Goal: Entertainment & Leisure: Participate in discussion

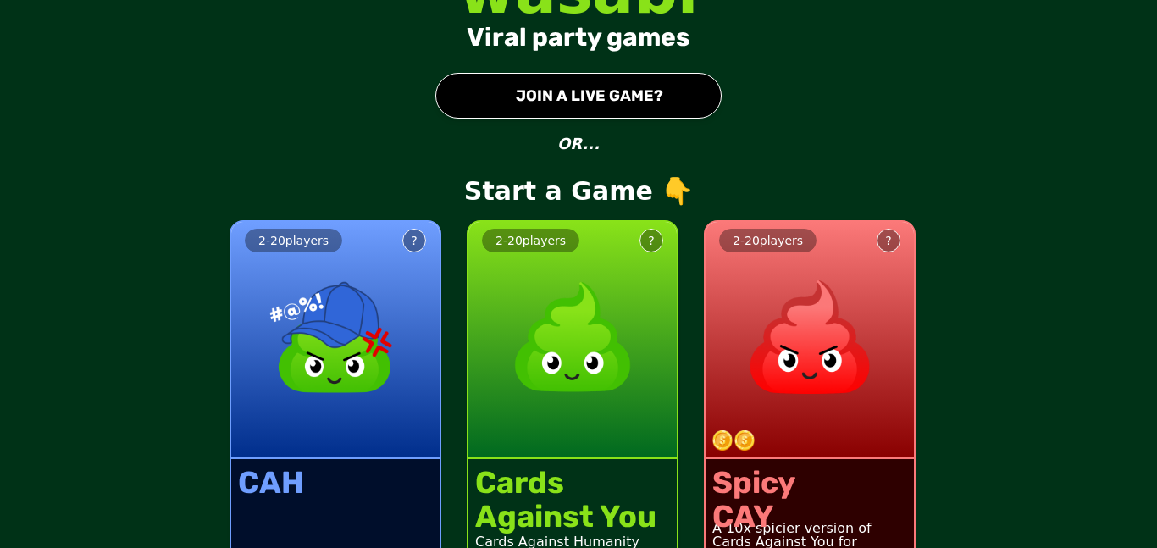
click at [615, 95] on button "● JOIN A LIVE GAME?" at bounding box center [578, 96] width 286 height 46
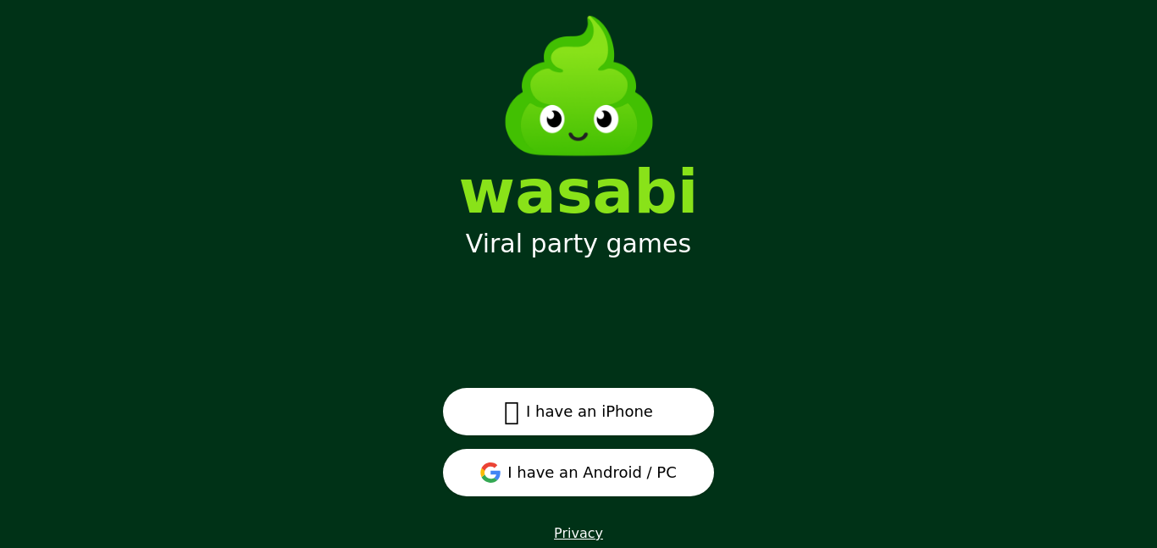
scroll to position [39, 0]
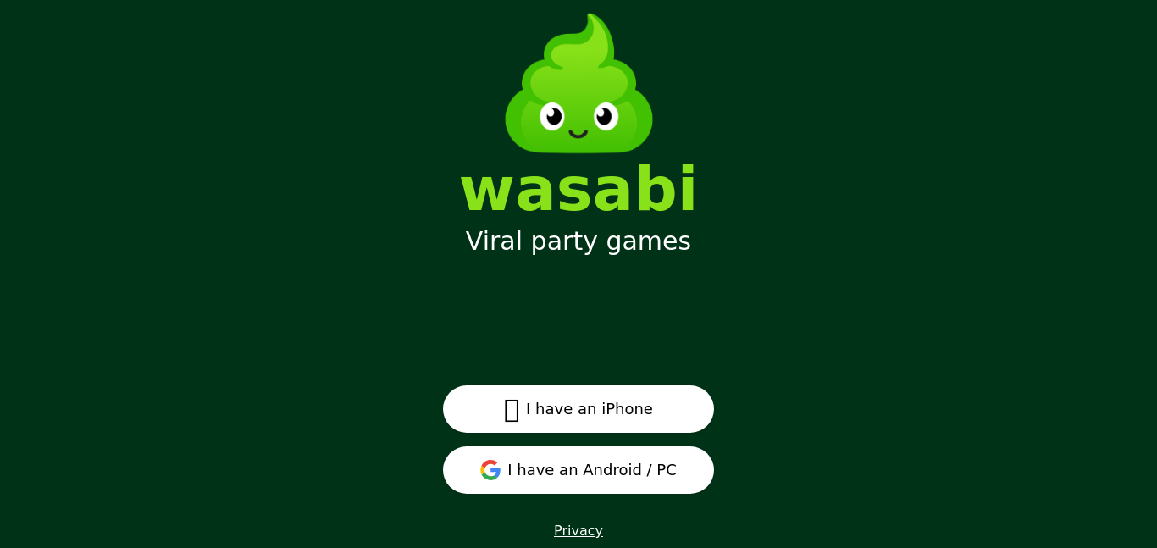
click at [585, 469] on button "I have an Android / PC" at bounding box center [578, 469] width 271 height 47
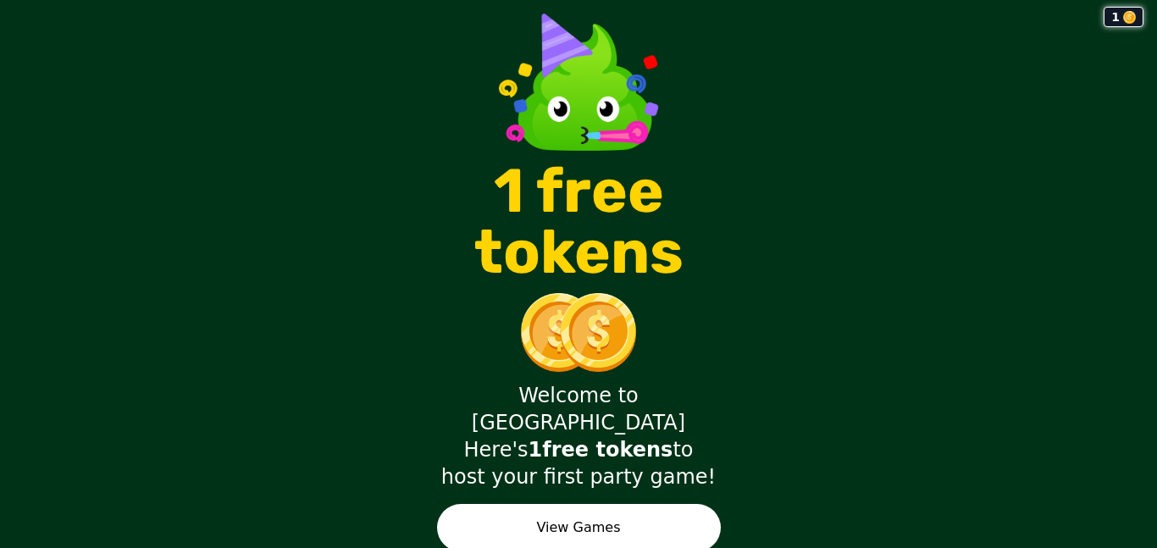
click at [563, 504] on button "View Games" at bounding box center [579, 527] width 284 height 47
click at [580, 504] on button "View Games" at bounding box center [579, 527] width 284 height 47
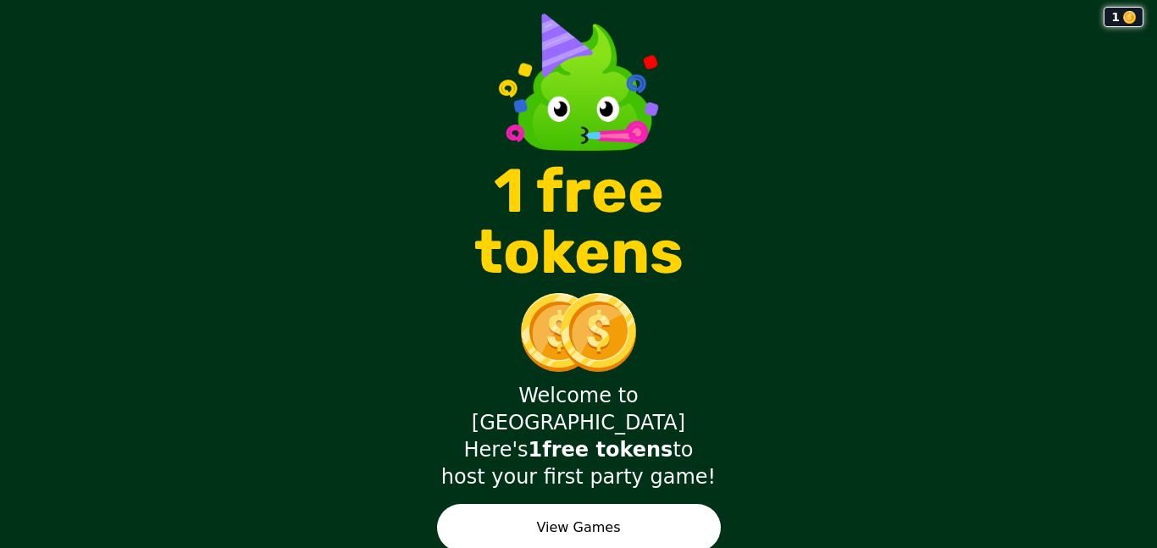
click at [580, 504] on button "View Games" at bounding box center [579, 527] width 284 height 47
click at [559, 519] on button "View Games" at bounding box center [579, 527] width 284 height 47
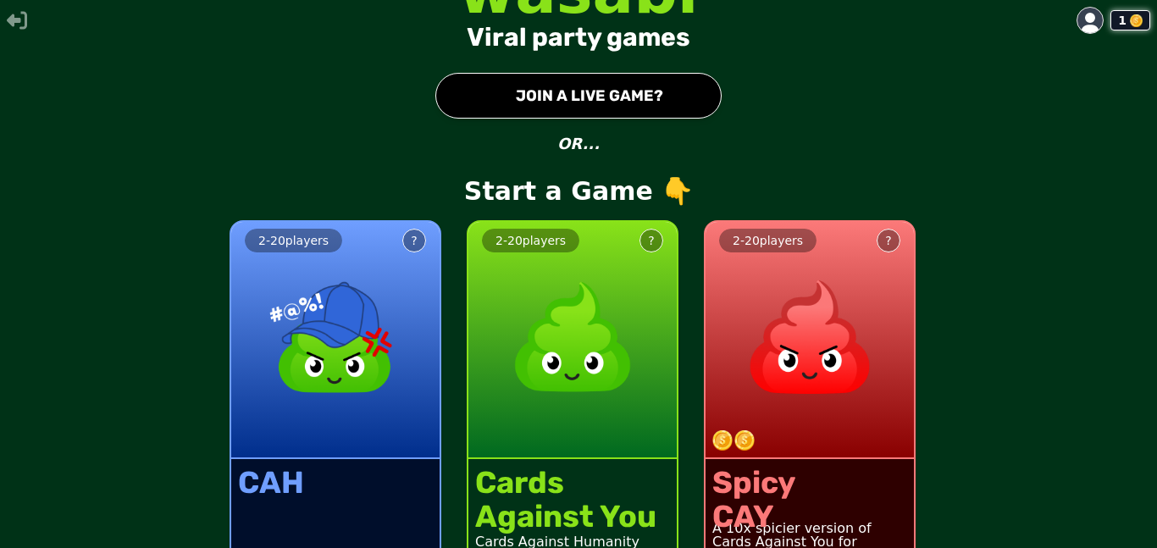
click at [545, 98] on button "● JOIN A LIVE GAME?" at bounding box center [578, 96] width 286 height 46
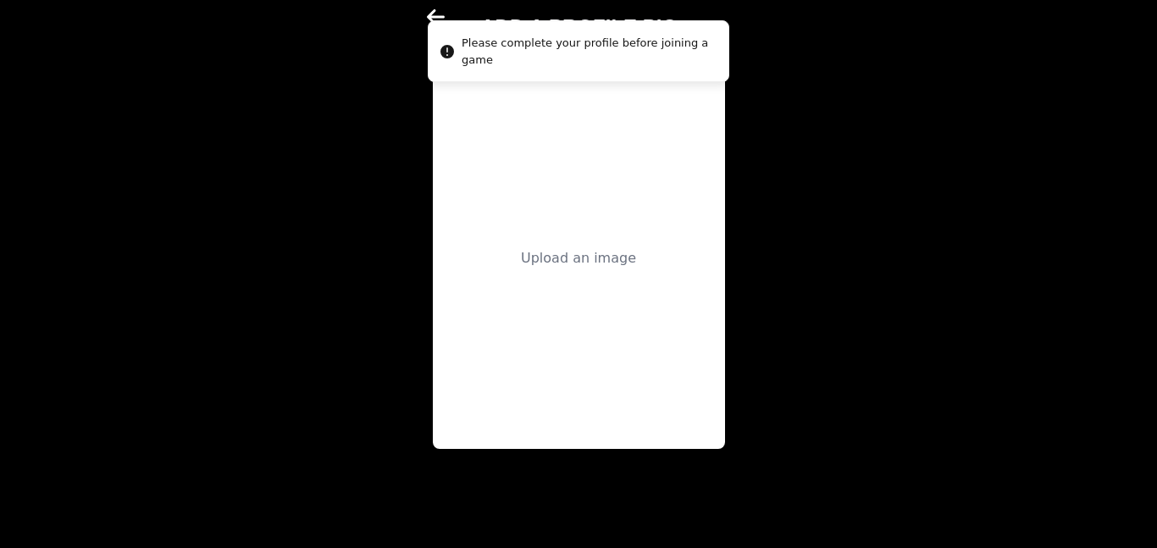
click at [655, 141] on div "Upload an image" at bounding box center [579, 258] width 292 height 381
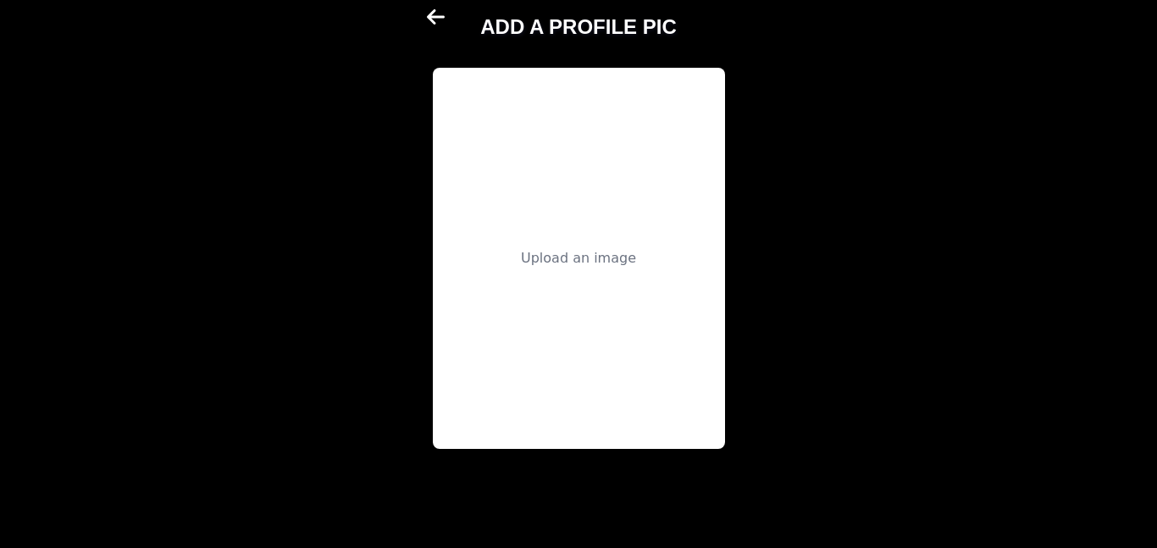
click at [539, 95] on div "Upload an image" at bounding box center [579, 258] width 292 height 381
click at [608, 368] on div "Upload an image" at bounding box center [579, 258] width 292 height 381
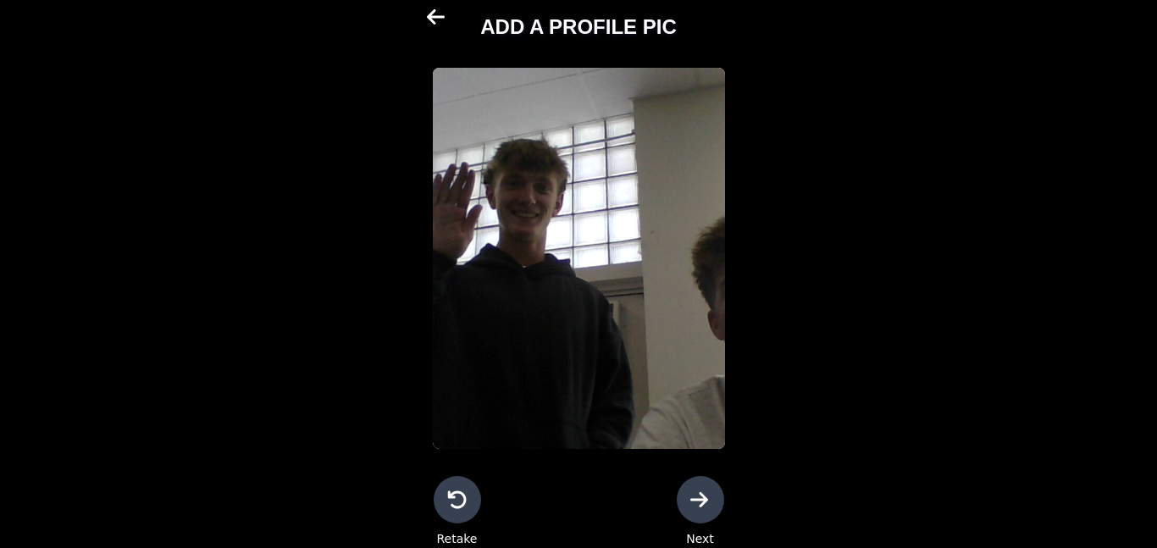
click at [682, 489] on div at bounding box center [700, 499] width 47 height 47
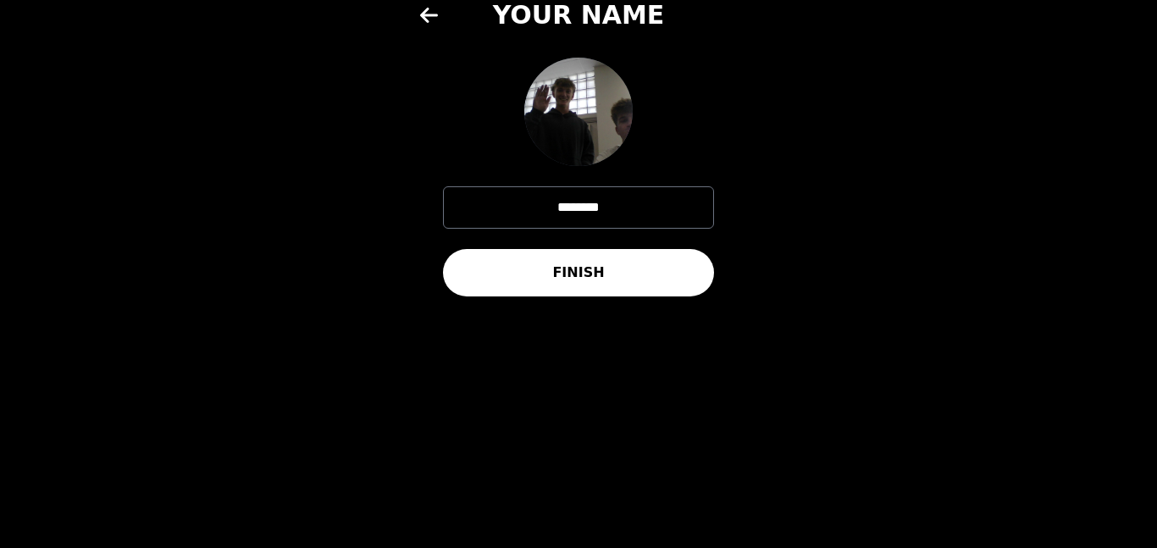
click at [574, 266] on button "FINISH" at bounding box center [578, 272] width 271 height 47
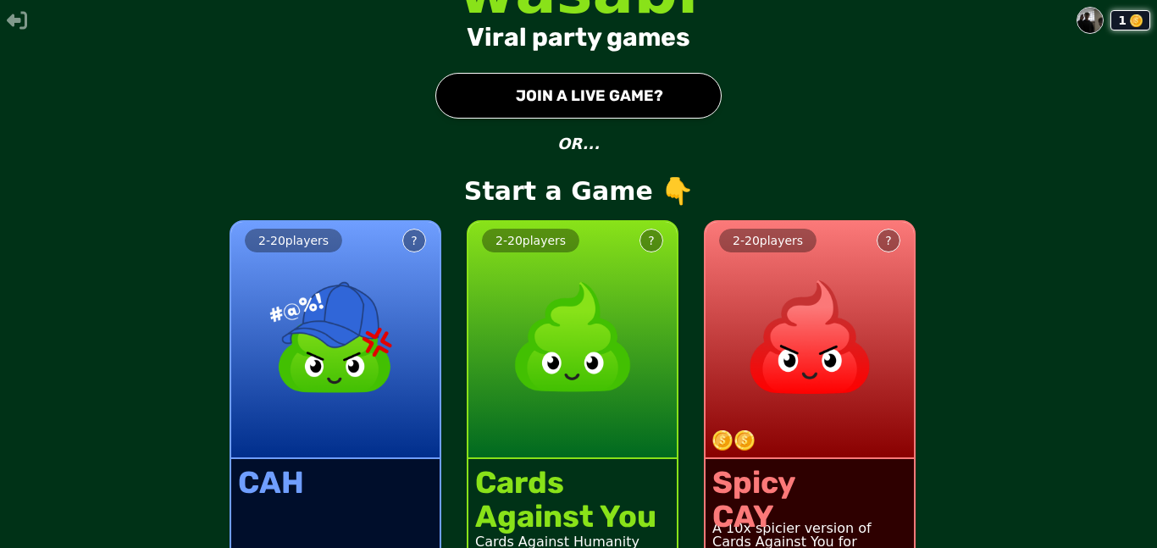
click at [594, 57] on div "1 wasabi Viral party games ● JOIN A LIVE GAME? OR... Start a Game 👇 2 - 20 play…" at bounding box center [578, 274] width 1157 height 548
click at [580, 113] on button "● JOIN A LIVE GAME?" at bounding box center [578, 96] width 286 height 46
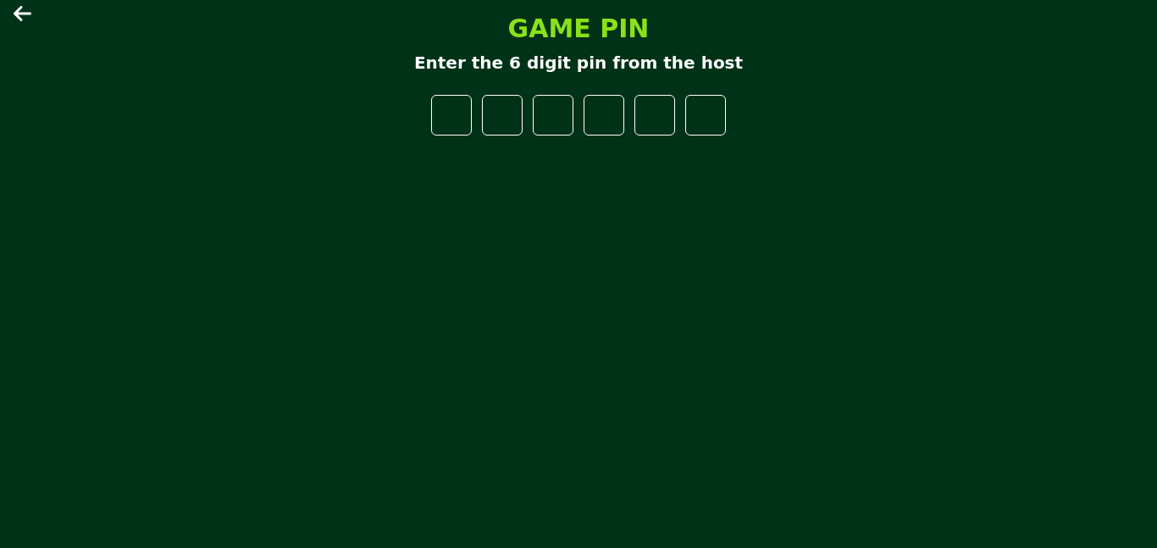
type input "*"
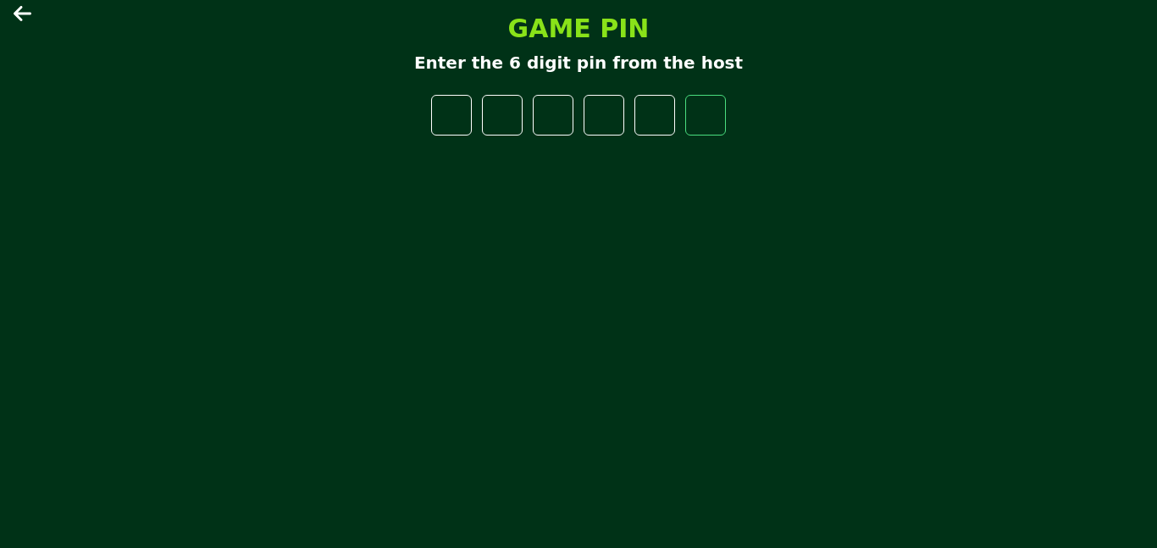
type input "*"
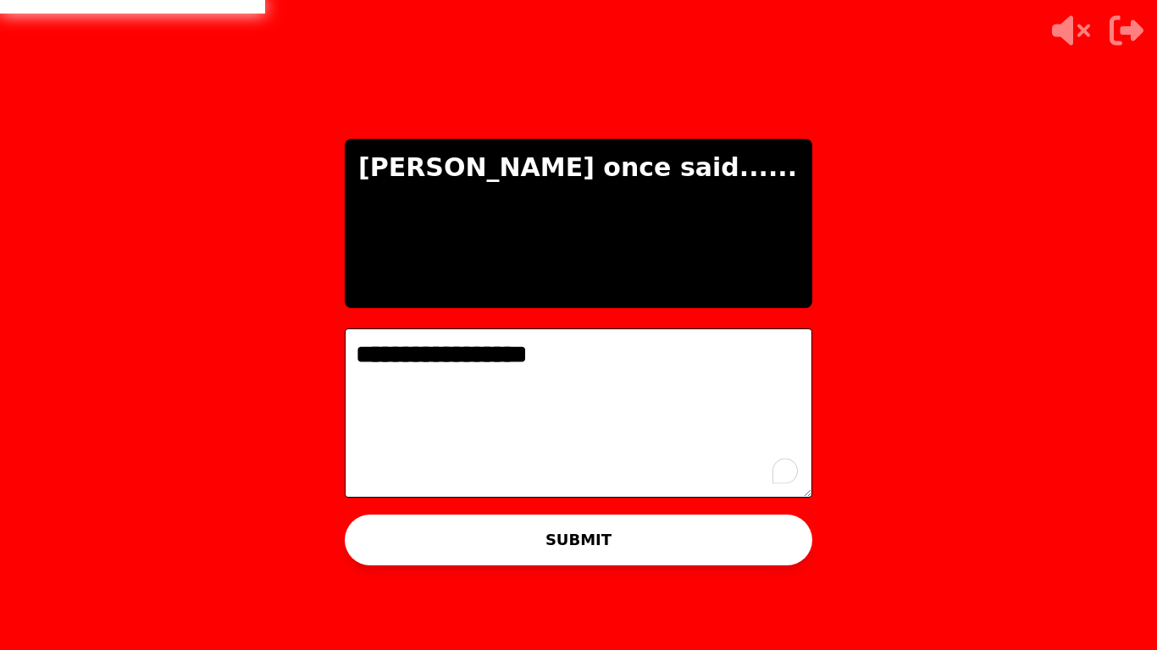
type textarea "**********"
click at [578, 547] on button "SUBMIT" at bounding box center [578, 540] width 467 height 51
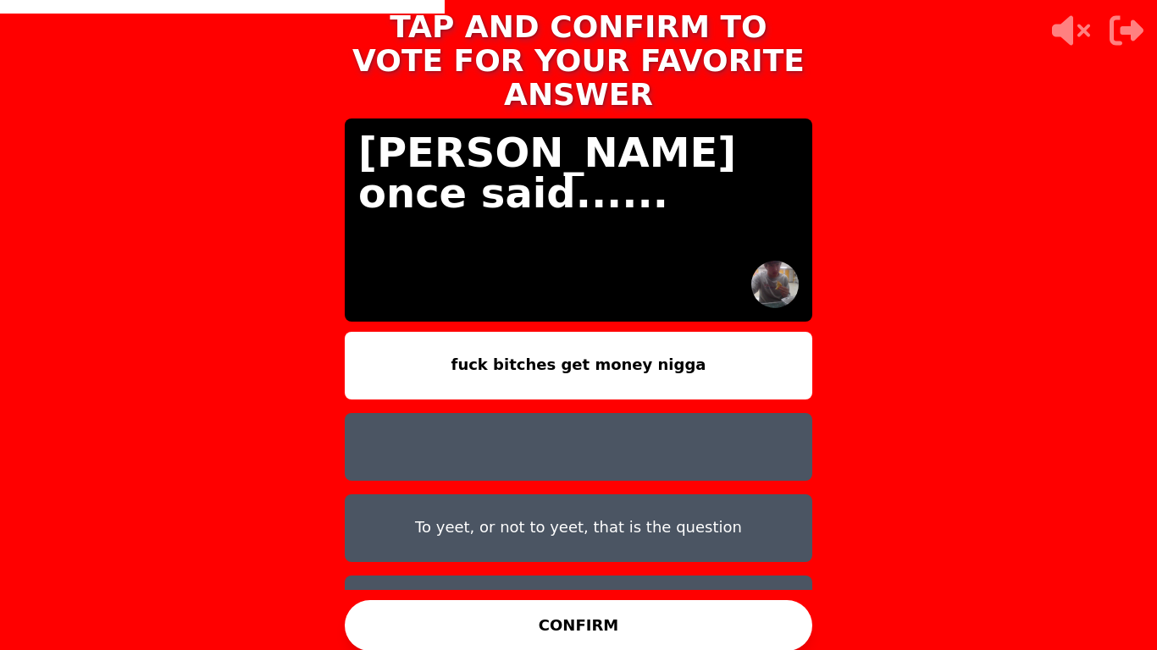
click at [550, 332] on button "fuck bitches get money nigga" at bounding box center [578, 366] width 467 height 68
click at [576, 547] on button "CONFIRM" at bounding box center [578, 625] width 467 height 51
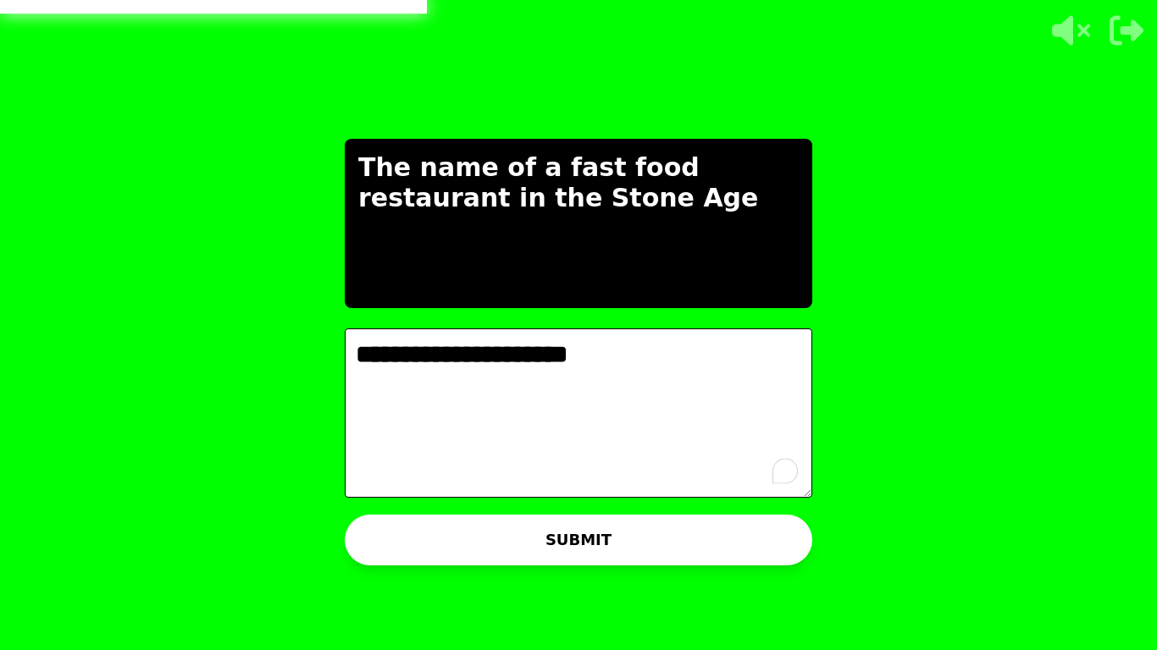
type textarea "**********"
click at [594, 525] on button "SUBMIT" at bounding box center [578, 540] width 467 height 51
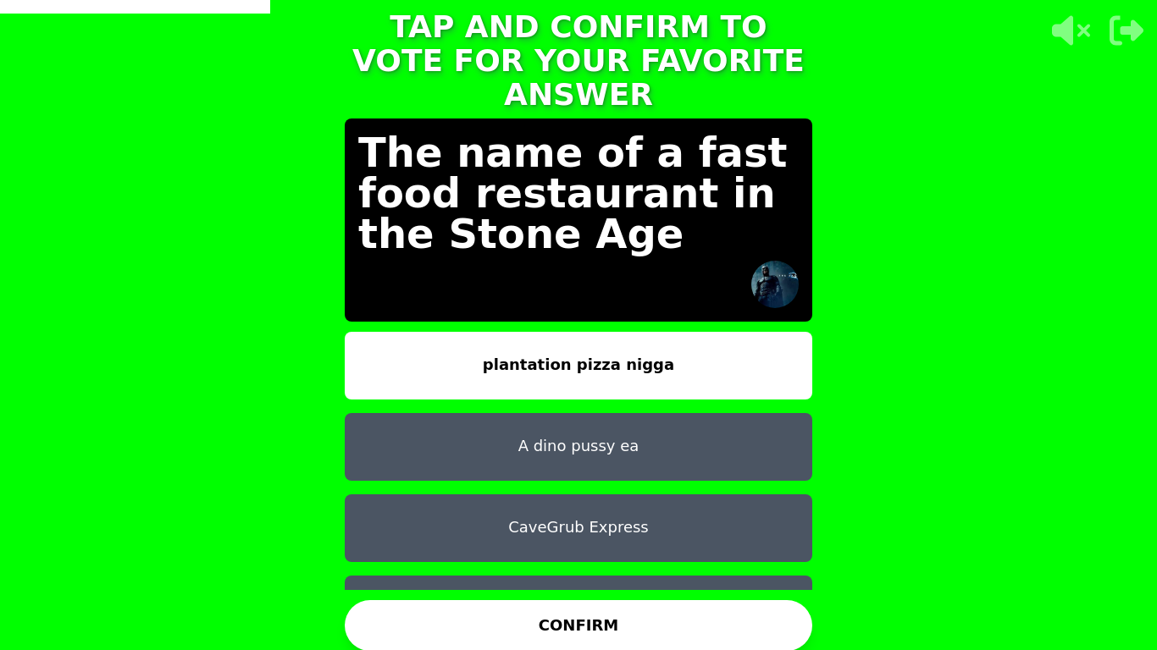
scroll to position [41, 0]
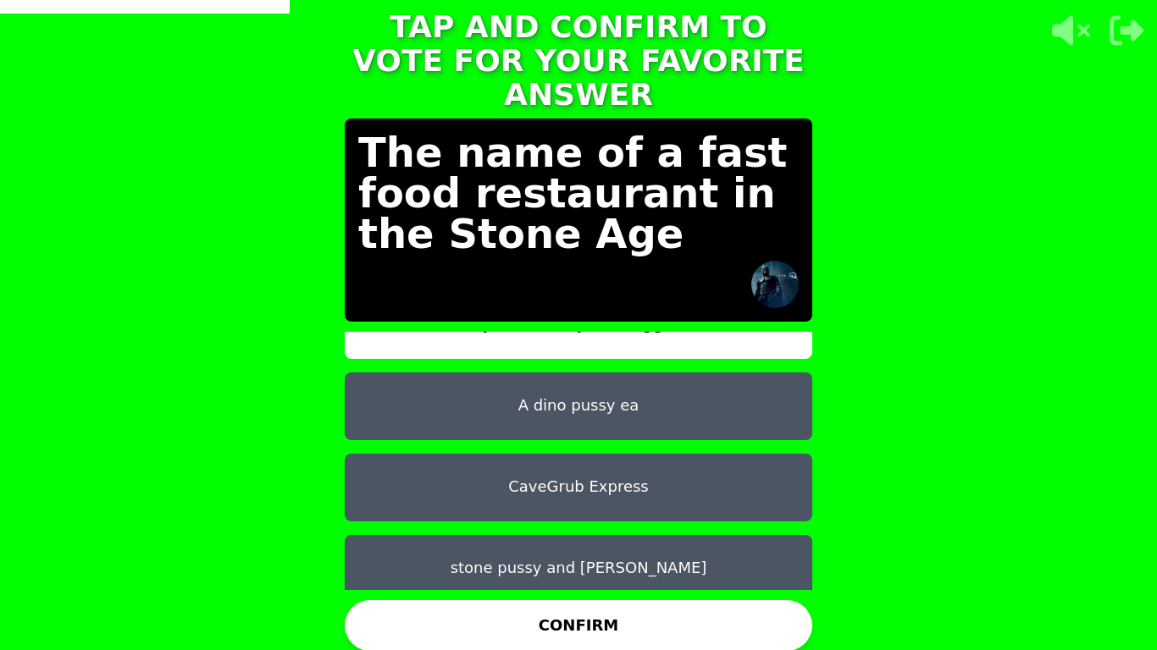
click at [600, 535] on button "stone pussy and rocky dick" at bounding box center [578, 569] width 467 height 68
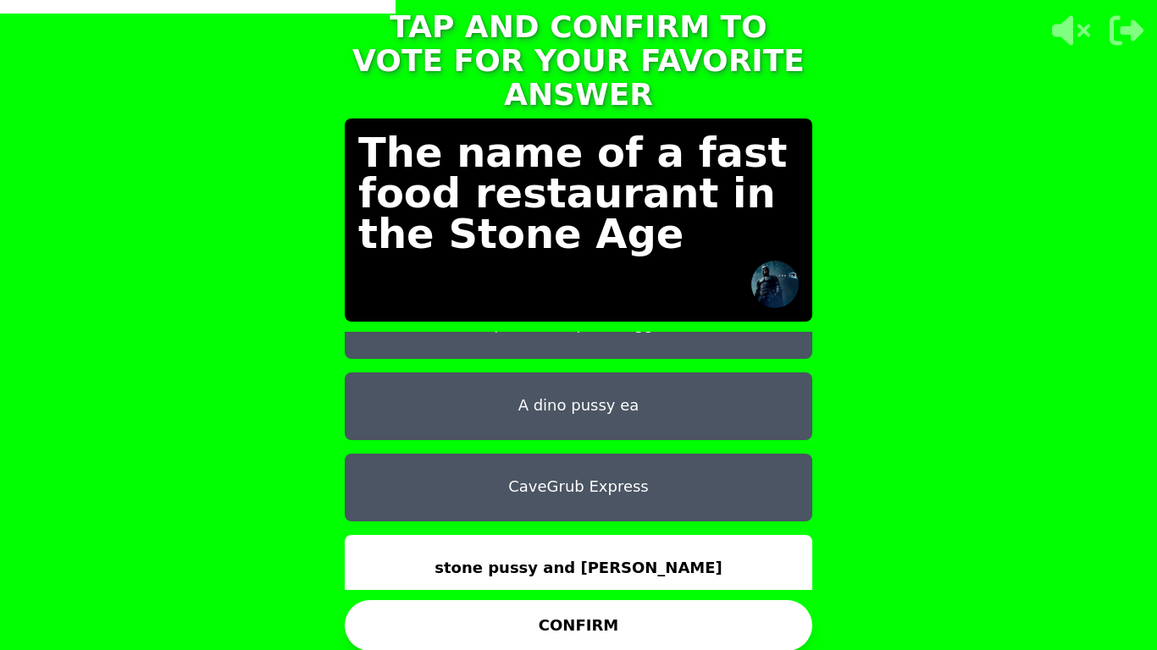
click at [588, 547] on button "CONFIRM" at bounding box center [578, 625] width 467 height 51
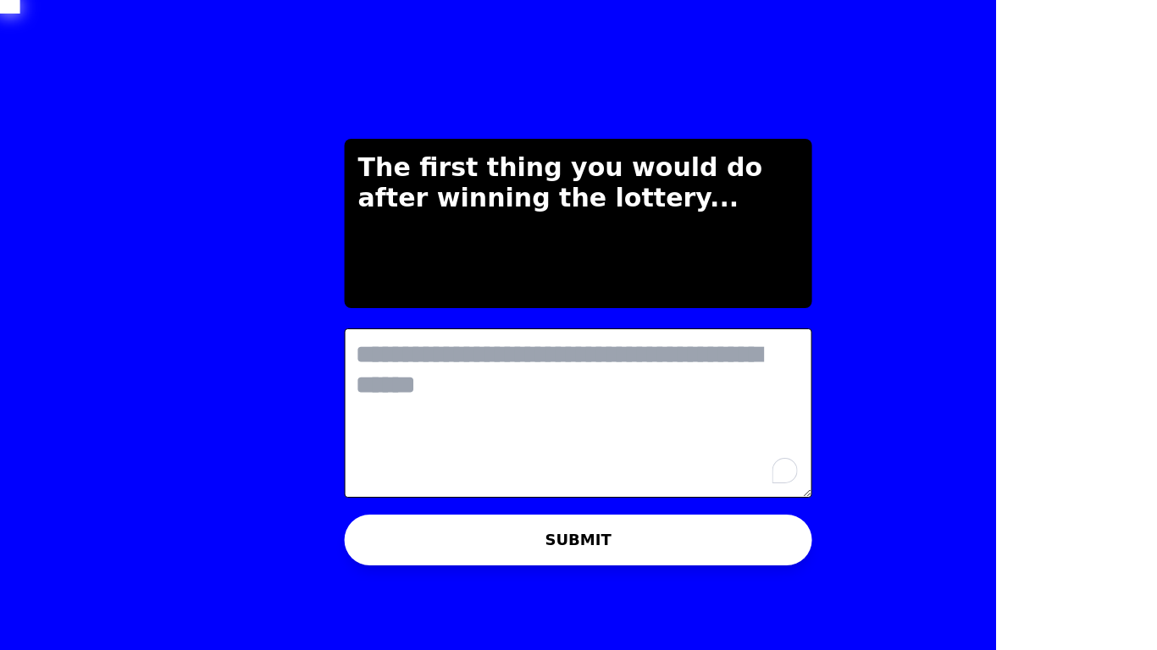
scroll to position [0, 0]
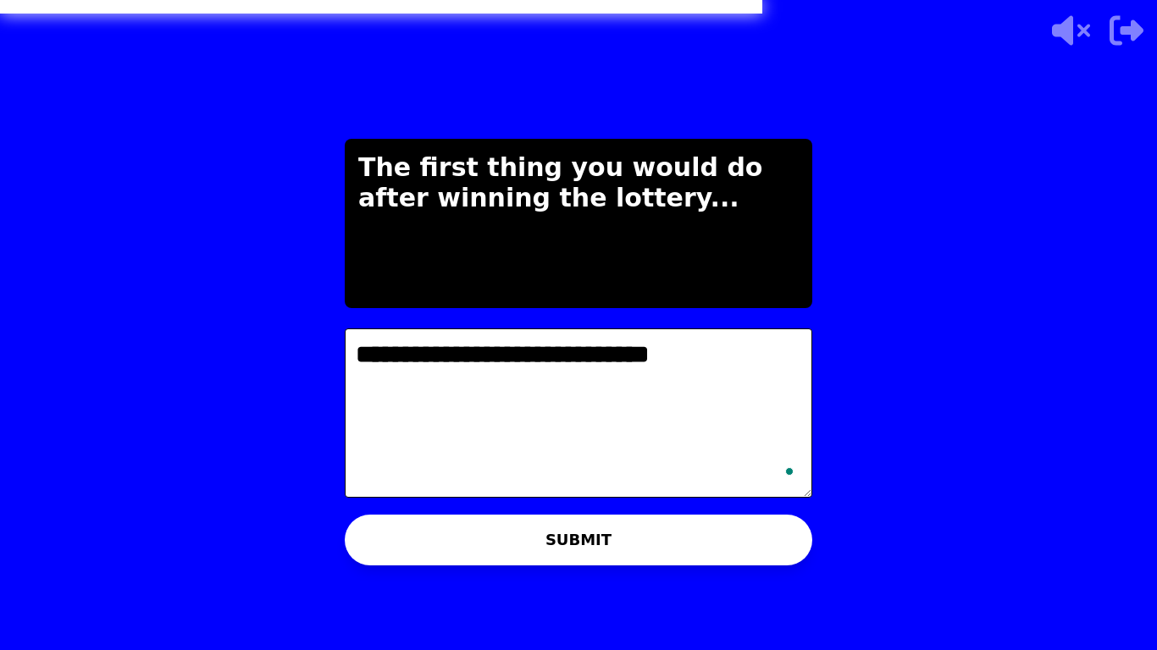
type textarea "**********"
click at [619, 547] on button "SUBMIT" at bounding box center [578, 540] width 467 height 51
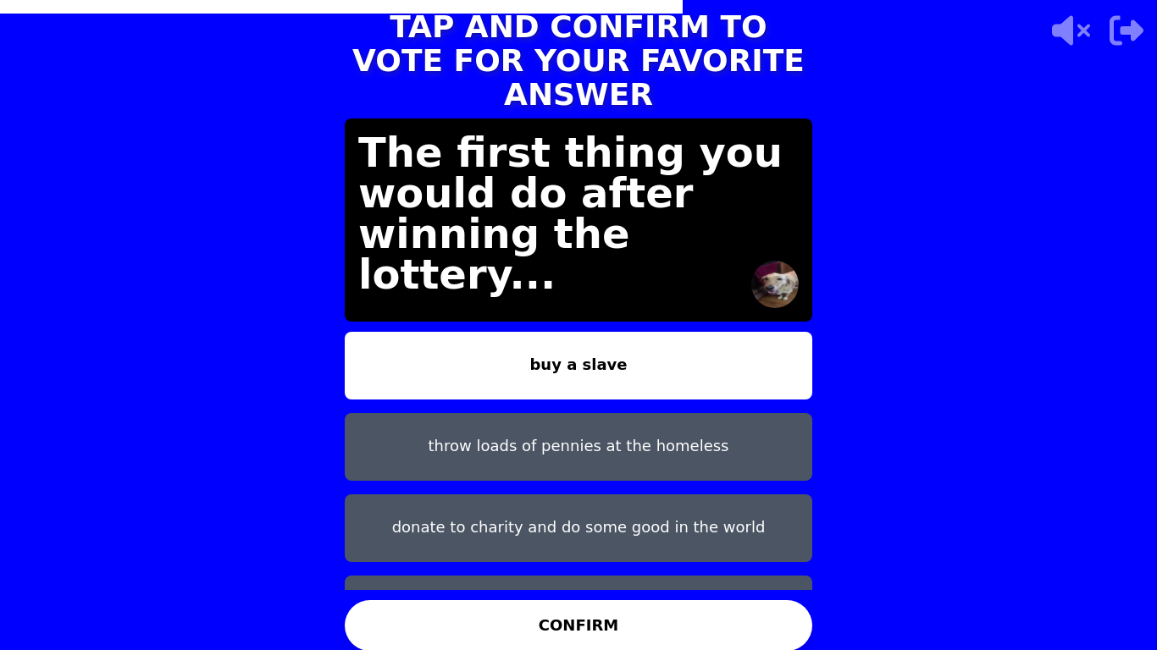
click at [566, 547] on button "CONFIRM" at bounding box center [578, 625] width 467 height 51
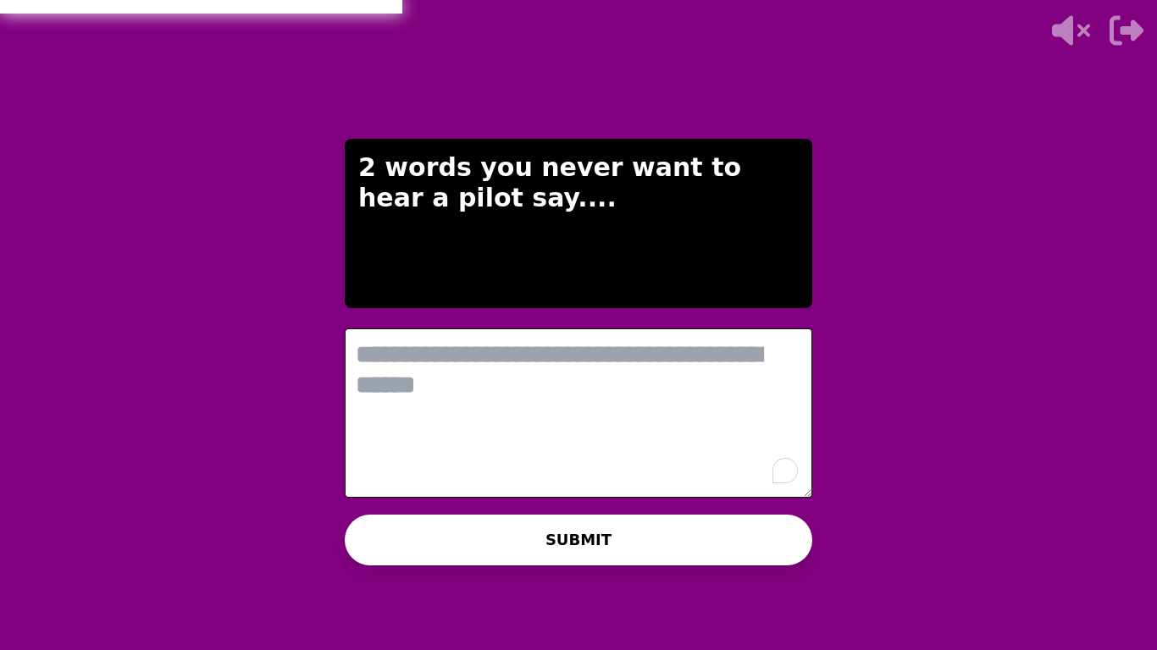
click at [500, 368] on textarea "To enrich screen reader interactions, please activate Accessibility in Grammarl…" at bounding box center [578, 413] width 467 height 169
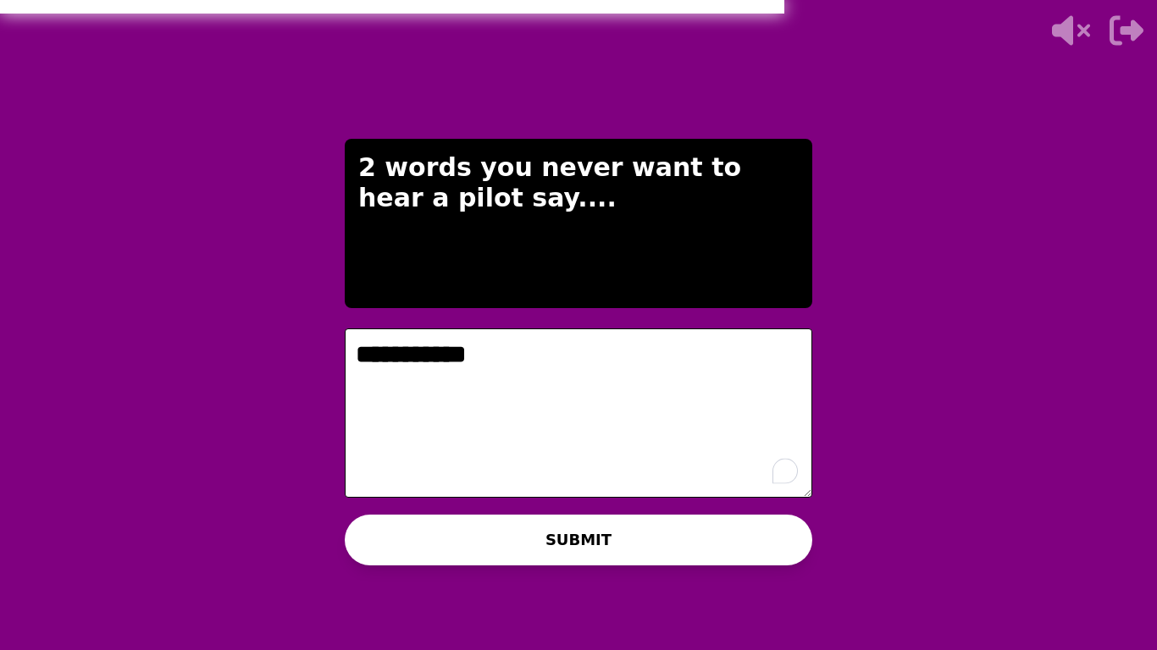
type textarea "**********"
click at [623, 532] on button "SUBMIT" at bounding box center [578, 540] width 467 height 51
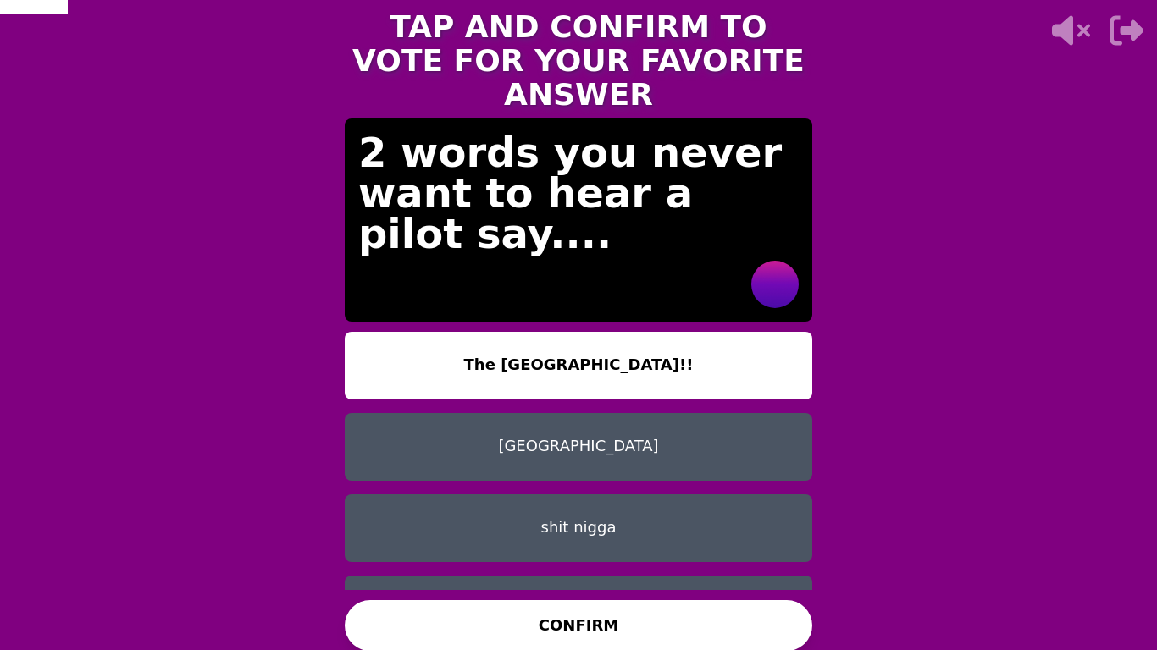
scroll to position [41, 0]
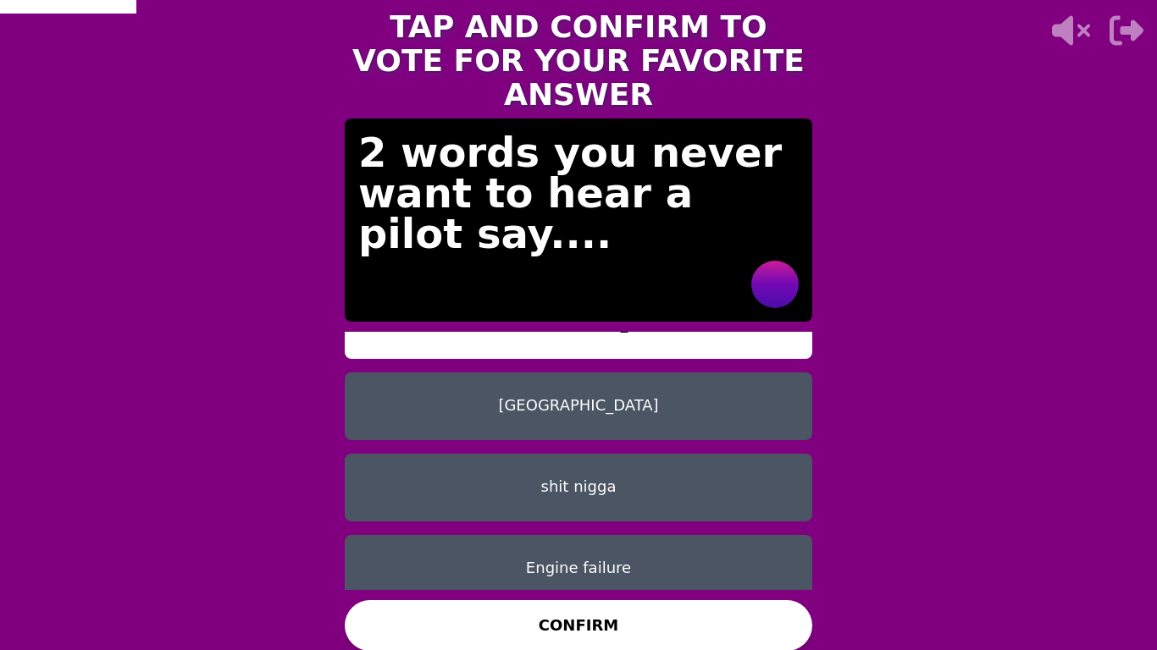
click at [598, 545] on button "Engine failure" at bounding box center [578, 569] width 467 height 68
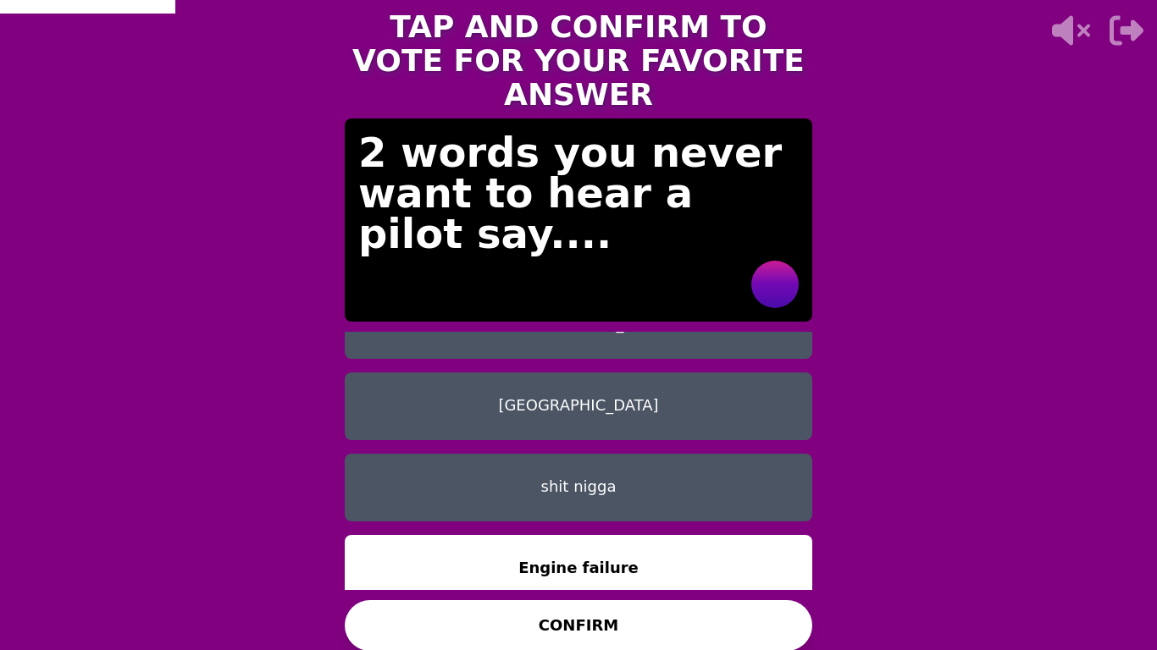
click at [594, 547] on button "CONFIRM" at bounding box center [578, 625] width 467 height 51
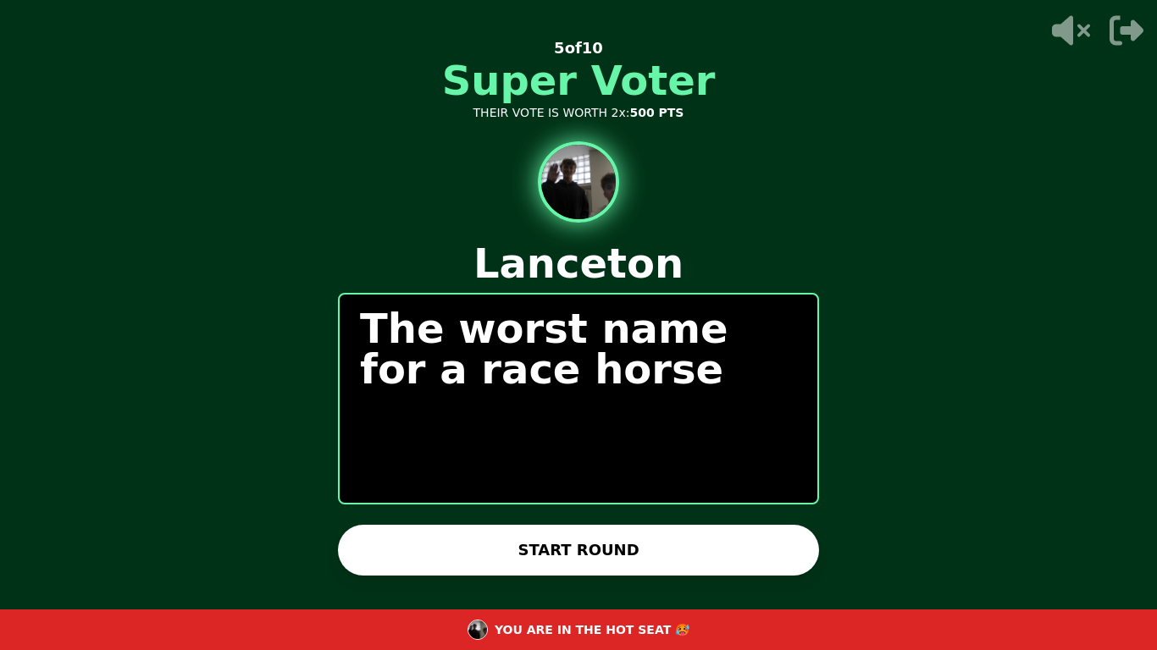
click at [590, 545] on button "START ROUND" at bounding box center [578, 550] width 481 height 51
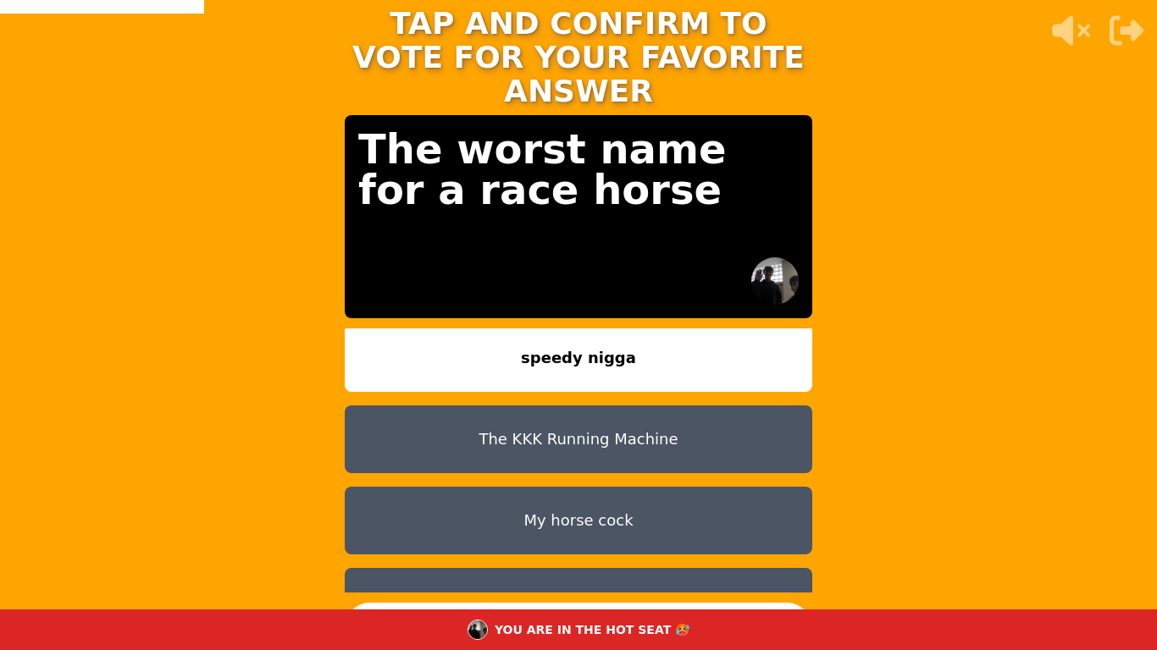
scroll to position [0, 0]
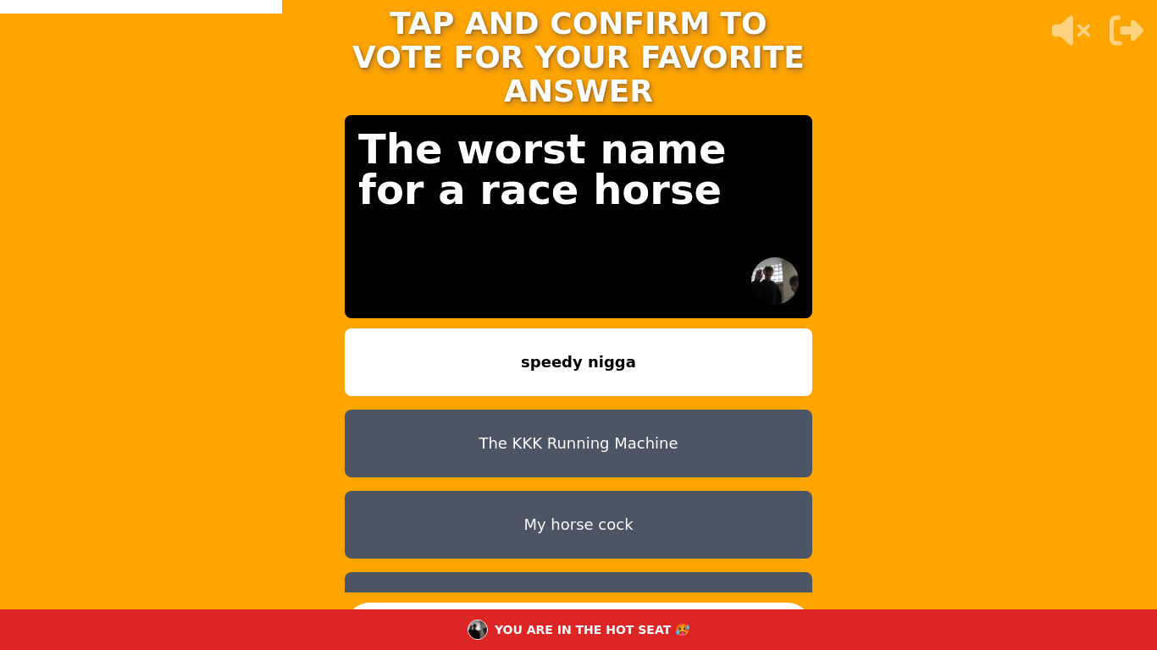
click at [560, 337] on button "speedy nigga" at bounding box center [578, 363] width 467 height 68
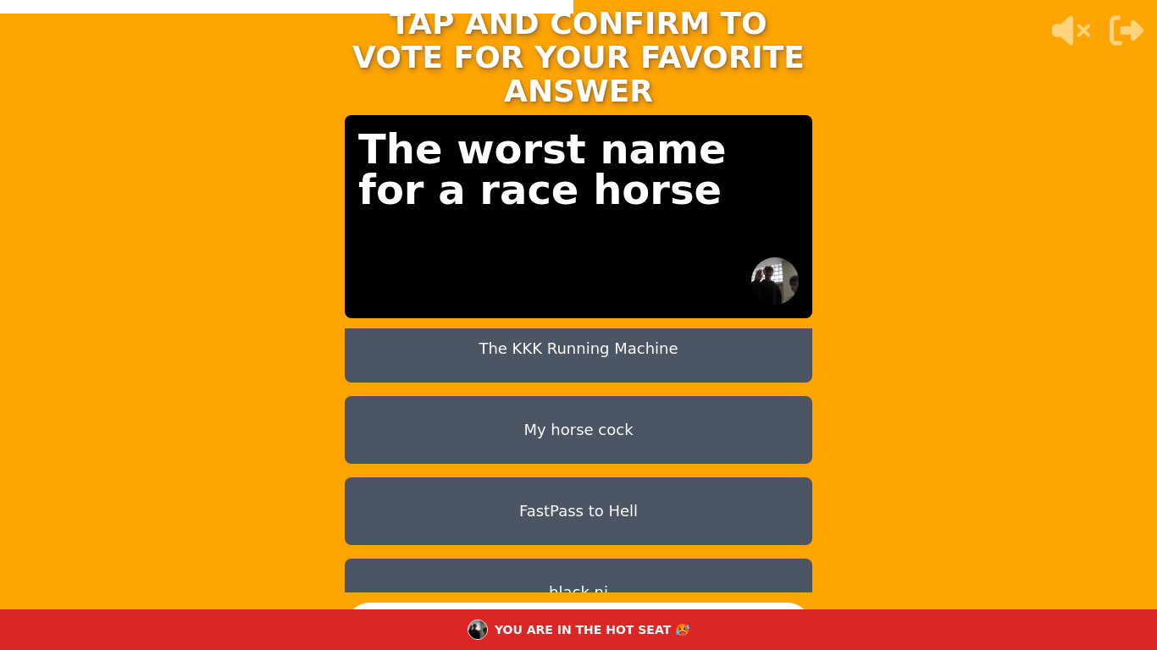
scroll to position [14, 0]
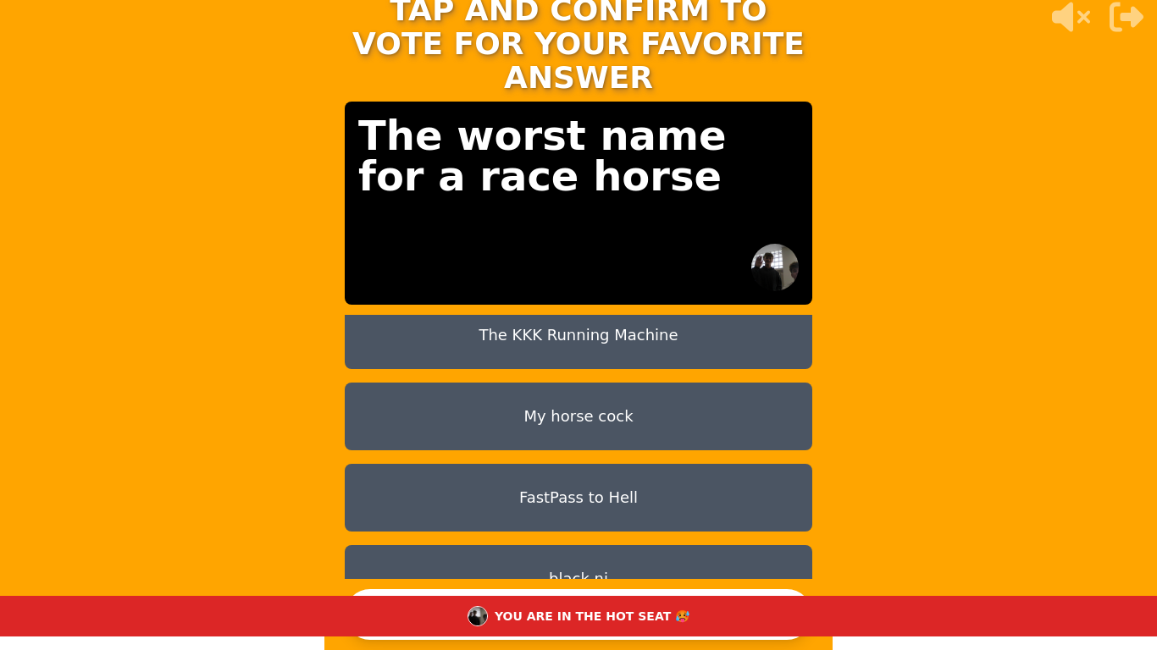
click at [588, 547] on button "CONFIRM" at bounding box center [578, 614] width 467 height 51
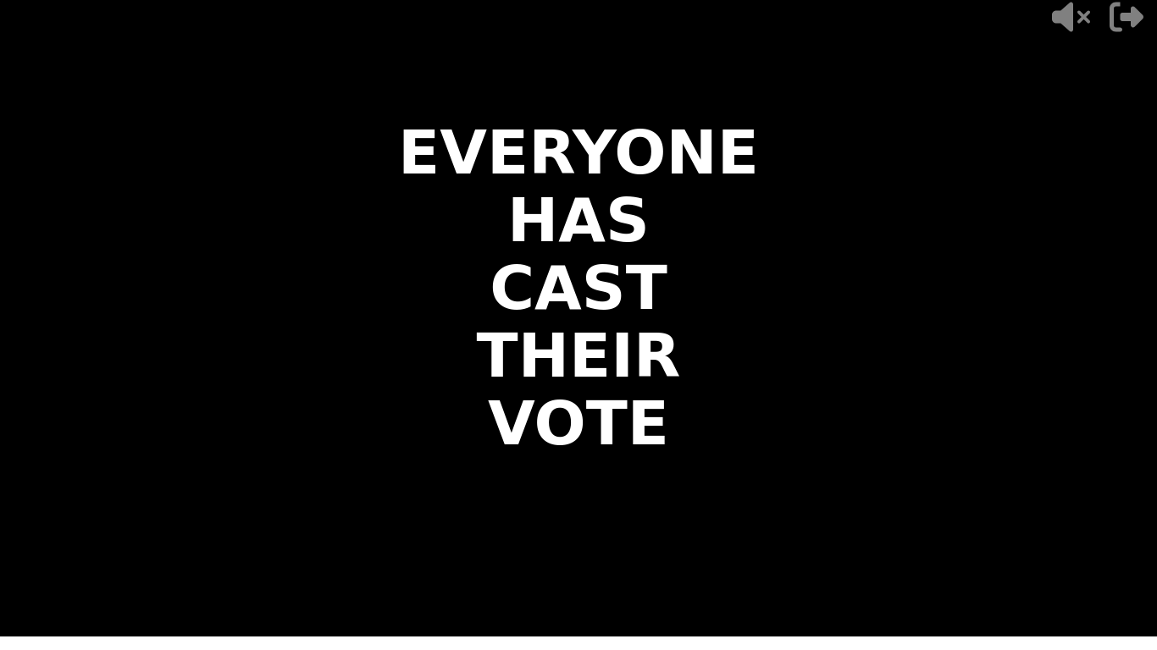
scroll to position [0, 0]
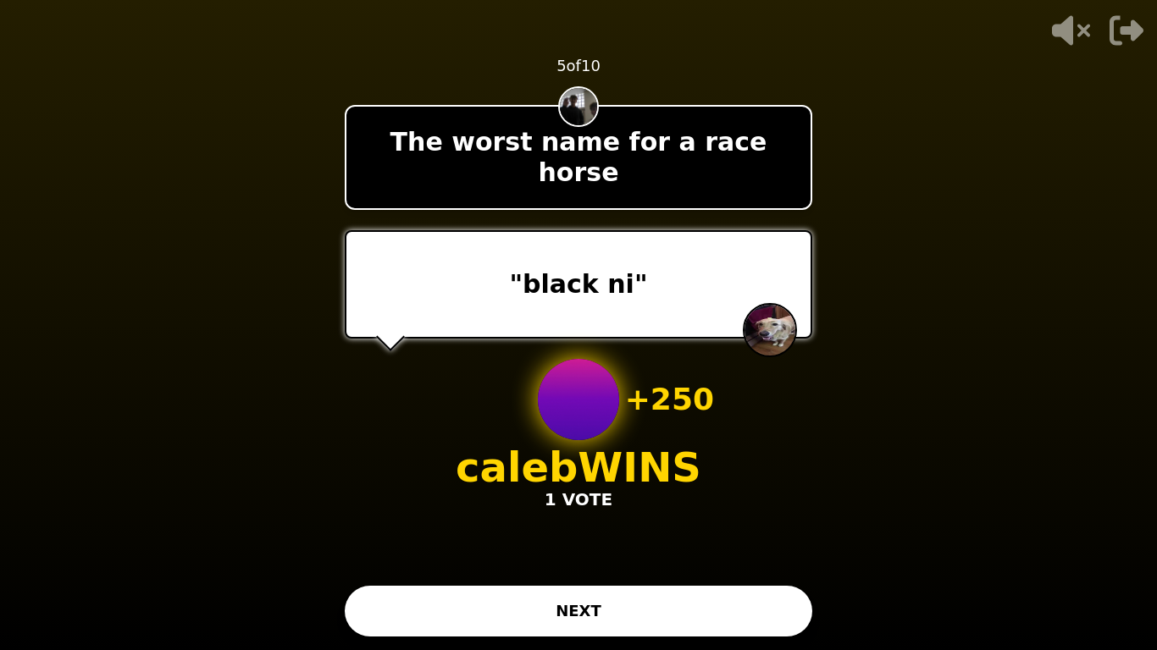
click at [591, 547] on button "NEXT" at bounding box center [578, 611] width 467 height 51
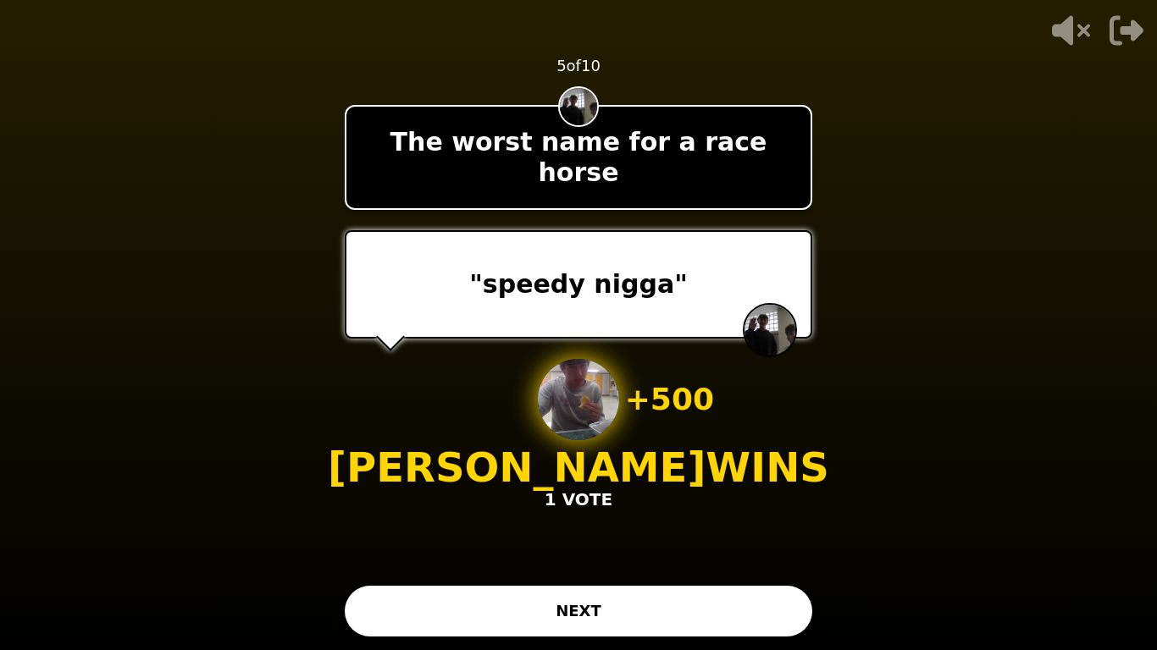
click at [627, 547] on button "NEXT" at bounding box center [578, 611] width 467 height 51
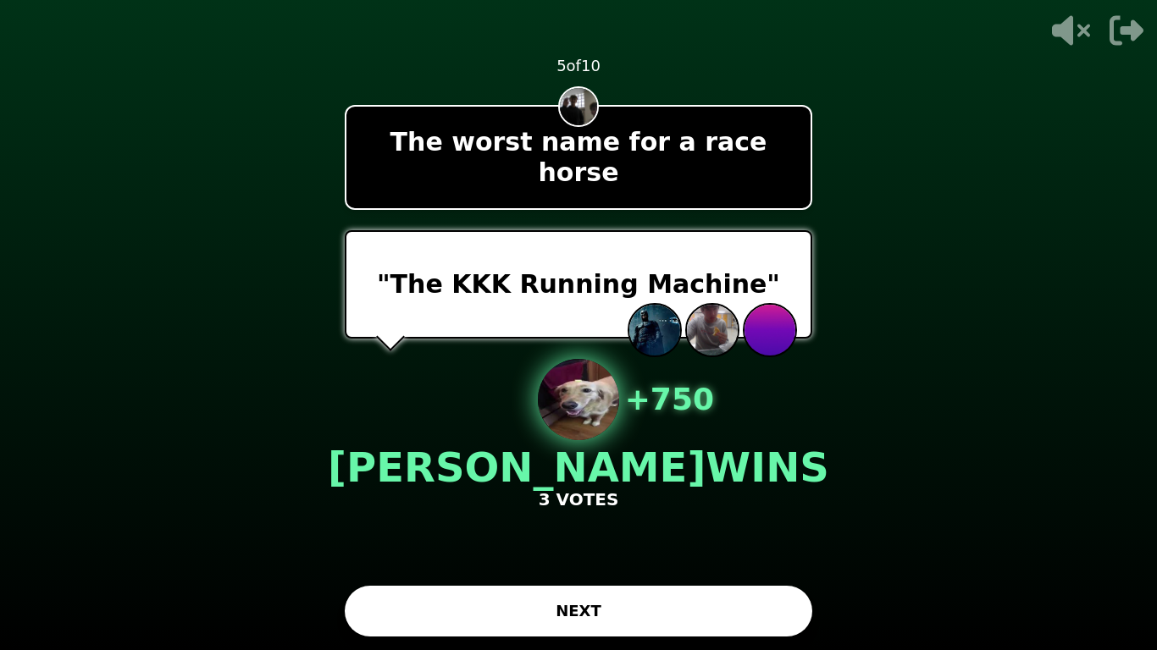
click at [578, 547] on button "NEXT" at bounding box center [578, 611] width 467 height 51
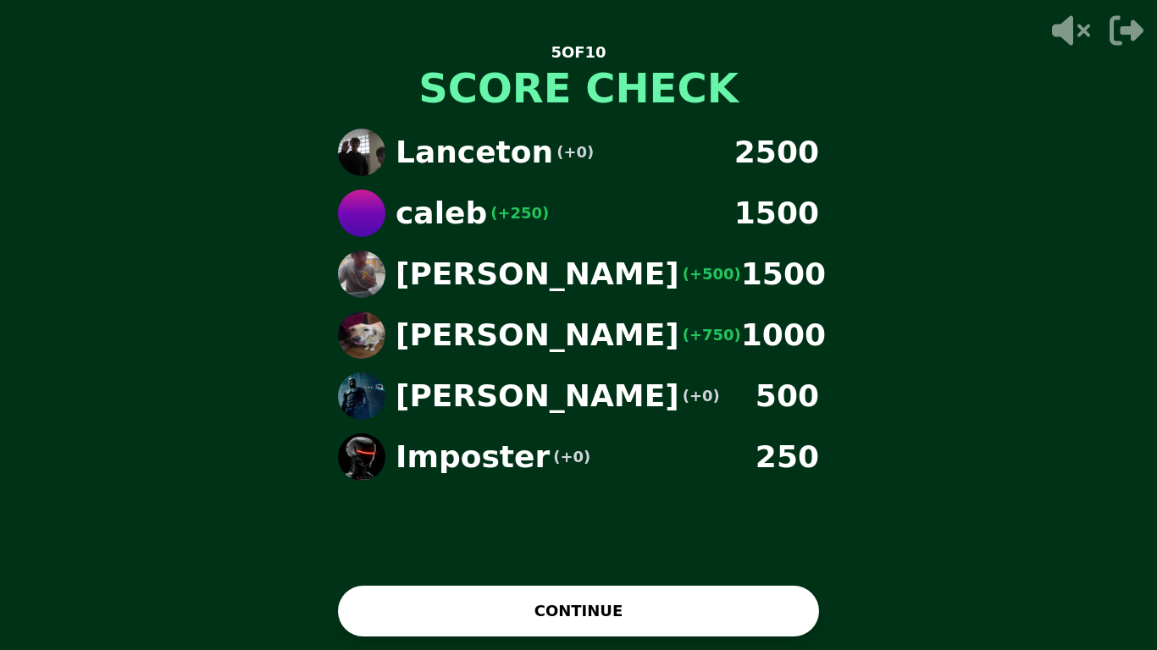
click at [601, 547] on button "CONTINUE" at bounding box center [578, 611] width 481 height 51
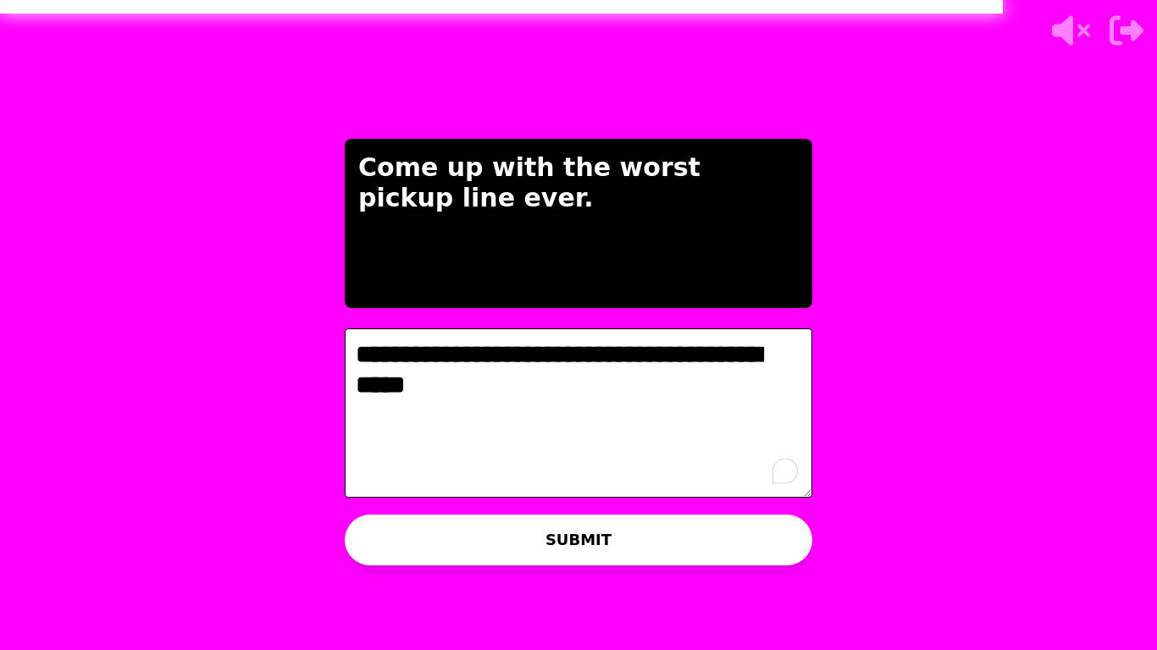
type textarea "**********"
click at [557, 521] on button "SUBMIT" at bounding box center [578, 540] width 467 height 51
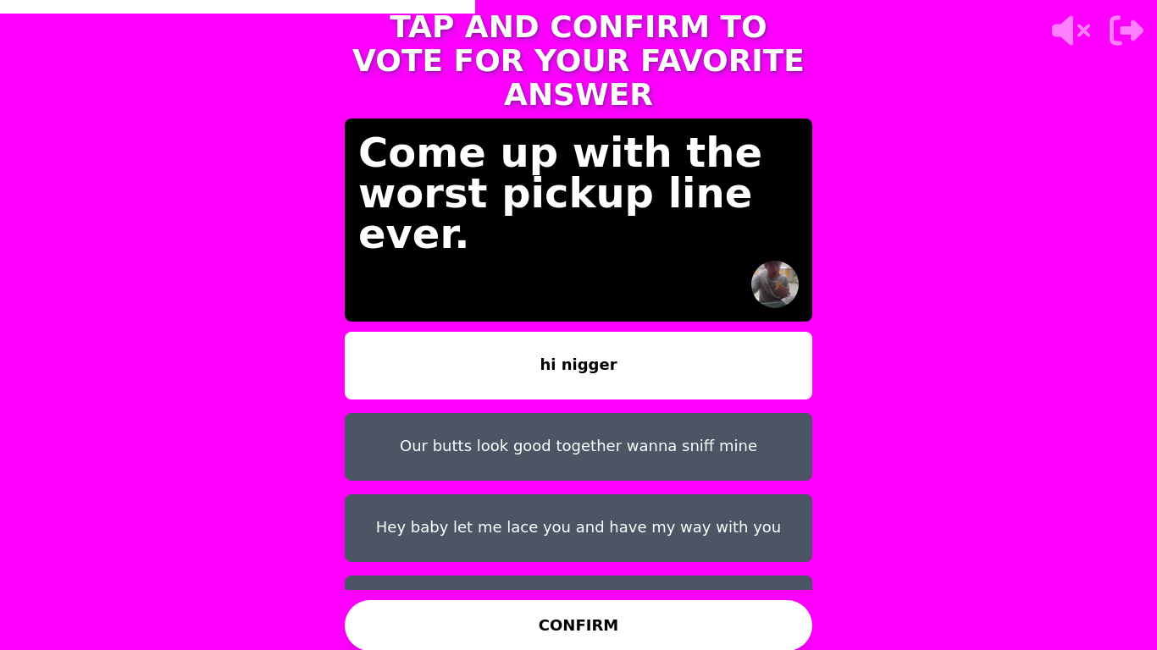
click at [612, 507] on button "Hey baby let me lace you and have my way with you" at bounding box center [578, 529] width 467 height 68
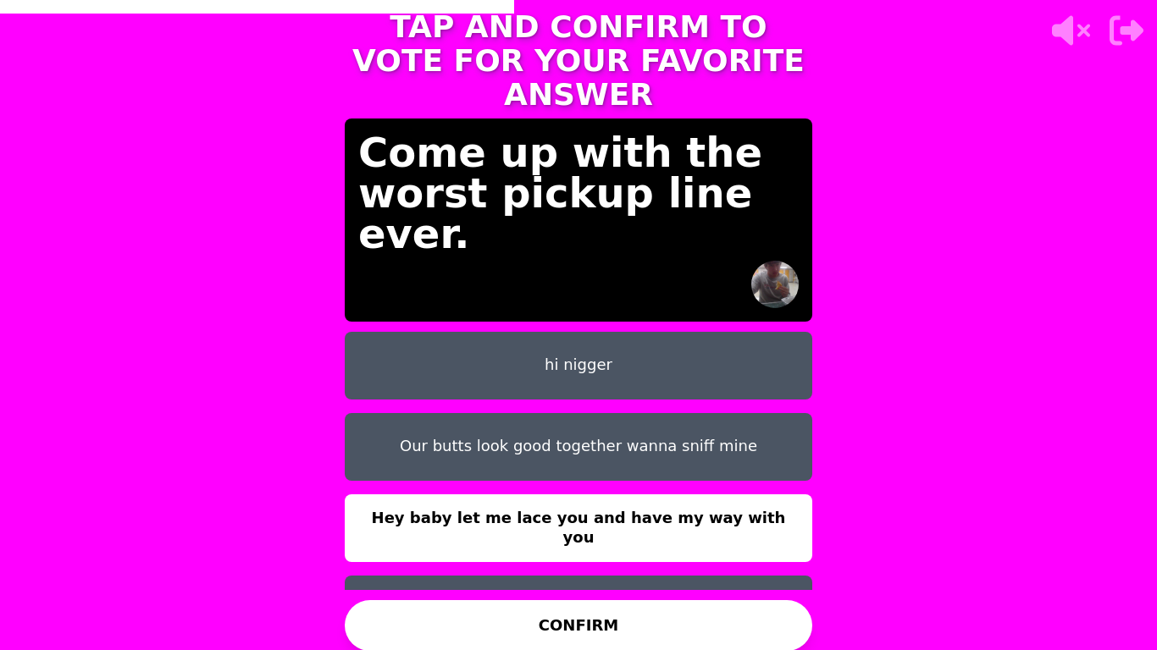
click at [548, 547] on button "CONFIRM" at bounding box center [578, 625] width 467 height 51
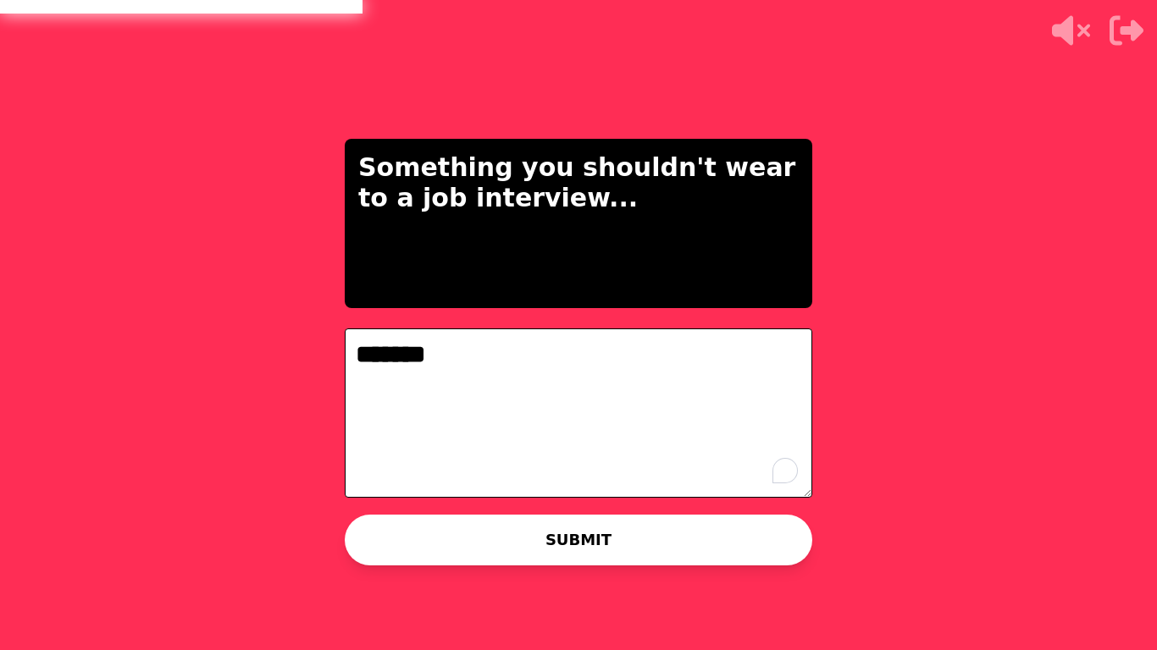
type textarea "*******"
click at [554, 547] on button "SUBMIT" at bounding box center [578, 540] width 467 height 51
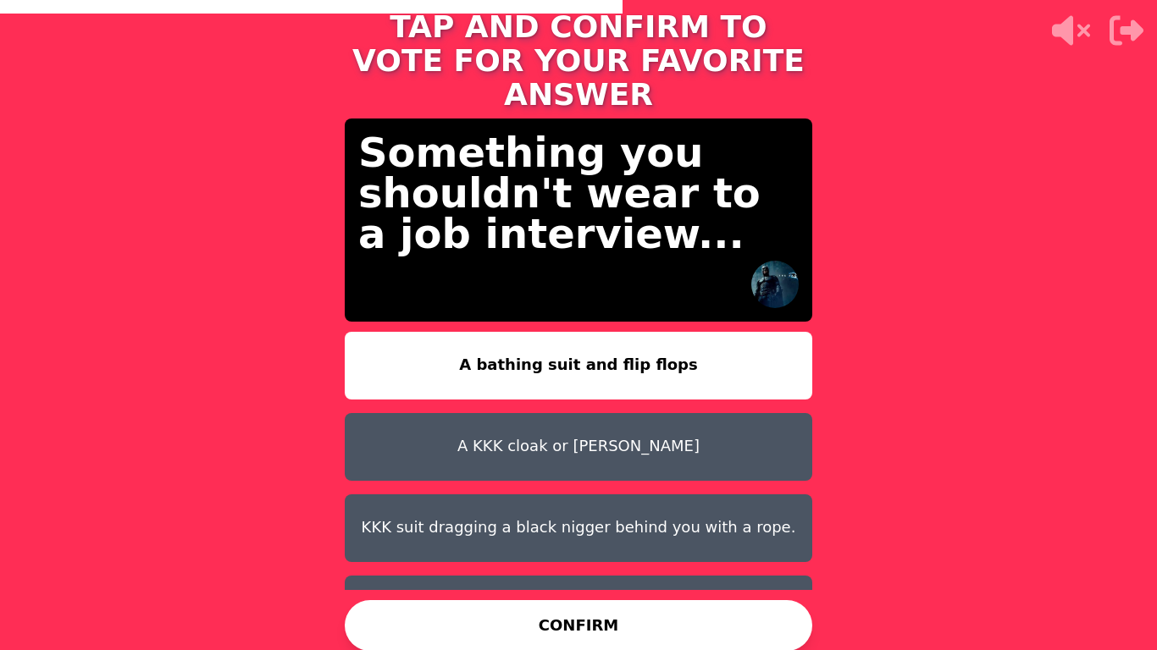
click at [594, 445] on button "A KKK cloak or Hitler" at bounding box center [578, 447] width 467 height 68
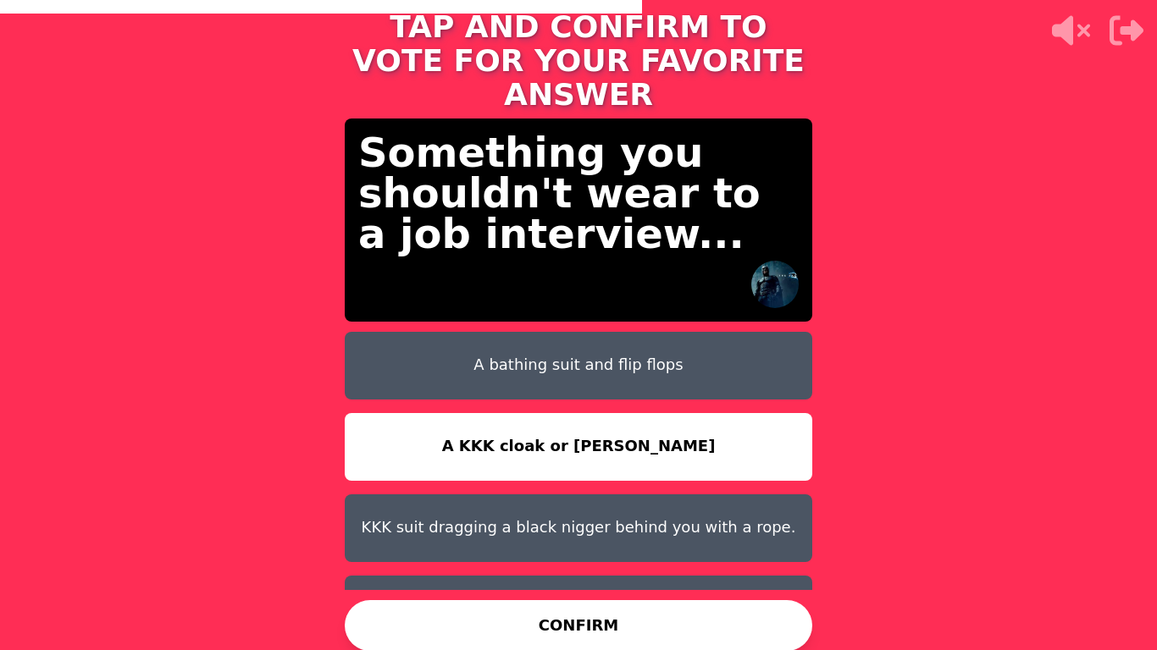
click at [601, 495] on button "KKK suit dragging a black nigger behind you with a rope." at bounding box center [578, 529] width 467 height 68
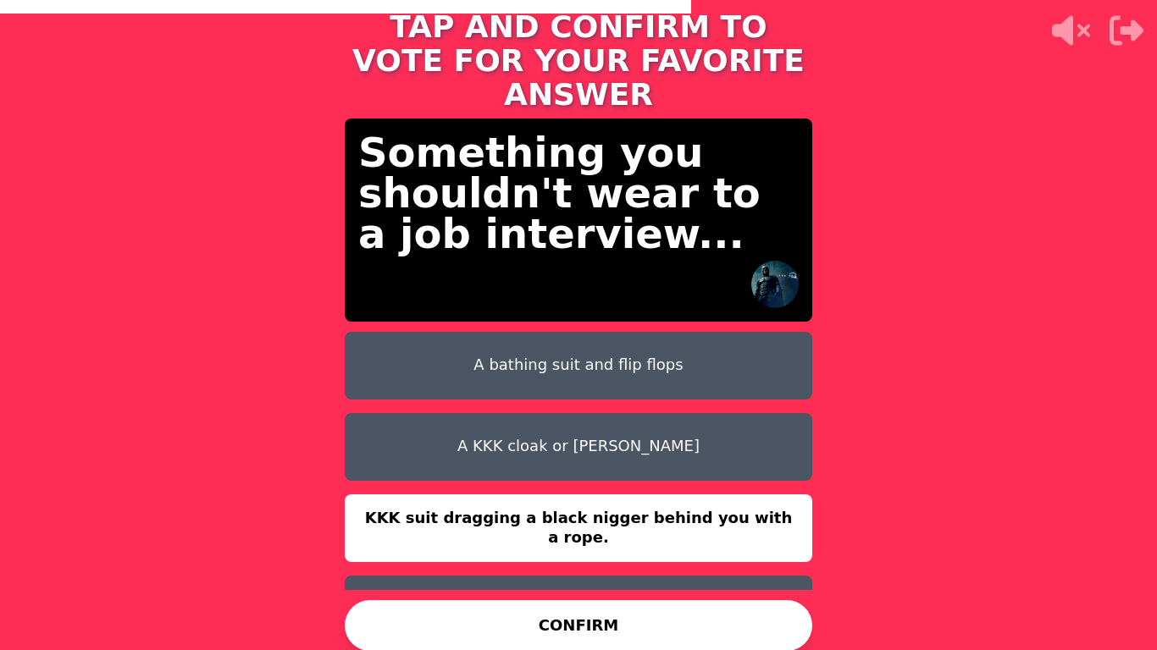
click at [629, 413] on button "A KKK cloak or Hitler" at bounding box center [578, 447] width 467 height 68
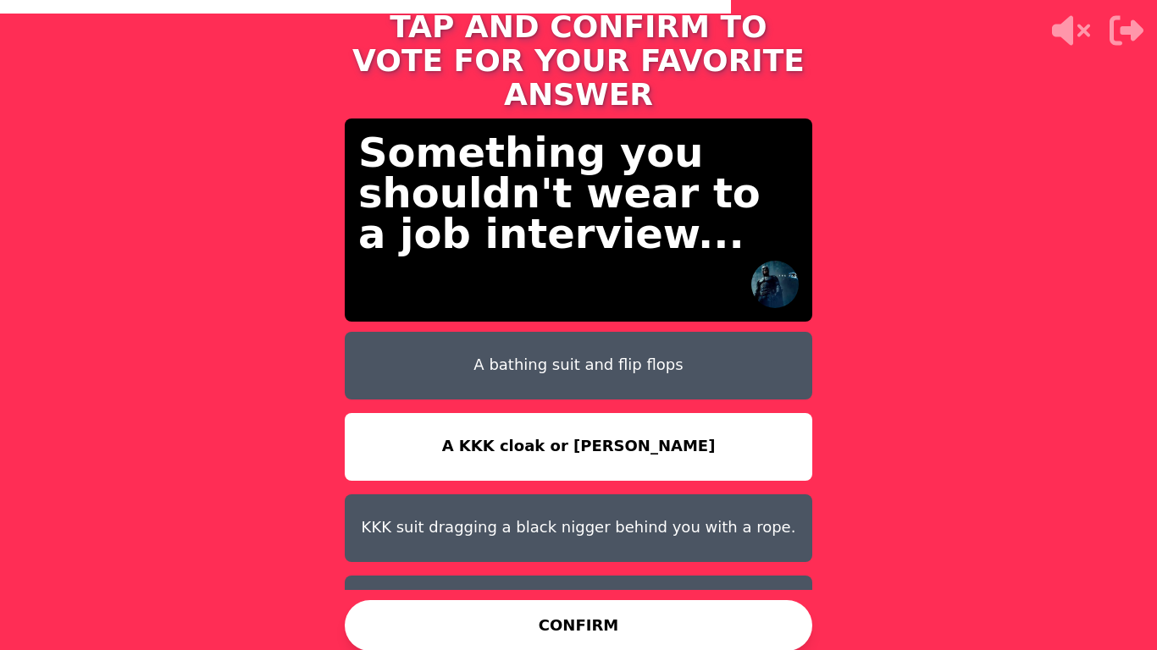
click at [572, 547] on button "CONFIRM" at bounding box center [578, 625] width 467 height 51
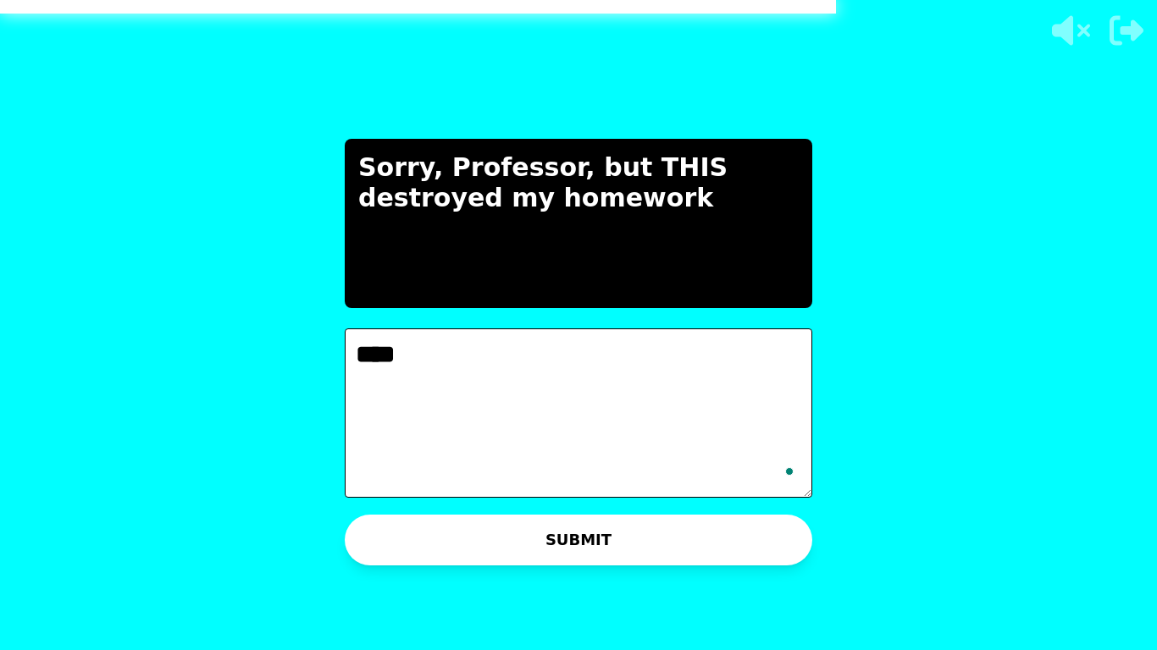
type textarea "****"
click at [572, 539] on button "SUBMIT" at bounding box center [578, 540] width 467 height 51
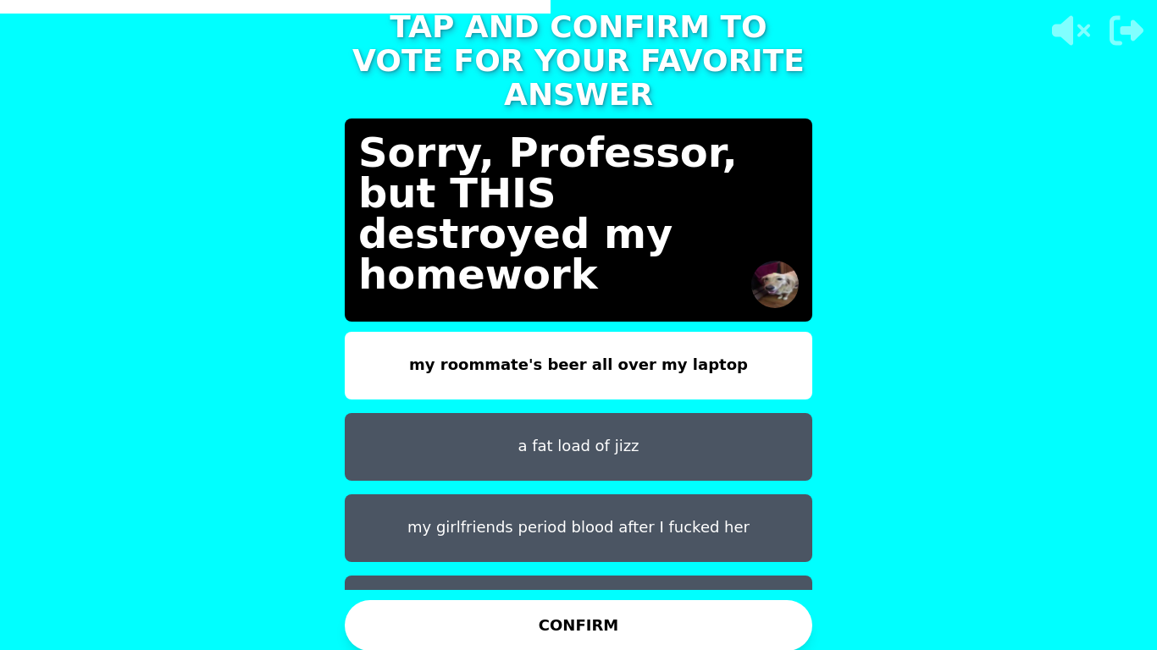
click at [604, 513] on button "my girlfriends period blood after I fucked her" at bounding box center [578, 529] width 467 height 68
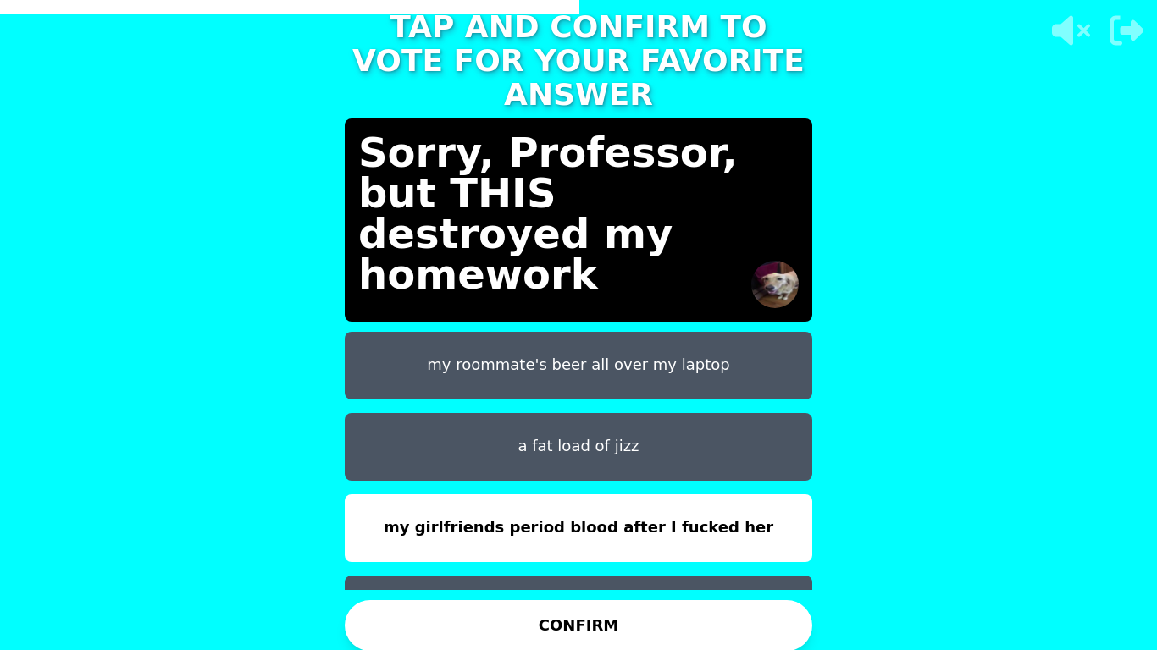
click at [589, 547] on button "CONFIRM" at bounding box center [578, 625] width 467 height 51
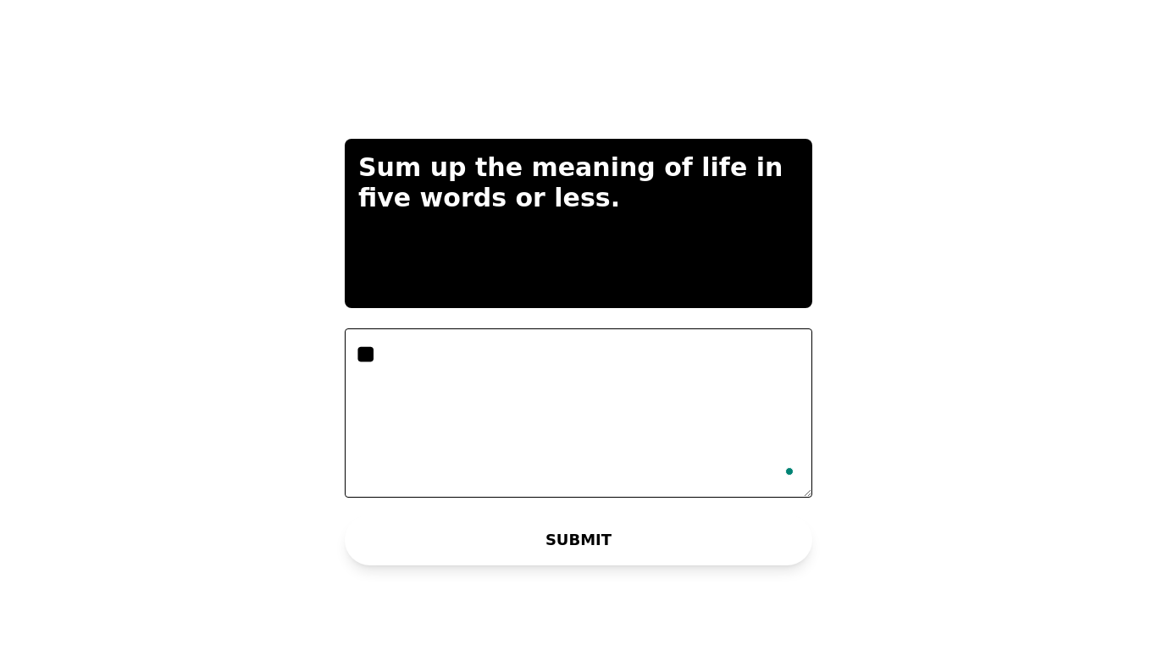
type textarea "*"
type textarea "****"
click at [668, 547] on button "SUBMIT" at bounding box center [578, 540] width 467 height 51
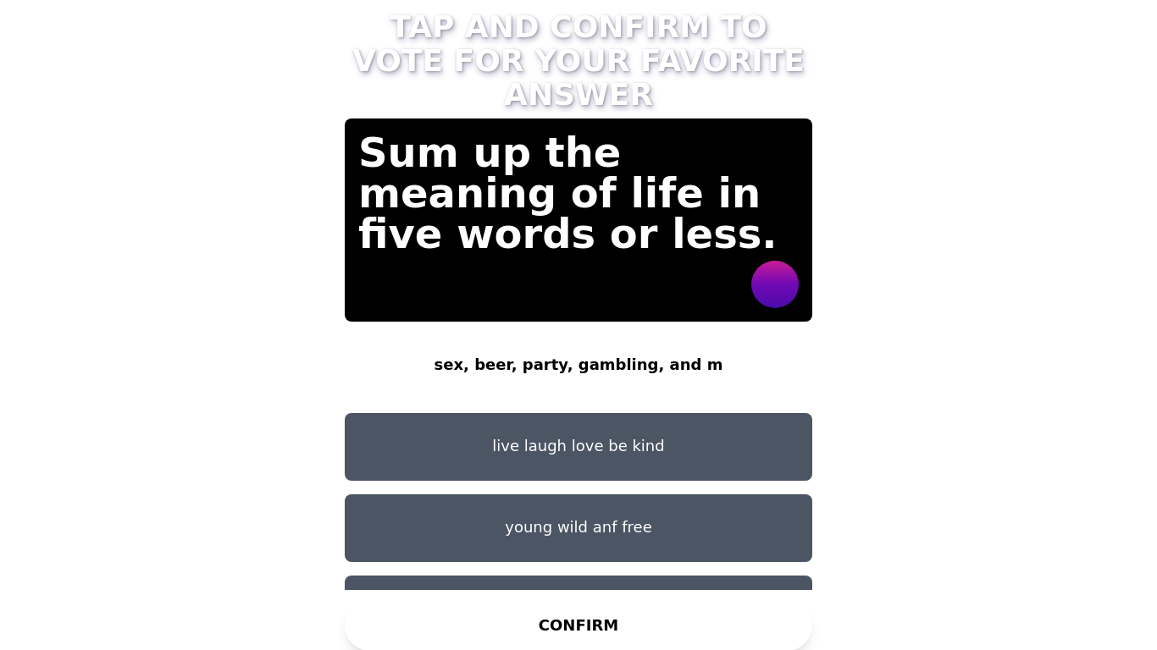
scroll to position [41, 0]
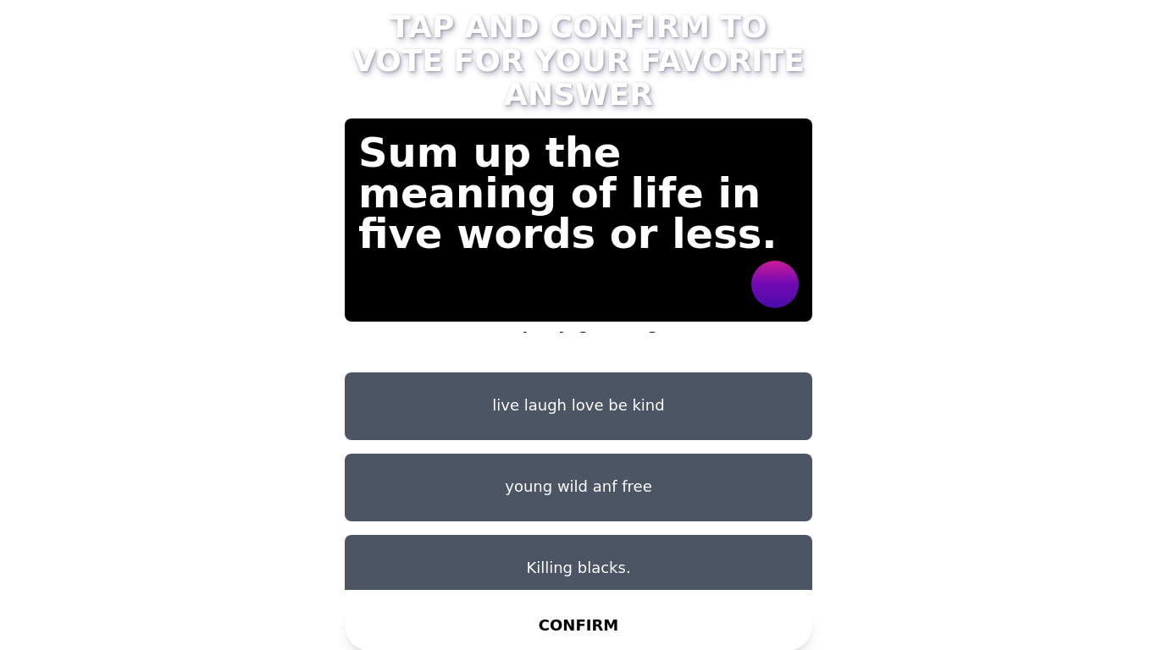
click at [637, 535] on button "Killing blacks." at bounding box center [578, 569] width 467 height 68
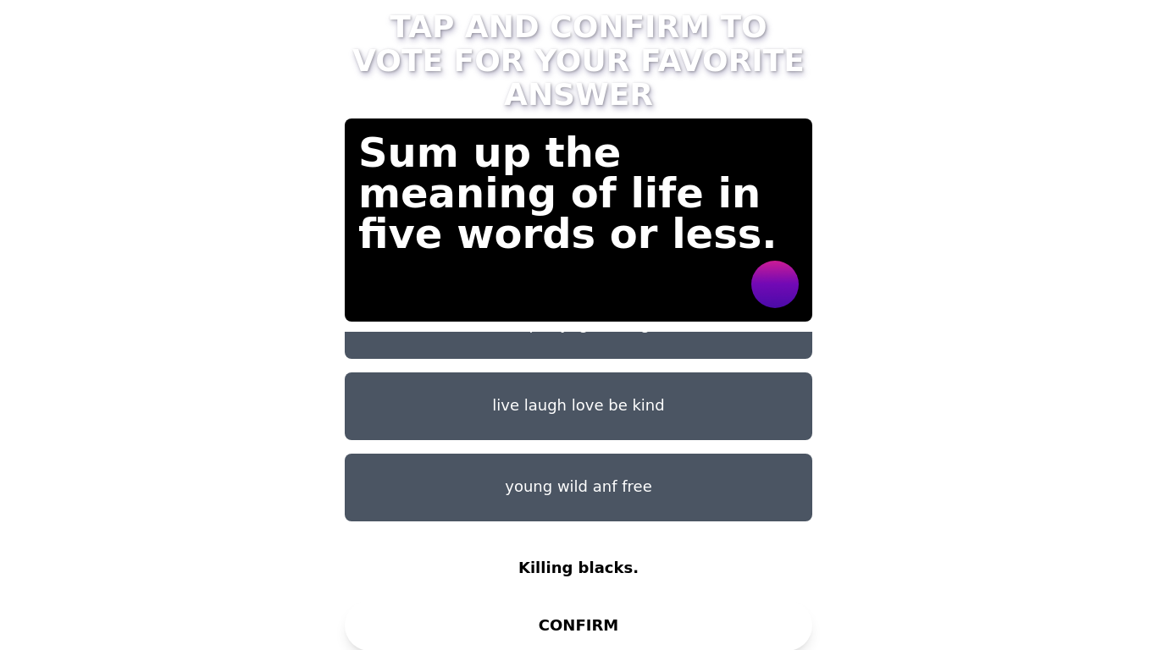
click at [605, 547] on button "CONFIRM" at bounding box center [578, 625] width 467 height 51
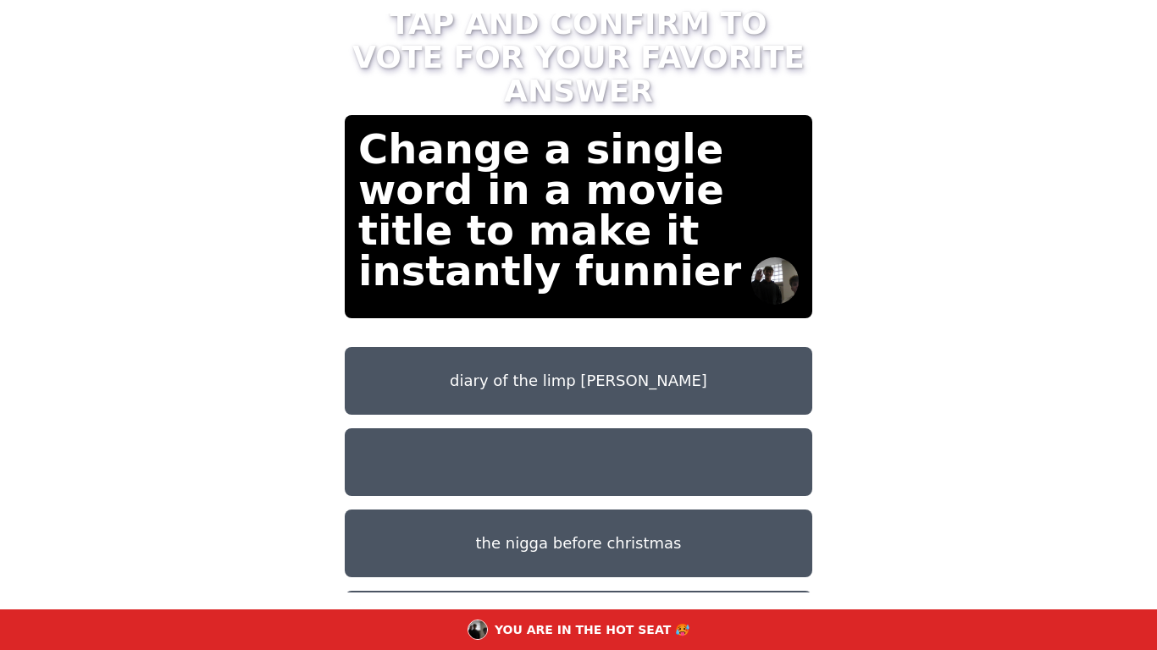
scroll to position [95, 0]
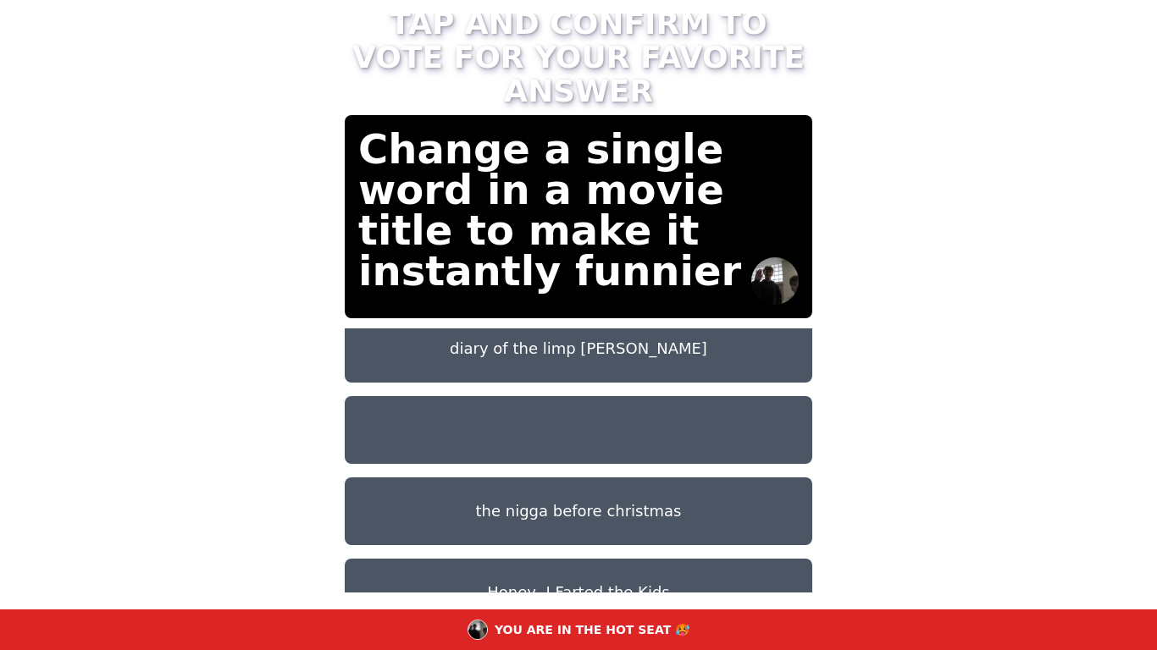
click at [664, 478] on button "the nigga before christmas" at bounding box center [578, 512] width 467 height 68
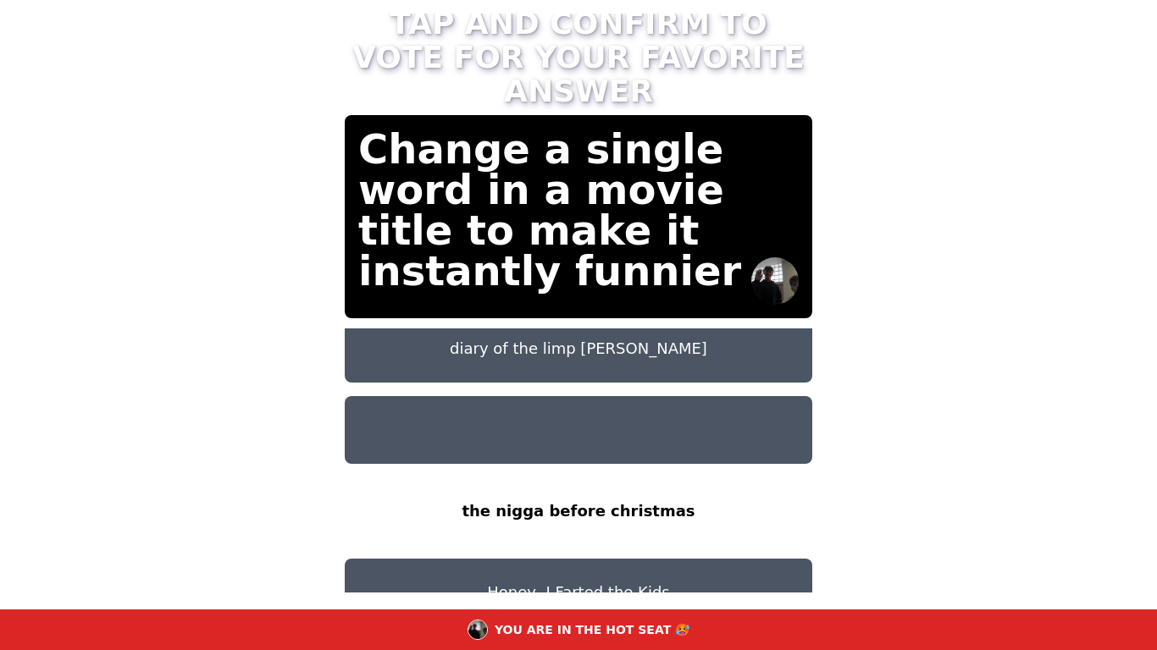
scroll to position [14, 0]
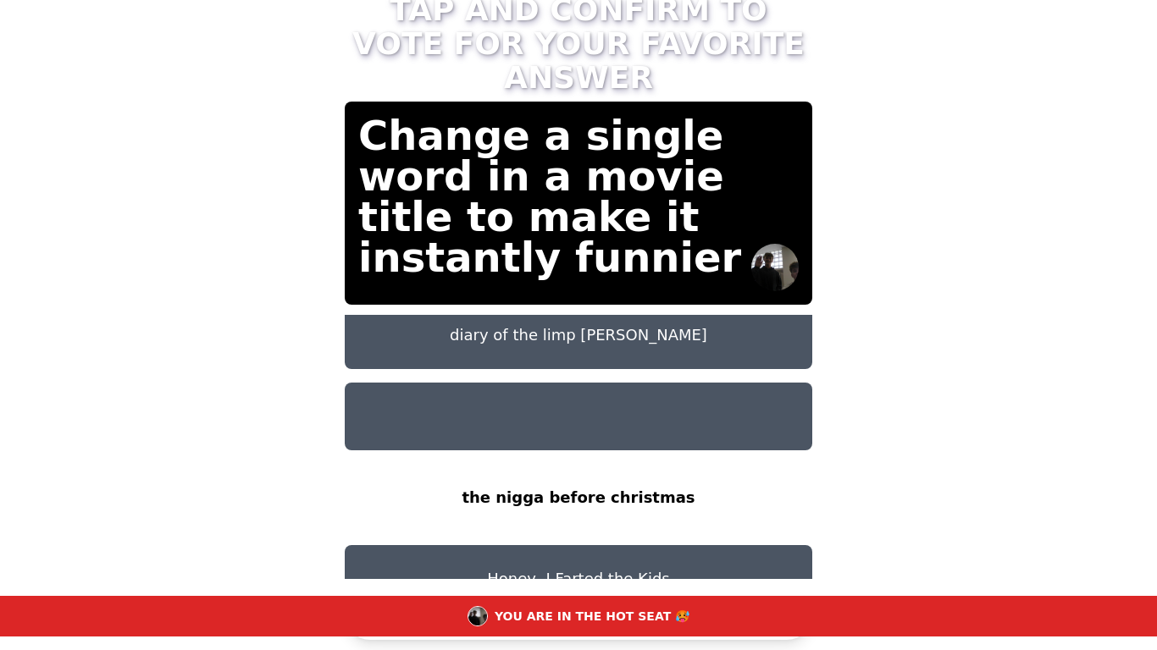
click at [625, 547] on div "TAP AND CONFIRM TO VOTE FOR YOUR FAVORITE ANSWER Change a single word in a movi…" at bounding box center [578, 311] width 508 height 677
click at [625, 547] on div "YOU ARE IN THE HOT SEAT 🥵" at bounding box center [578, 616] width 1157 height 41
click at [626, 547] on button "CONFIRM" at bounding box center [578, 614] width 467 height 51
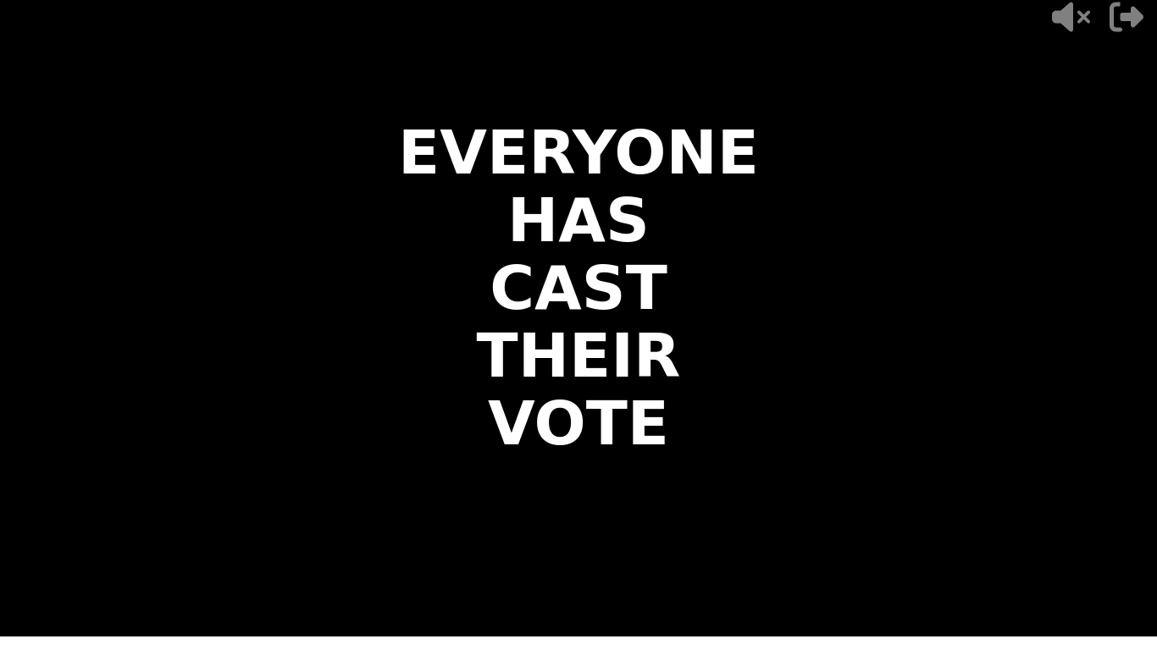
scroll to position [0, 0]
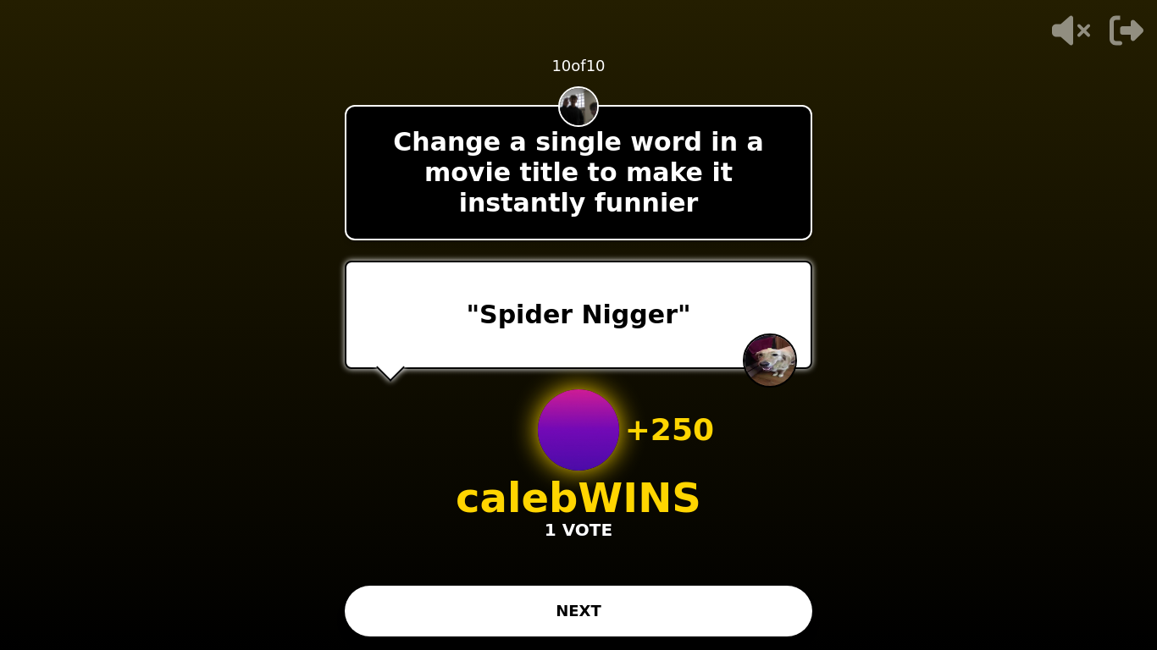
click at [583, 547] on button "NEXT" at bounding box center [578, 611] width 467 height 51
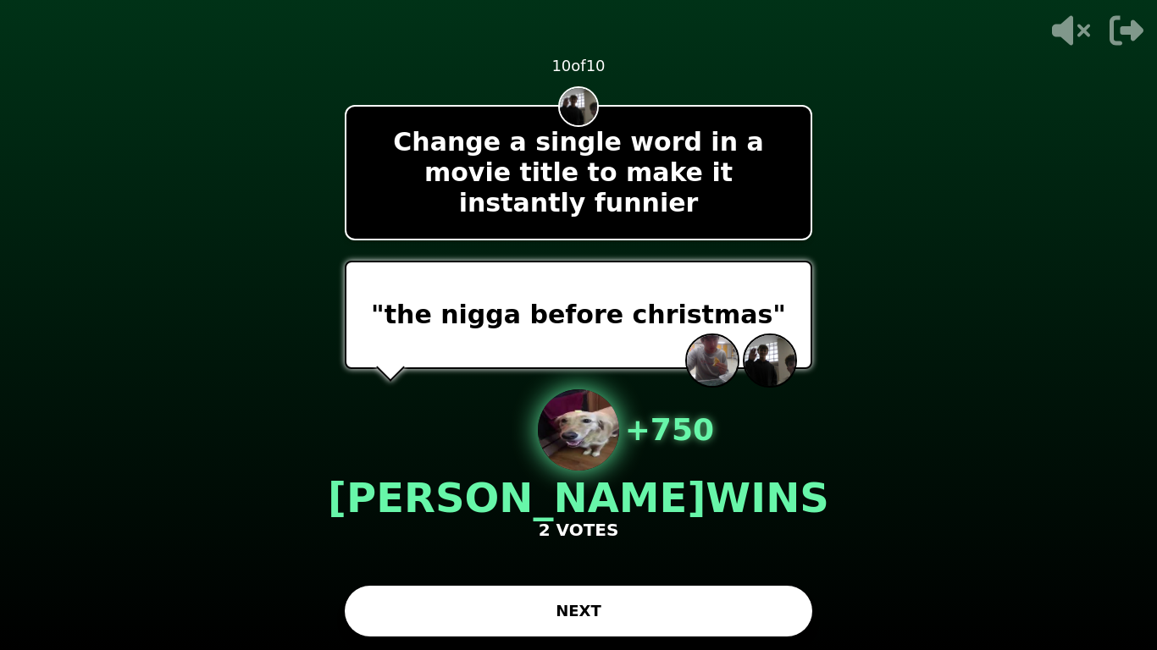
click at [566, 547] on button "NEXT" at bounding box center [578, 611] width 467 height 51
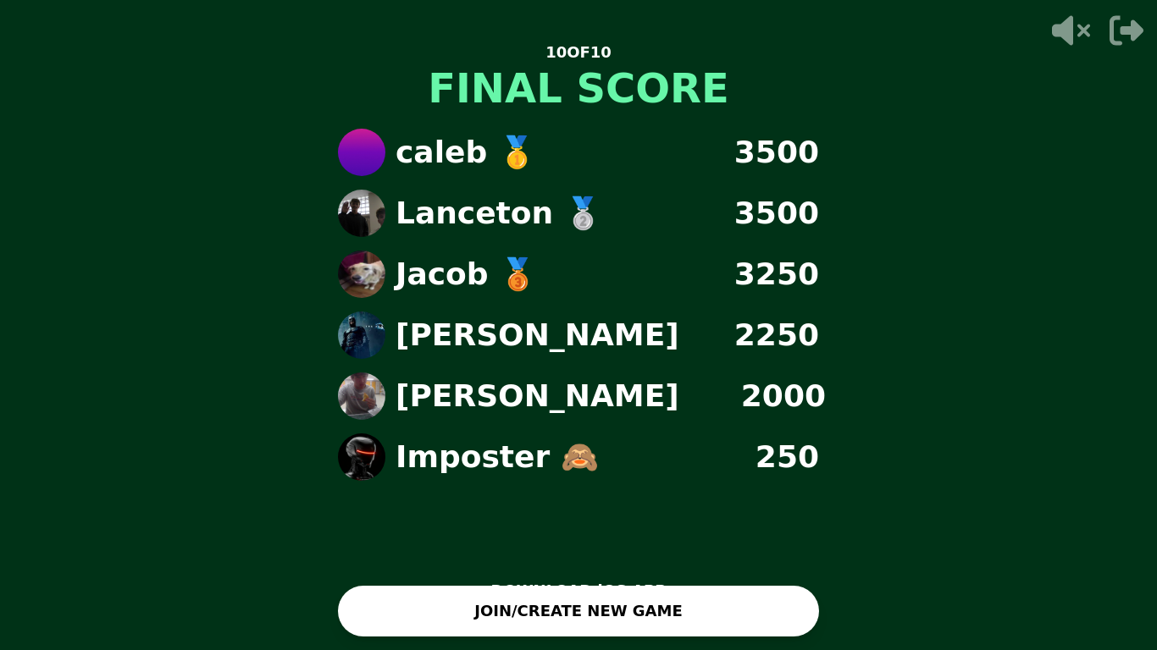
click at [588, 547] on button "JOIN/CREATE NEW GAME" at bounding box center [578, 611] width 481 height 51
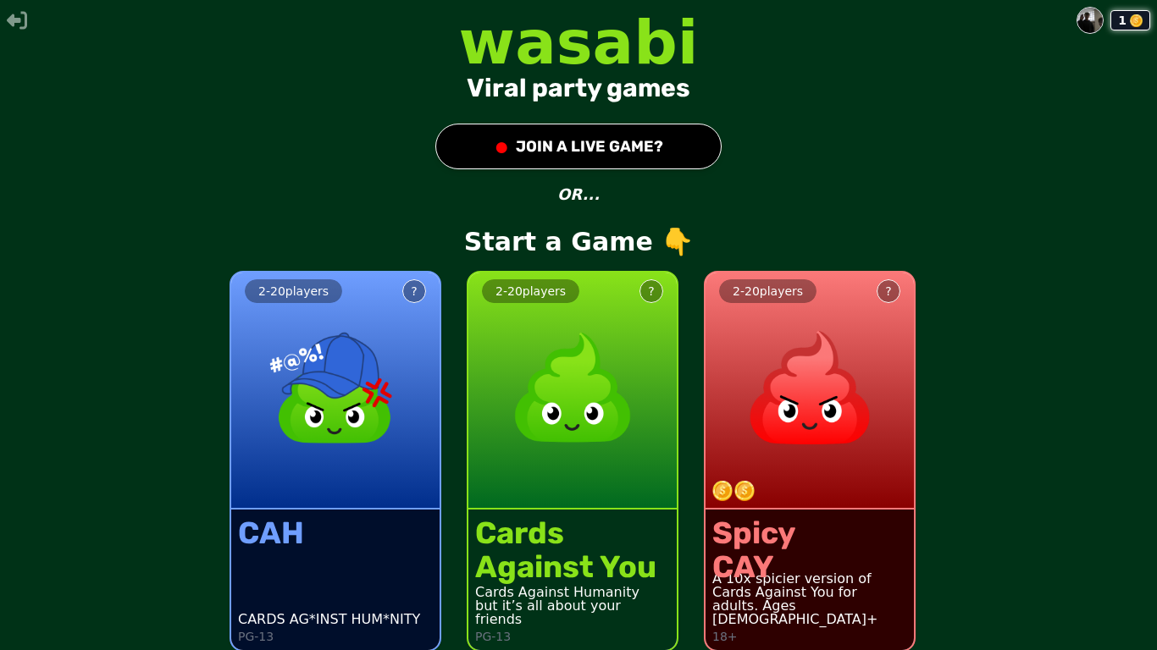
click at [544, 147] on button "● JOIN A LIVE GAME?" at bounding box center [578, 147] width 286 height 46
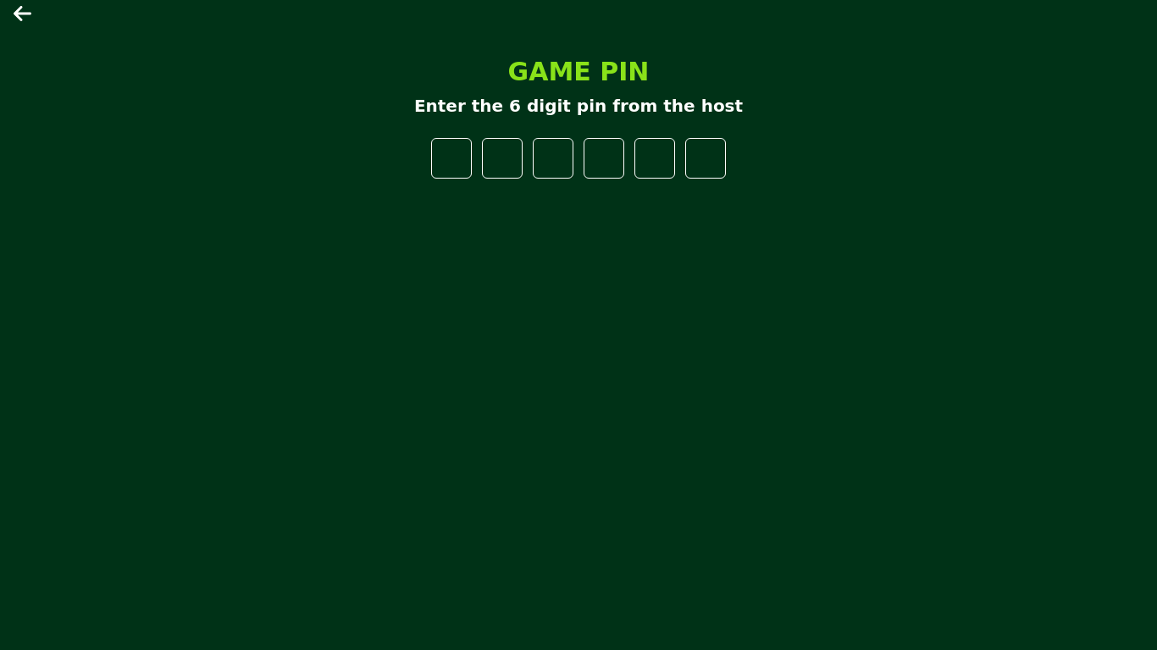
type input "*"
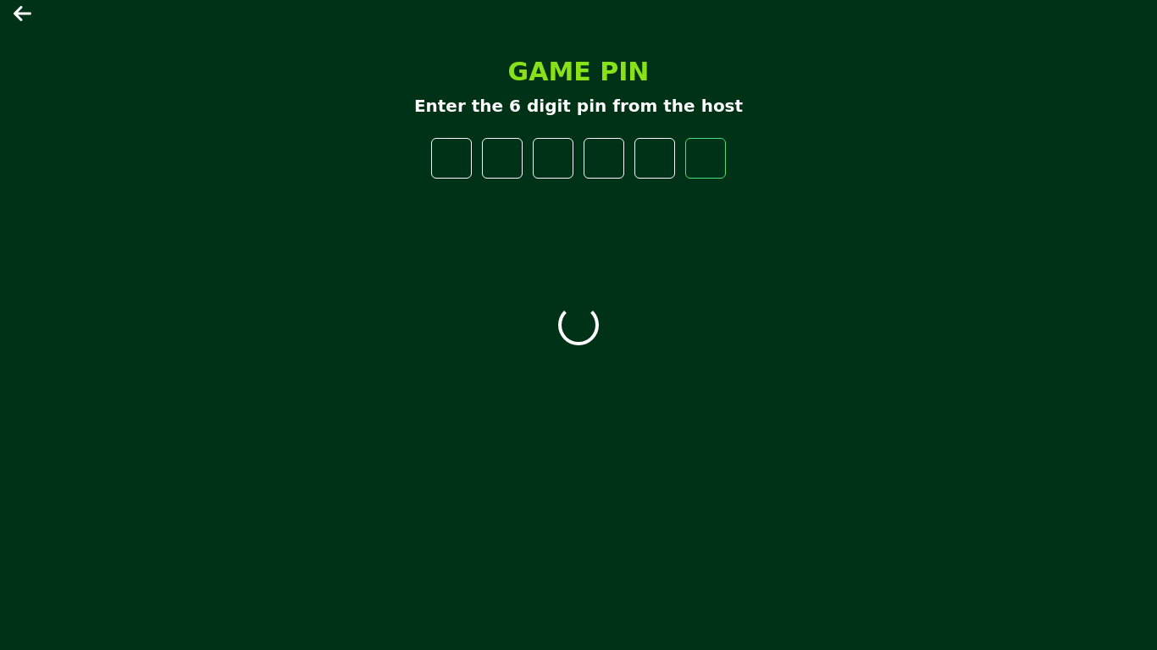
type input "*"
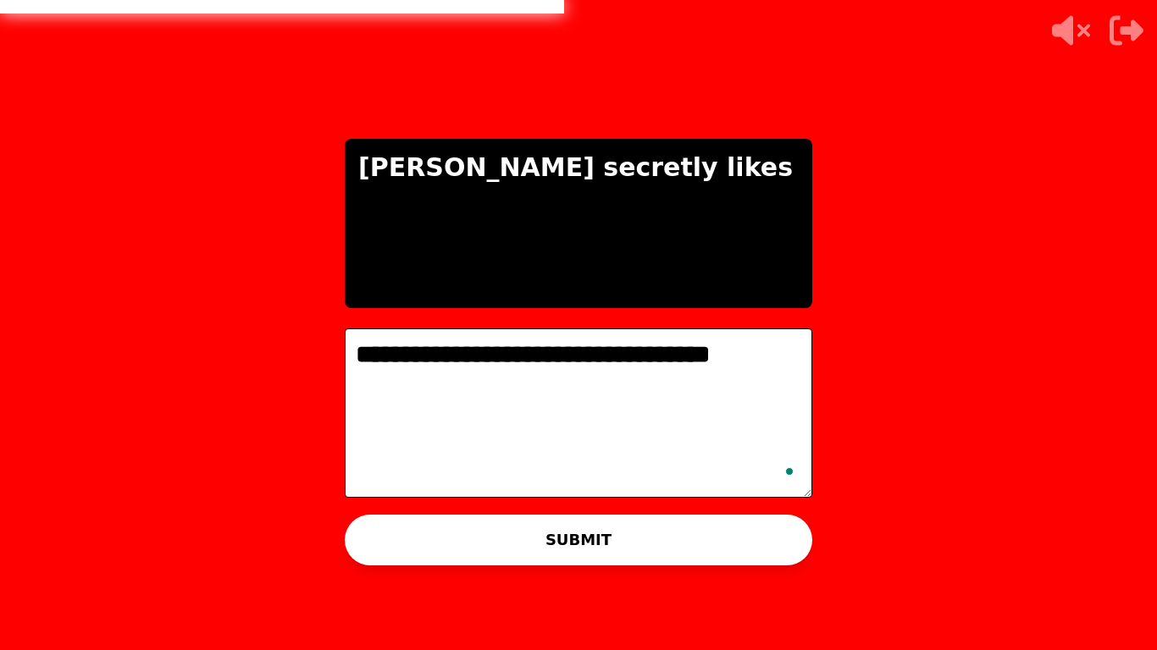
type textarea "**********"
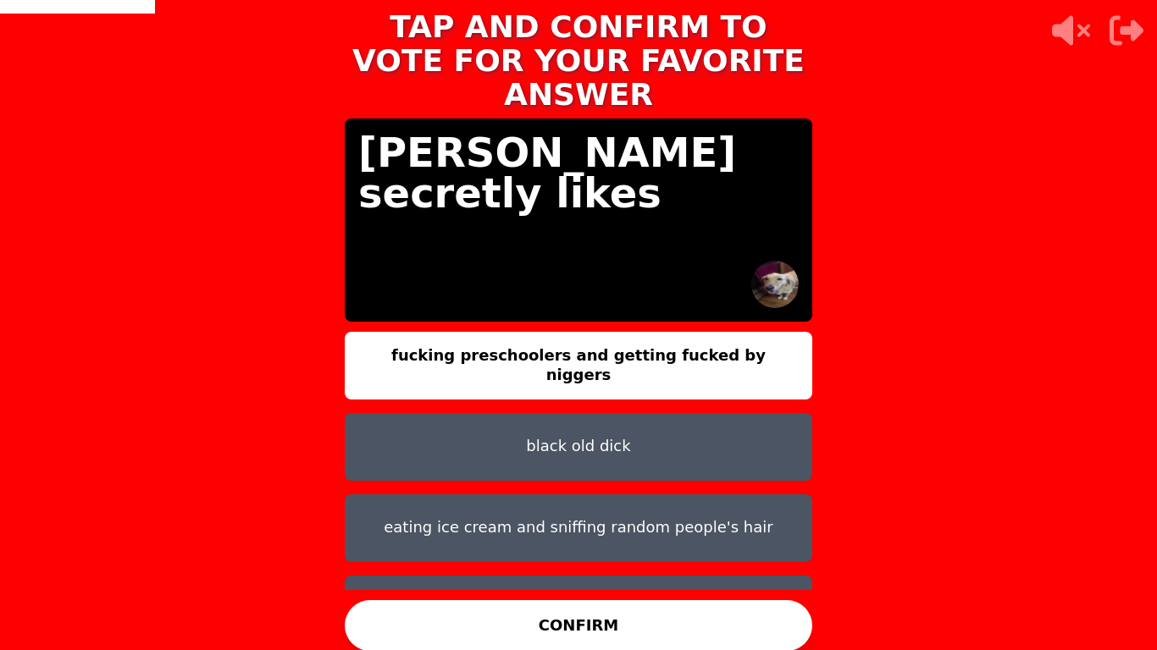
scroll to position [23, 0]
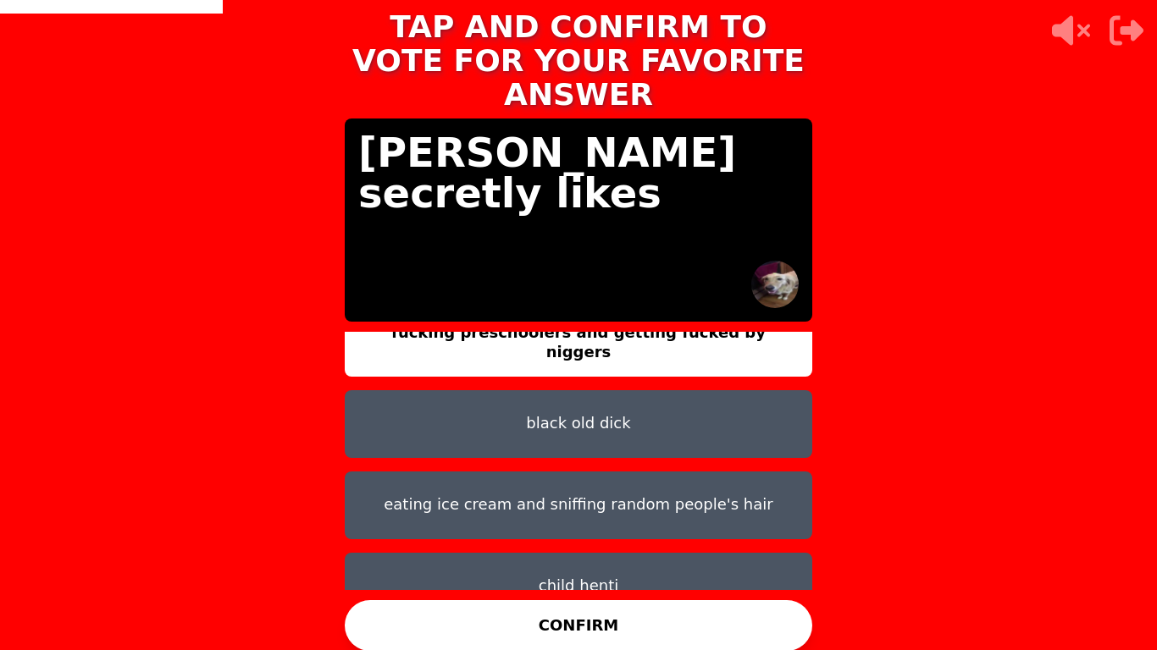
click at [572, 547] on button "CONFIRM" at bounding box center [578, 625] width 467 height 51
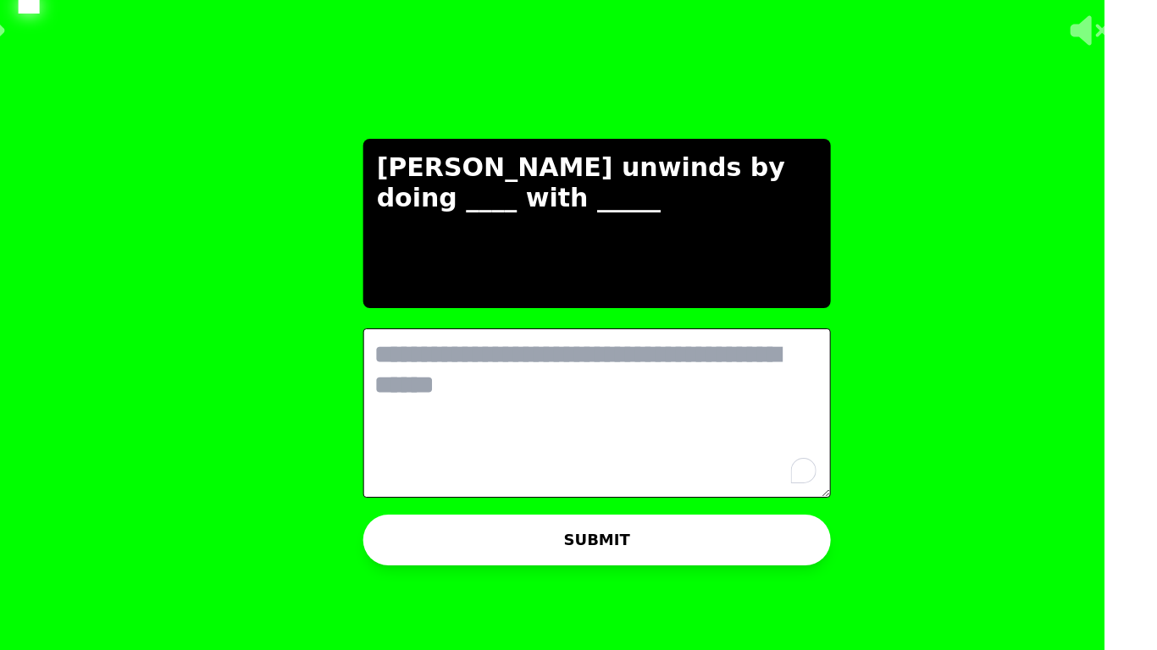
scroll to position [0, 0]
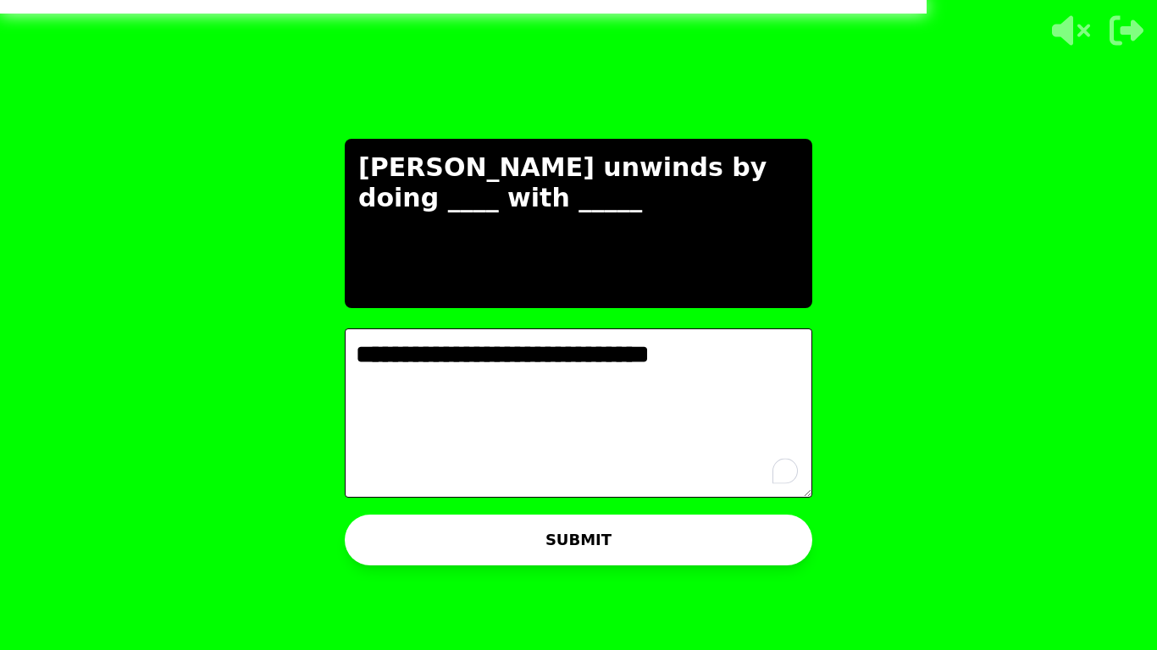
type textarea "**********"
click at [636, 528] on button "SUBMIT" at bounding box center [578, 540] width 467 height 51
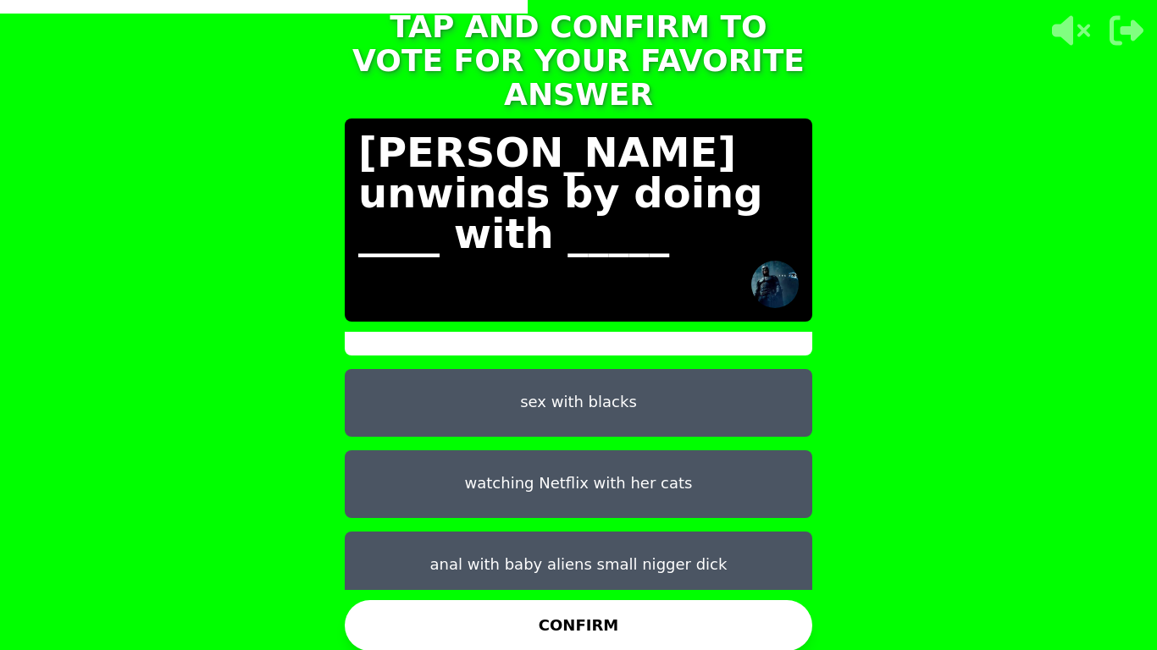
scroll to position [47, 0]
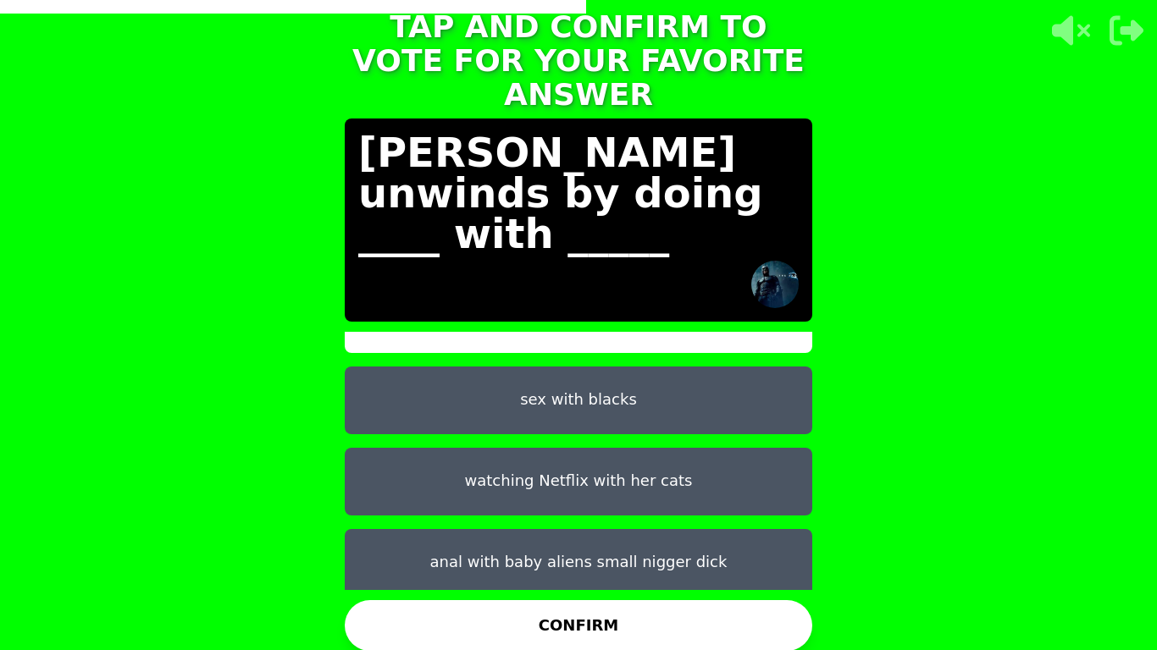
click at [597, 396] on button "sex with blacks" at bounding box center [578, 401] width 467 height 68
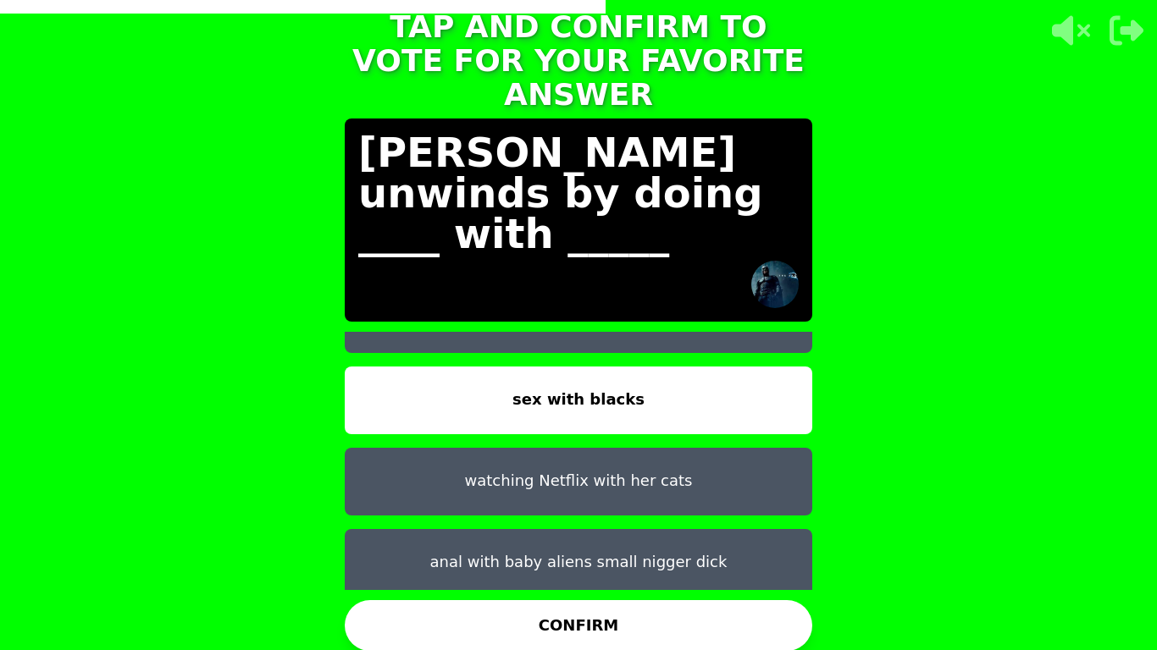
scroll to position [122, 0]
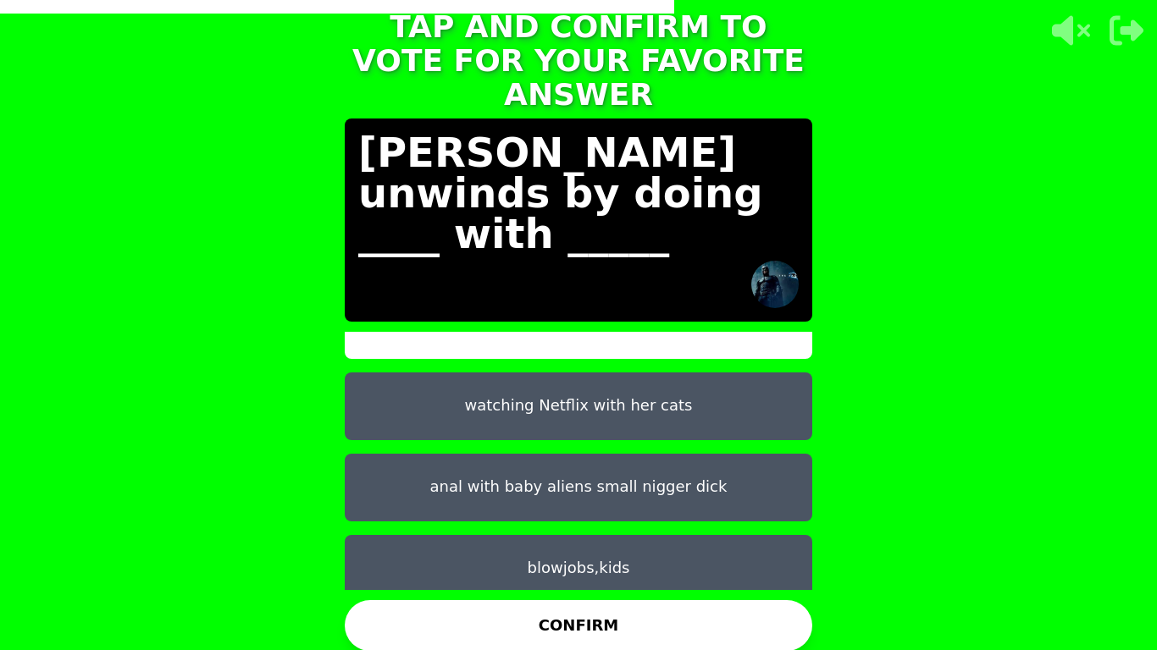
click at [640, 547] on button "CONFIRM" at bounding box center [578, 625] width 467 height 51
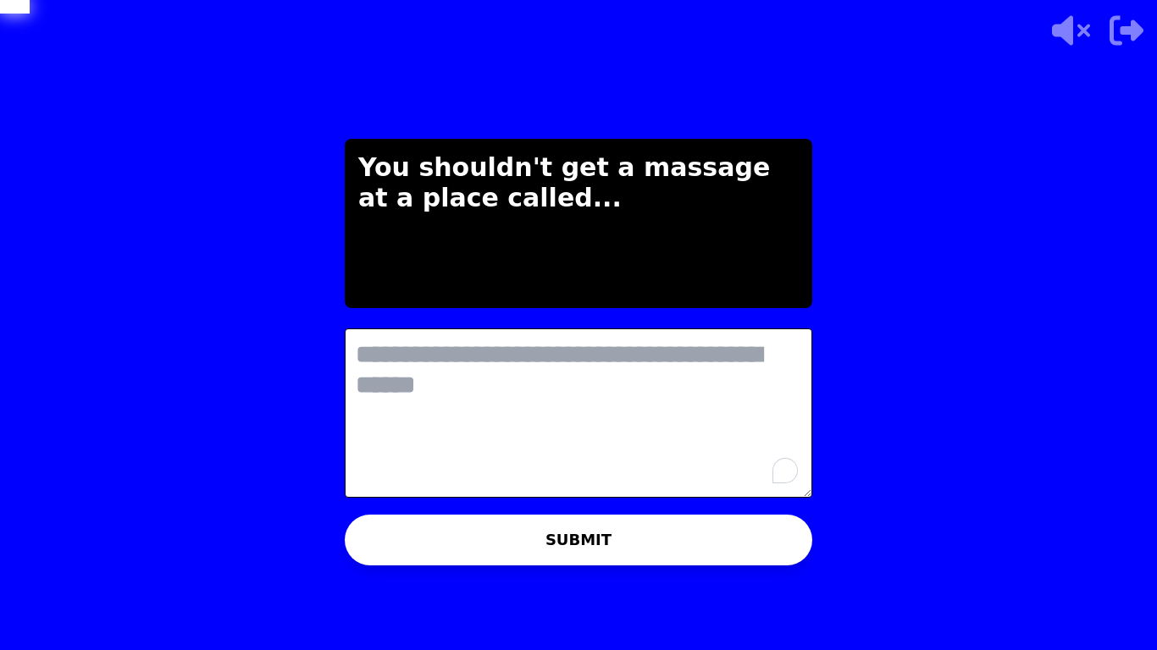
scroll to position [0, 0]
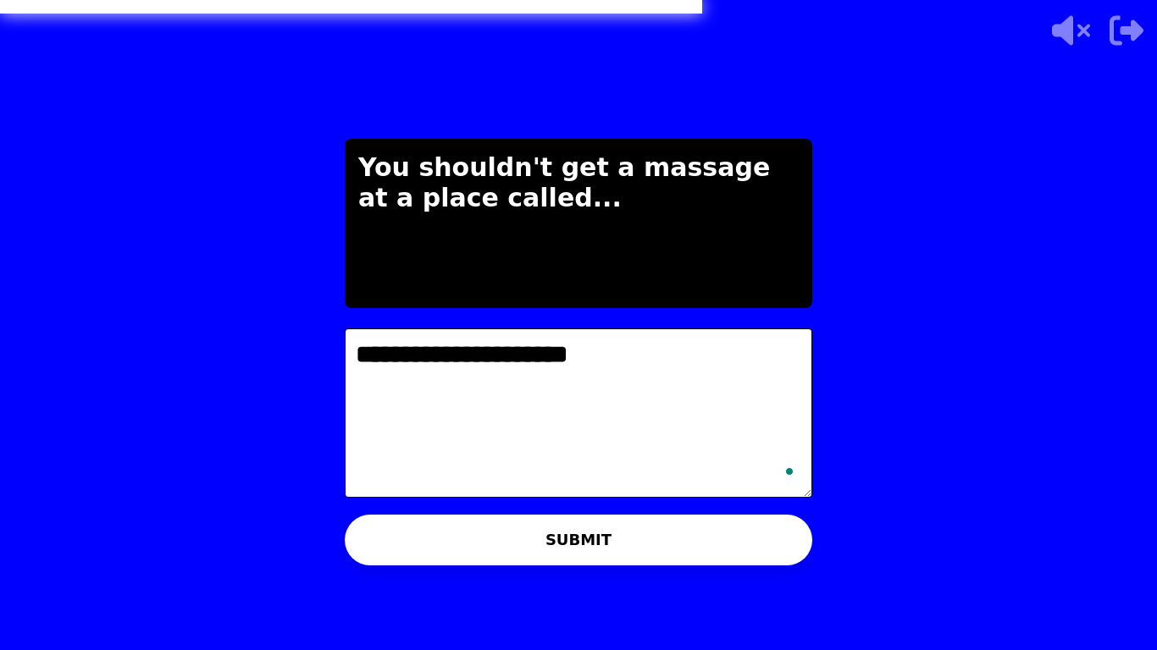
type textarea "**********"
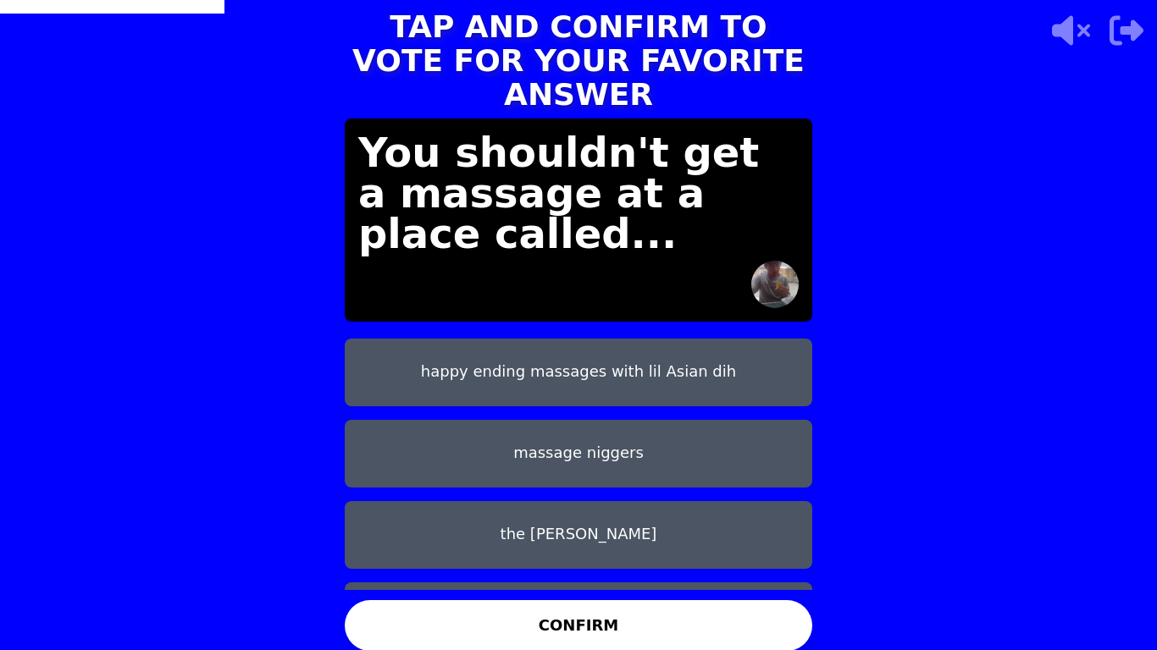
scroll to position [71, 0]
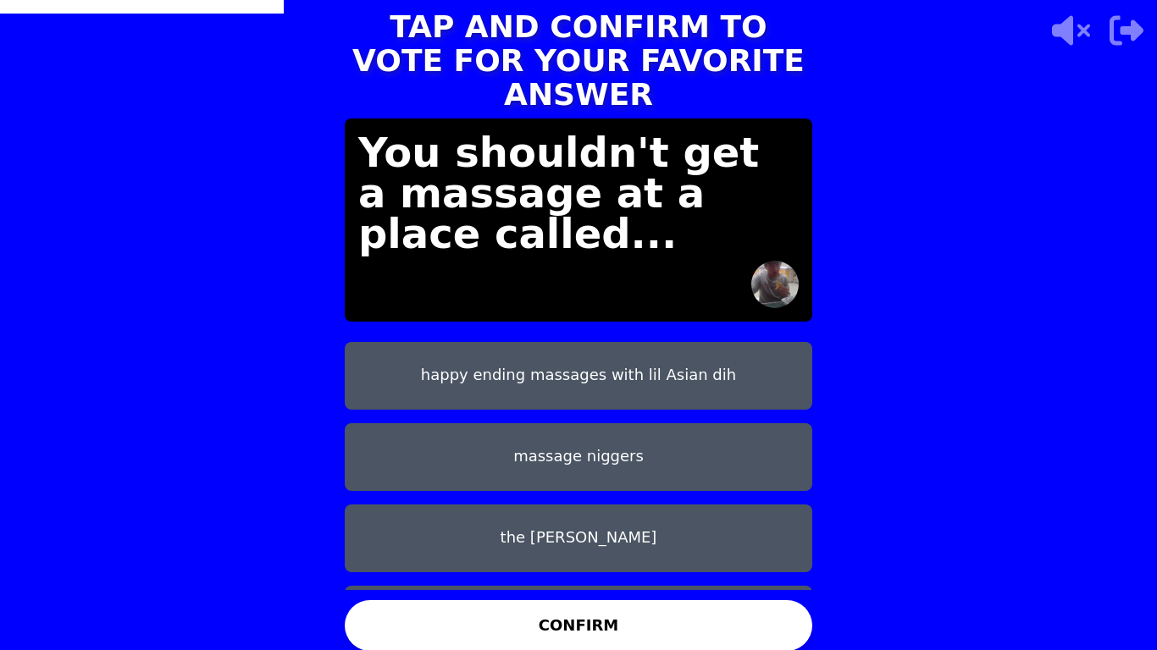
click at [604, 511] on button "the jack shack" at bounding box center [578, 539] width 467 height 68
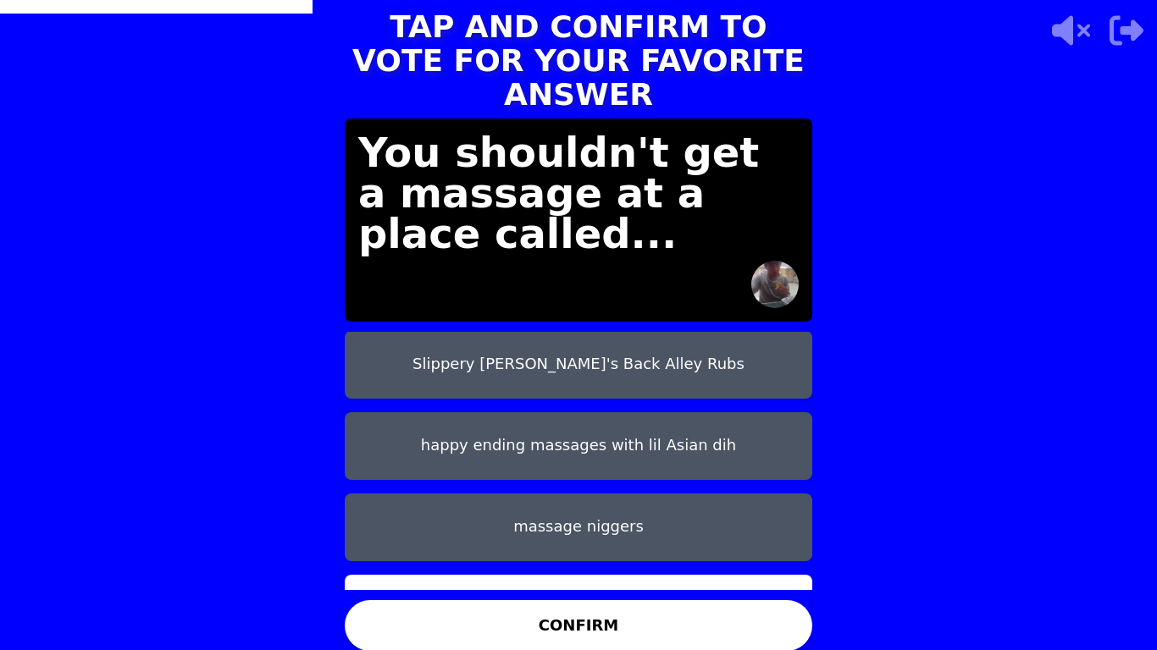
scroll to position [0, 0]
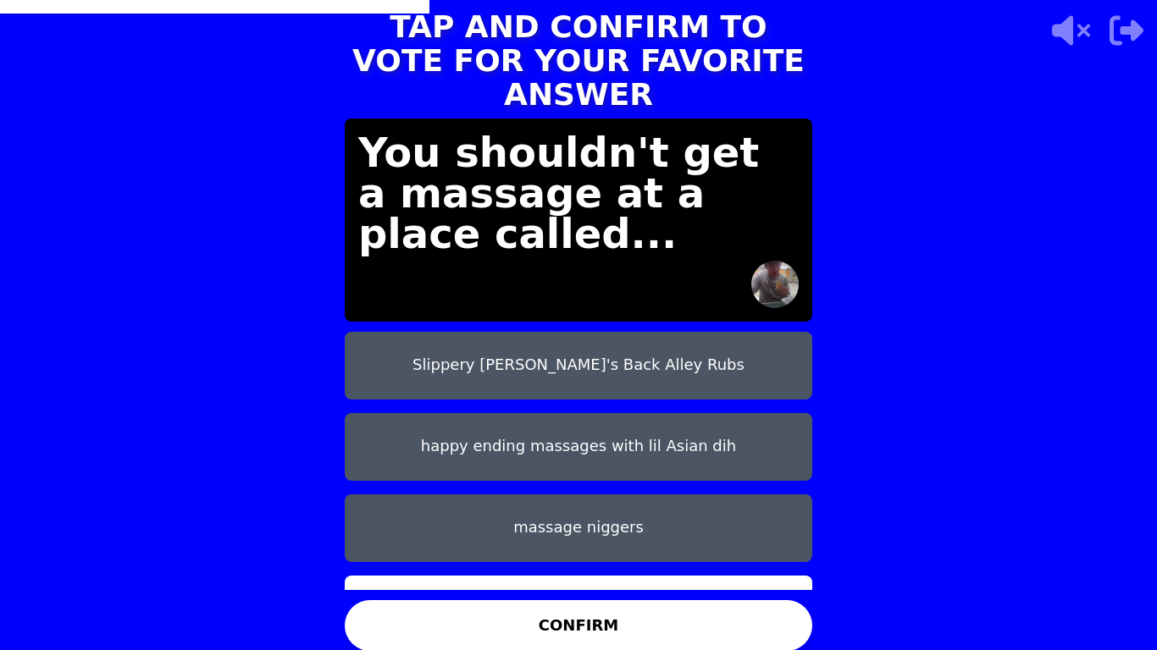
click at [602, 352] on button "Slippery Steve's Back Alley Rubs" at bounding box center [578, 366] width 467 height 68
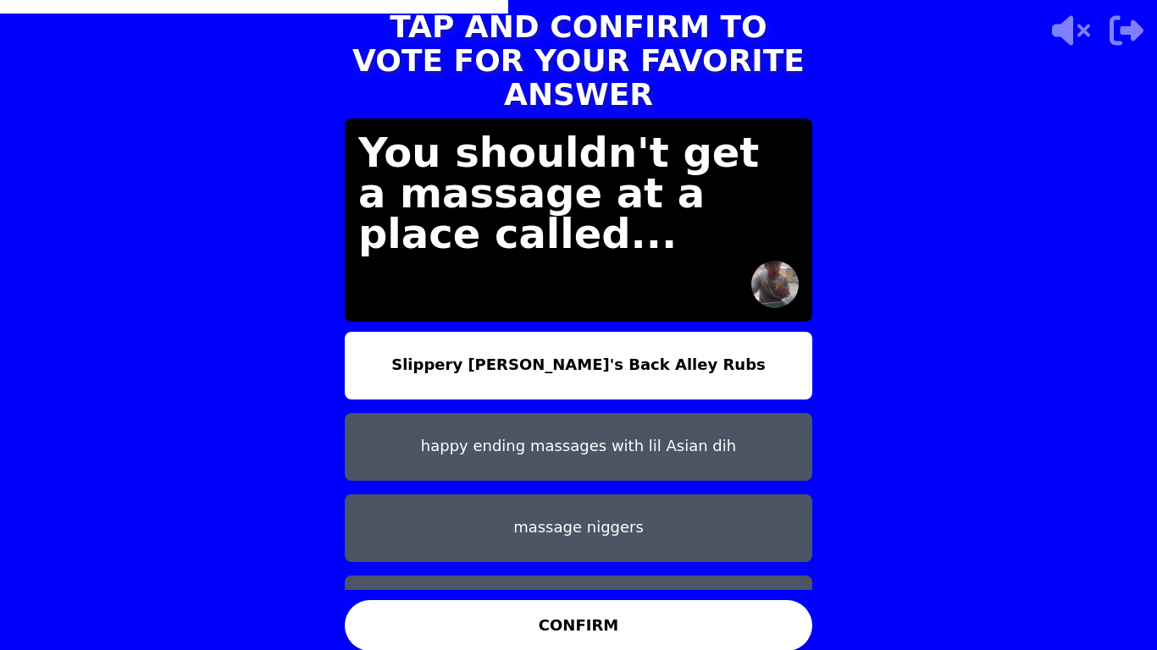
click at [546, 547] on button "CONFIRM" at bounding box center [578, 625] width 467 height 51
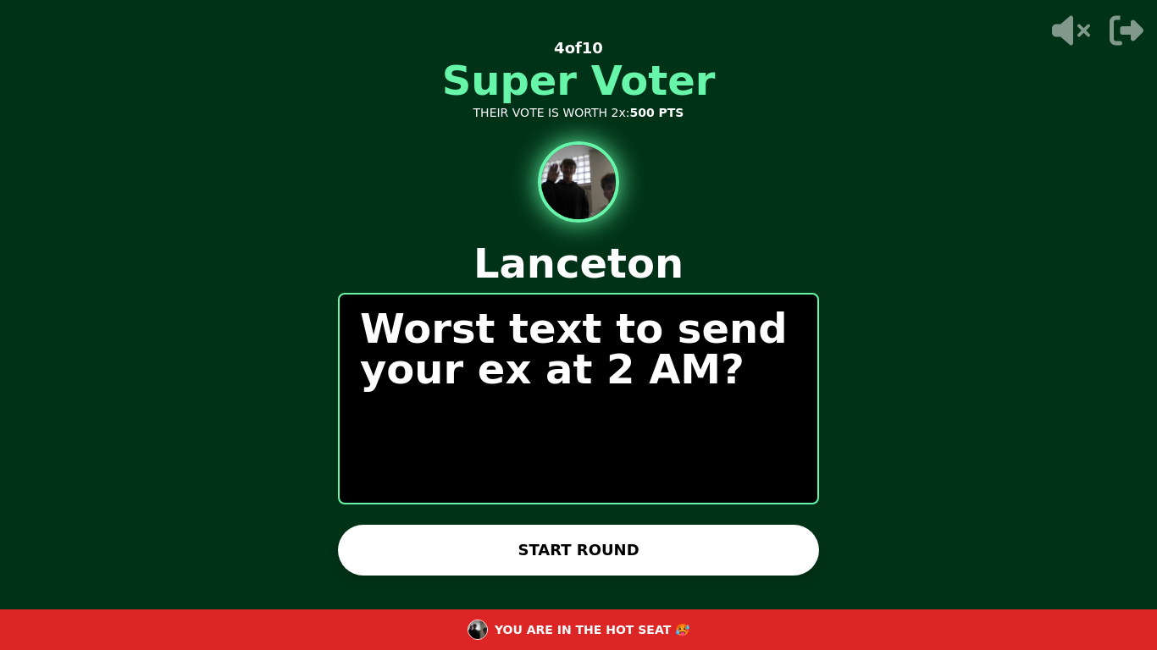
click at [607, 542] on button "START ROUND" at bounding box center [578, 550] width 481 height 51
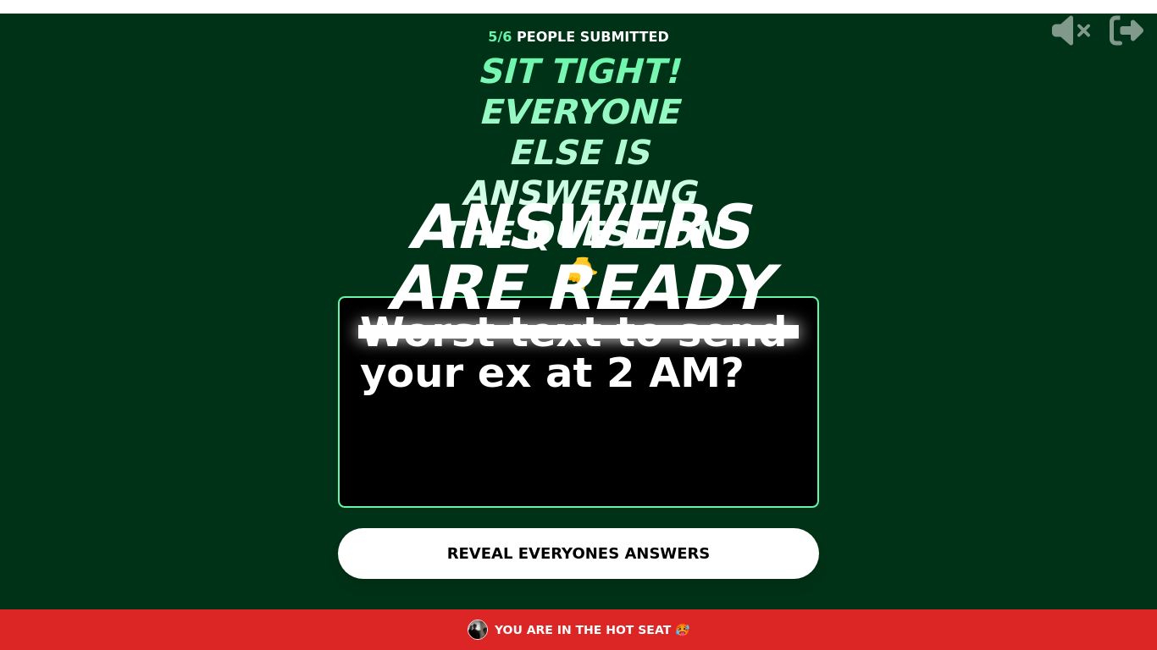
click at [607, 542] on button "REVEAL EVERYONES ANSWERS" at bounding box center [578, 553] width 481 height 51
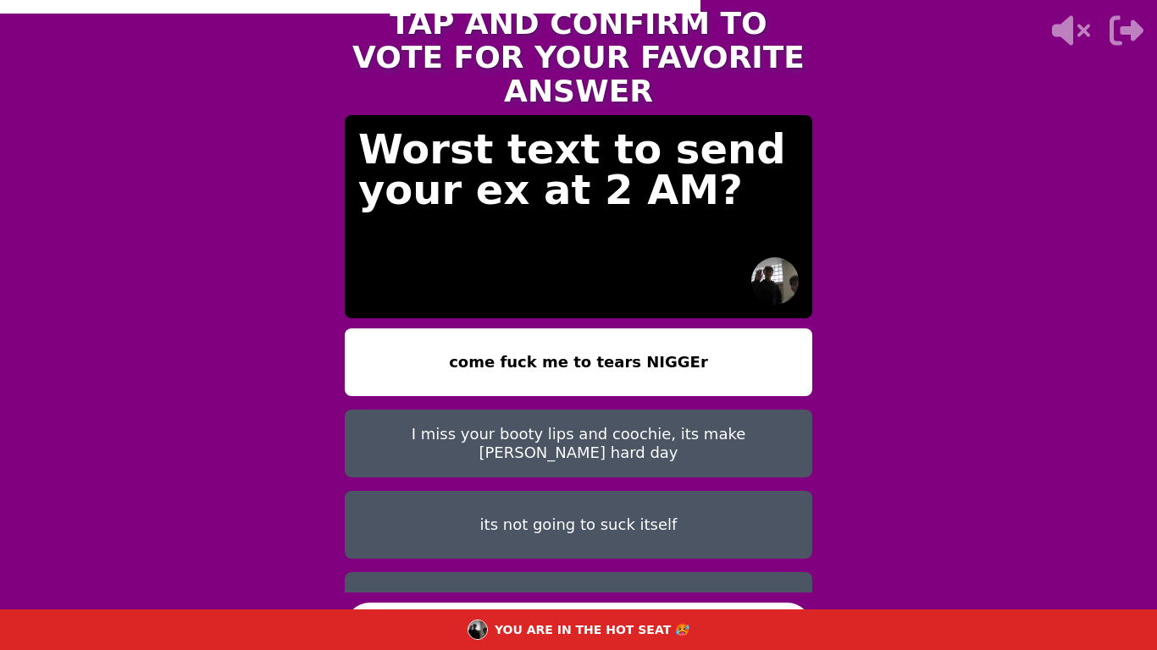
scroll to position [176, 0]
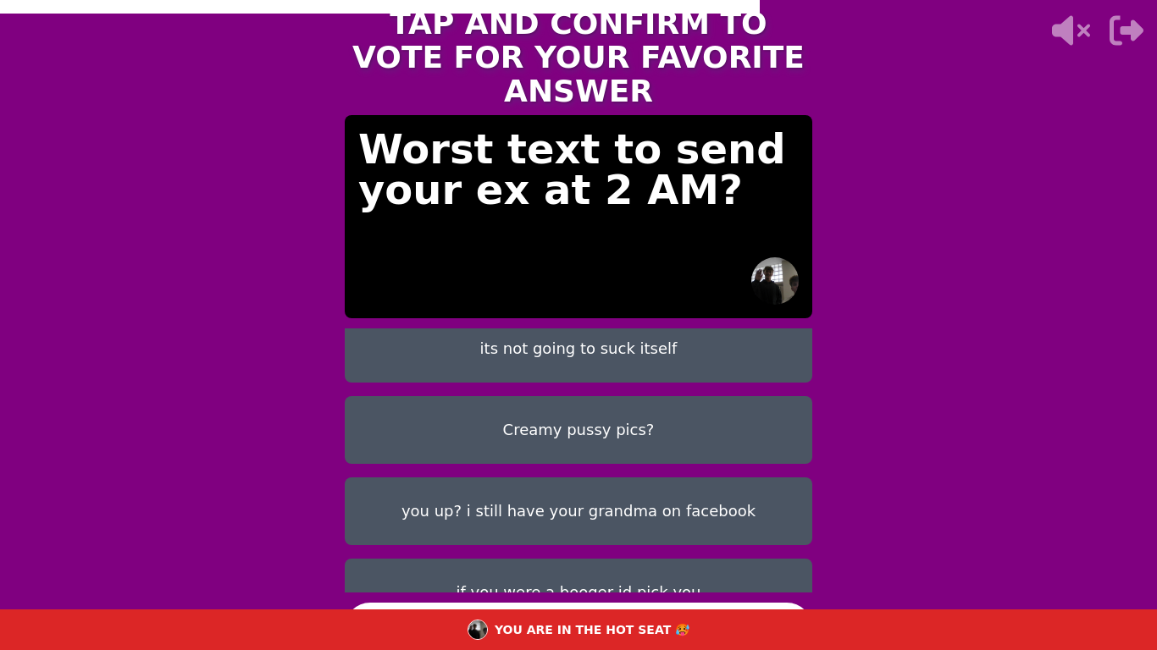
click at [605, 547] on button "CONFIRM" at bounding box center [578, 628] width 467 height 51
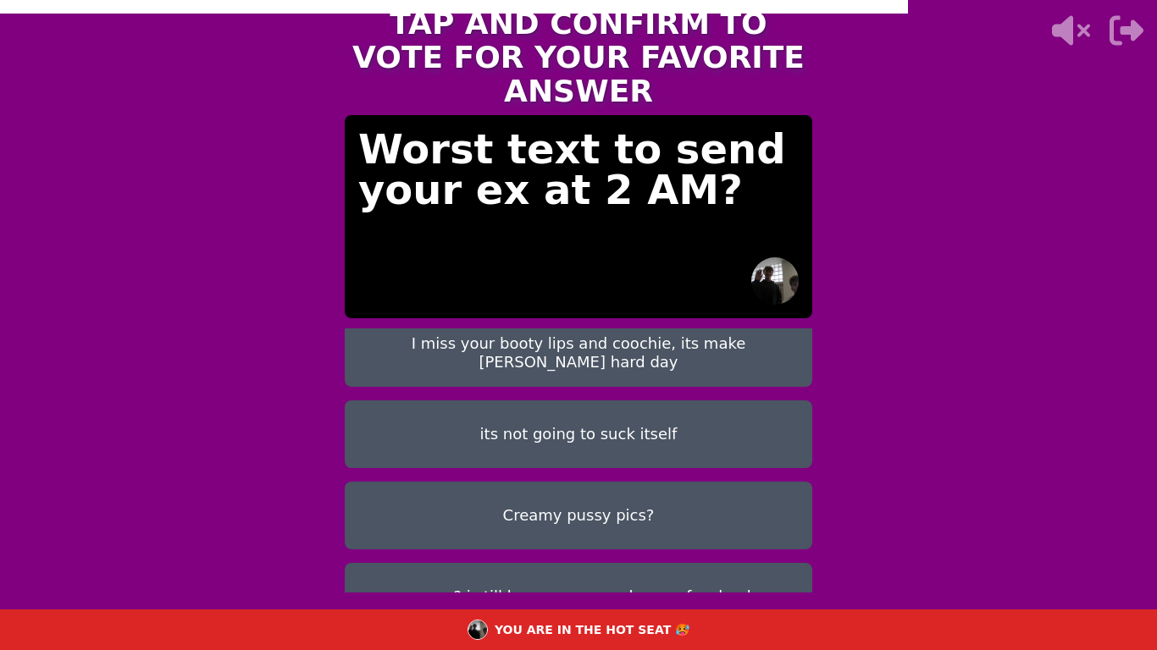
scroll to position [94, 0]
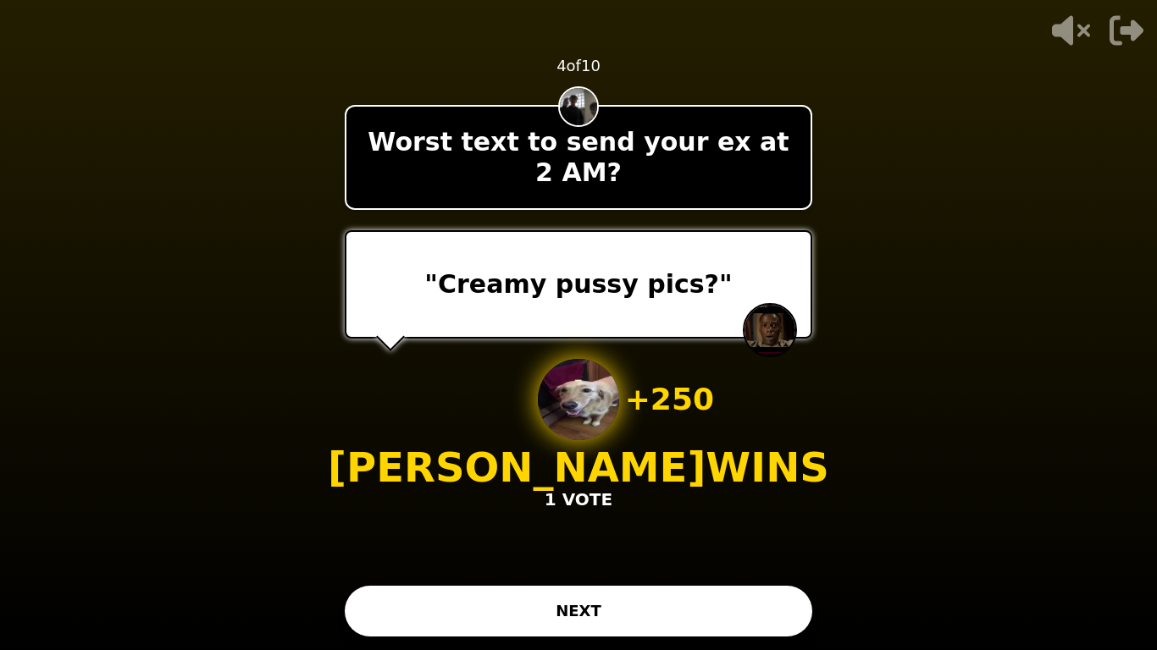
click at [633, 547] on button "NEXT" at bounding box center [578, 611] width 467 height 51
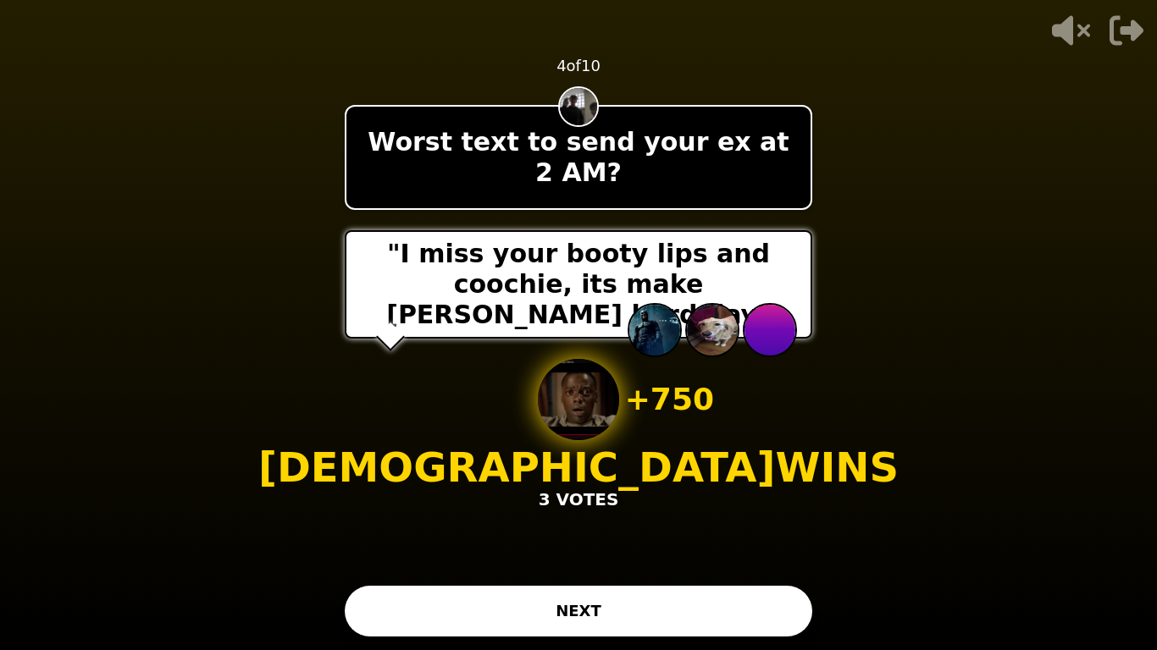
click at [624, 547] on button "NEXT" at bounding box center [578, 611] width 467 height 51
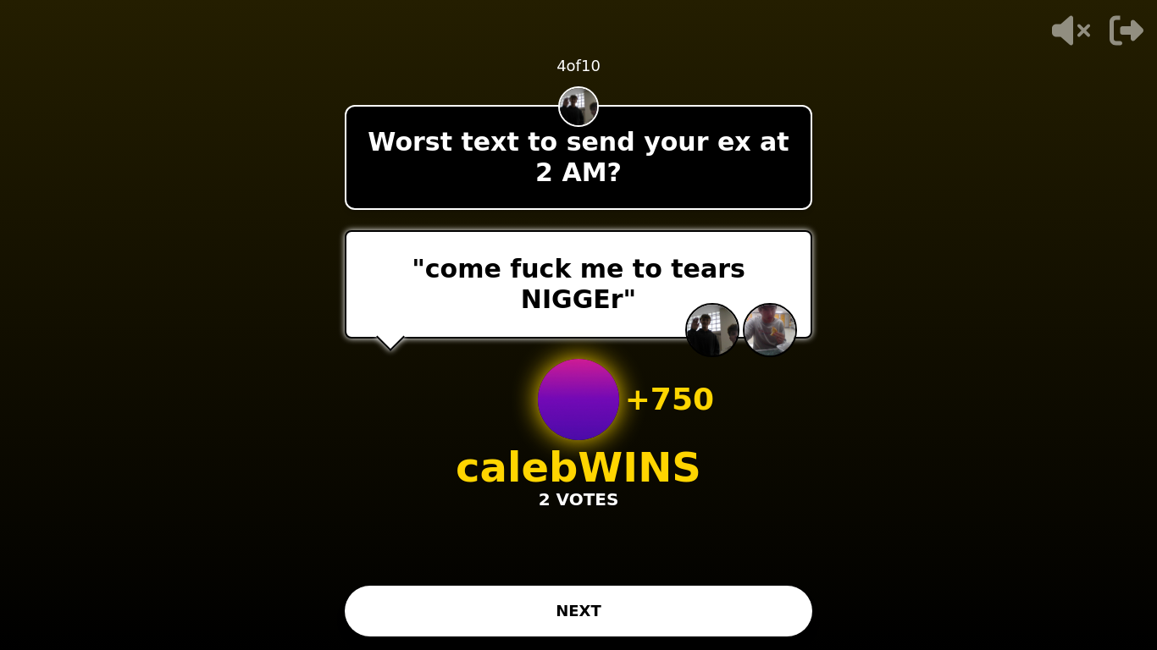
click at [611, 547] on button "NEXT" at bounding box center [578, 611] width 467 height 51
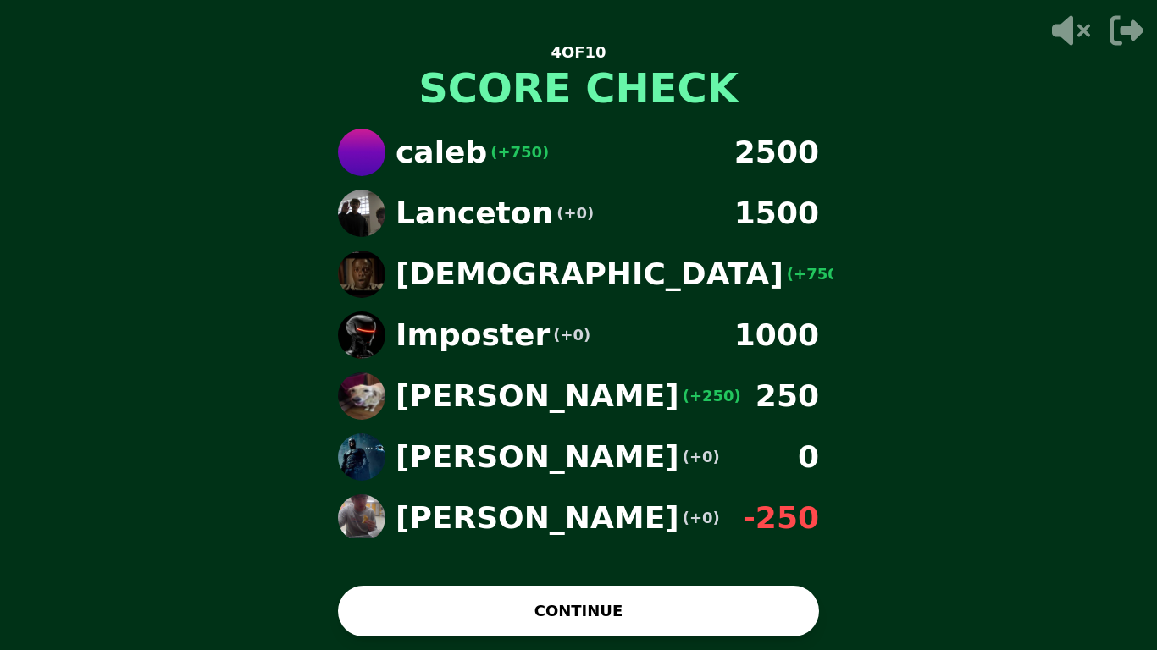
click at [551, 547] on div "4 OF 10 SCORE CHECK caleb (+750) 2500 Lanceton (+0) 1500 Isaiah (+750) 1250 Imp…" at bounding box center [578, 325] width 508 height 650
click at [542, 547] on button "CONTINUE" at bounding box center [578, 611] width 481 height 51
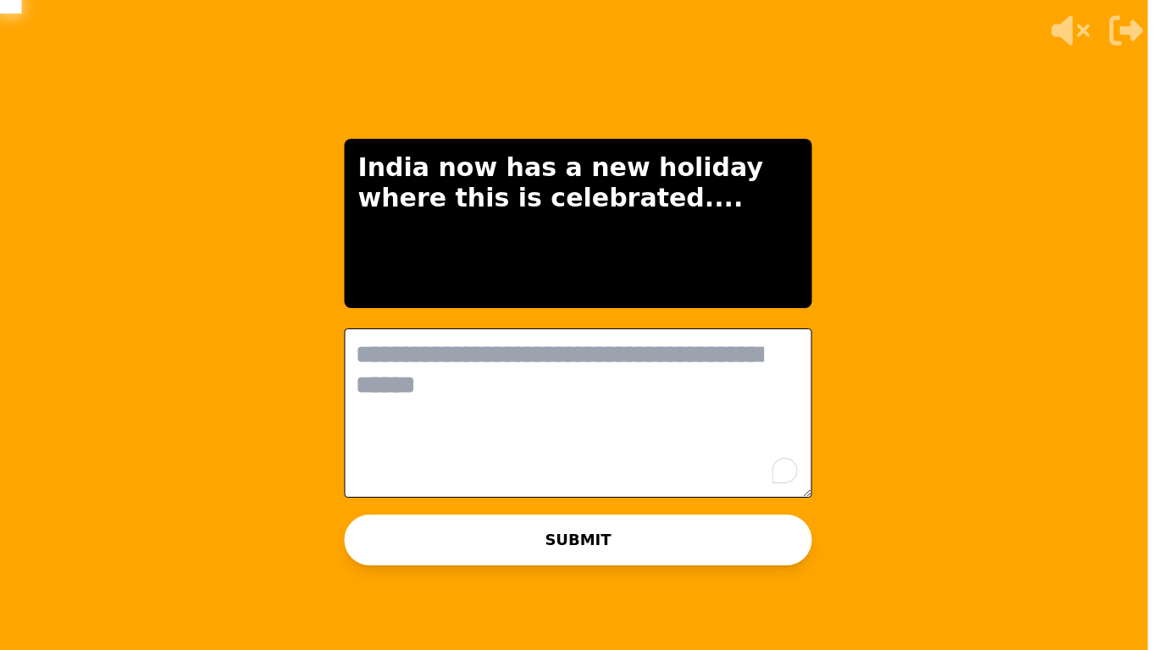
scroll to position [0, 0]
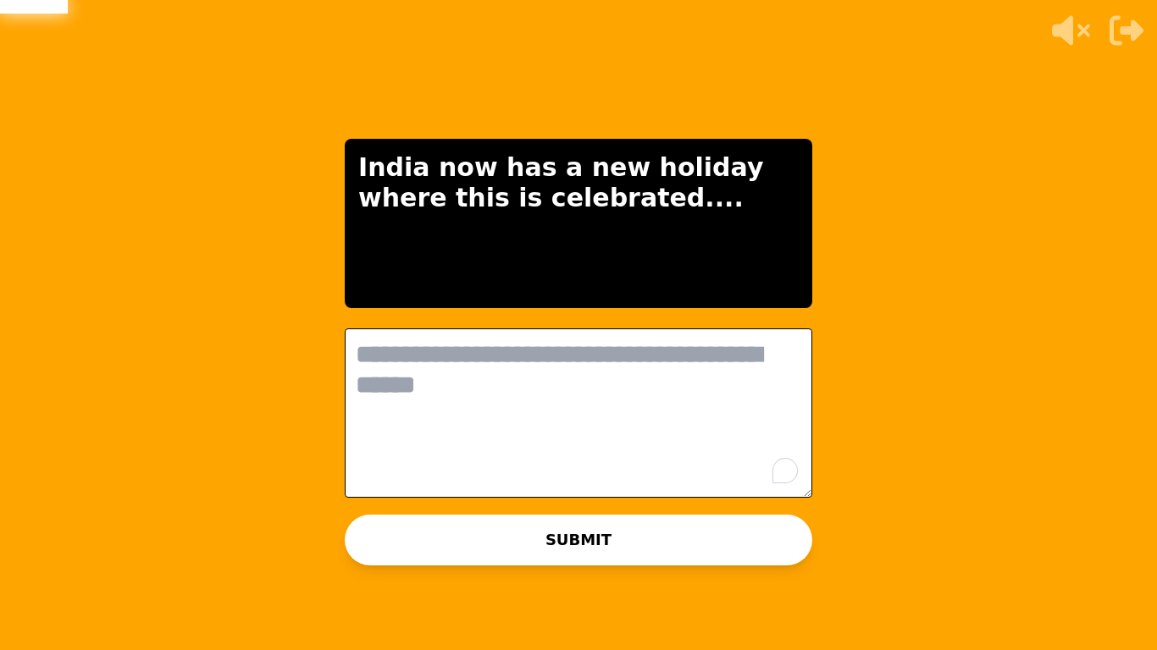
click at [760, 401] on textarea "To enrich screen reader interactions, please activate Accessibility in Grammarl…" at bounding box center [578, 413] width 467 height 169
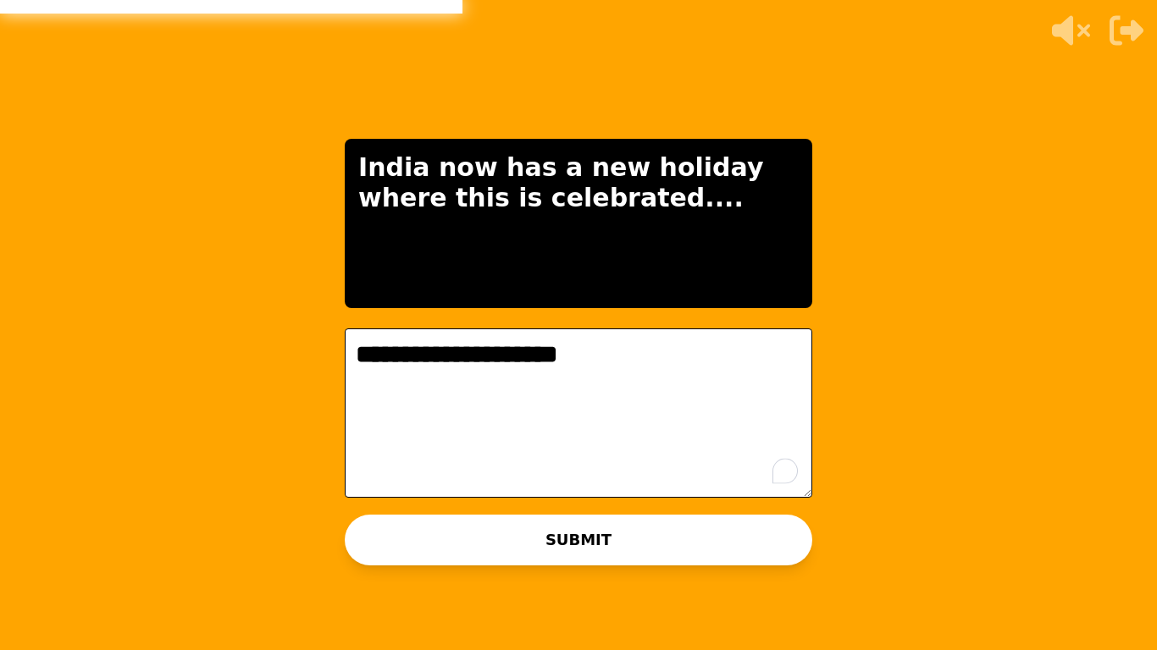
type textarea "**********"
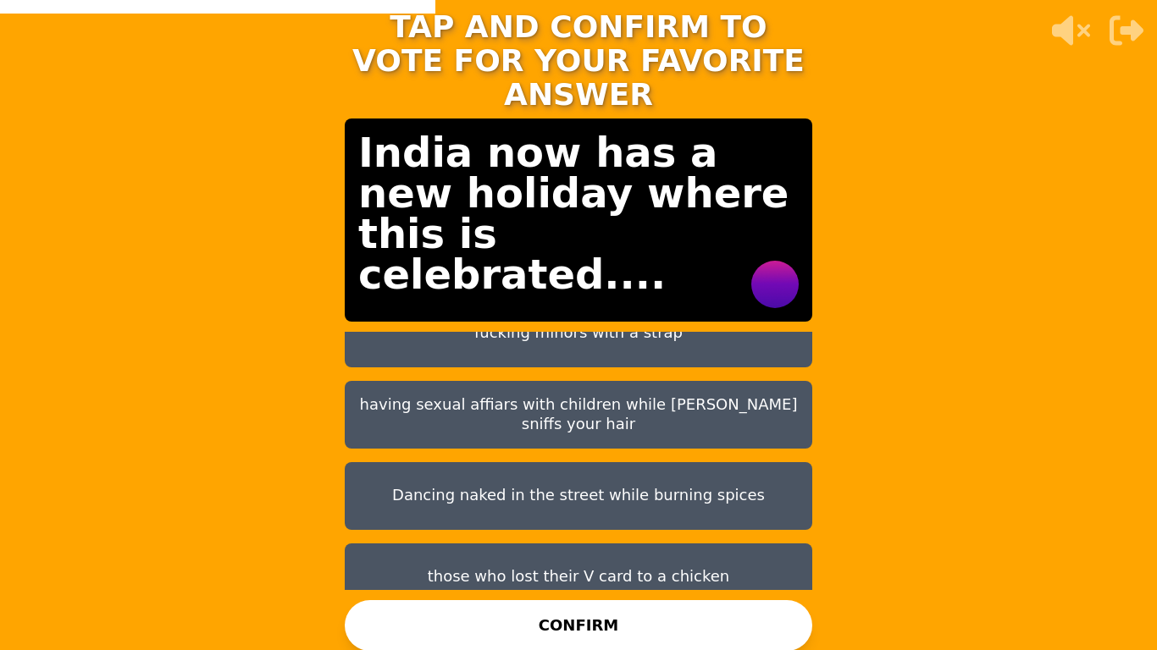
scroll to position [122, 0]
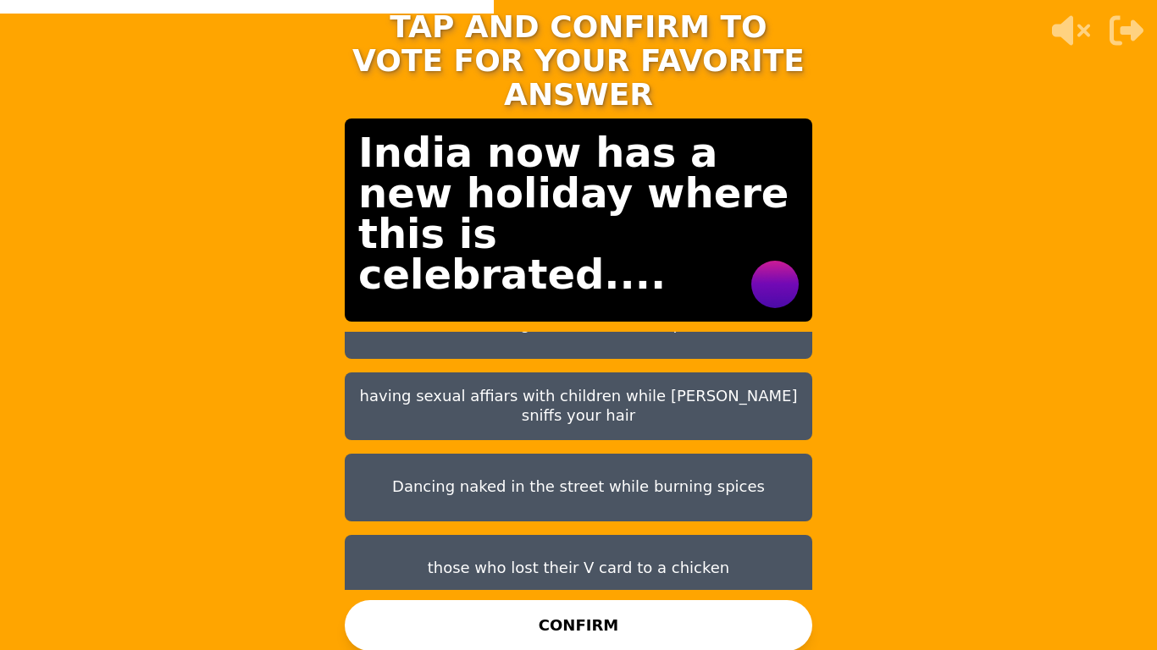
click at [614, 473] on button "Dancing naked in the street while burning spices" at bounding box center [578, 488] width 467 height 68
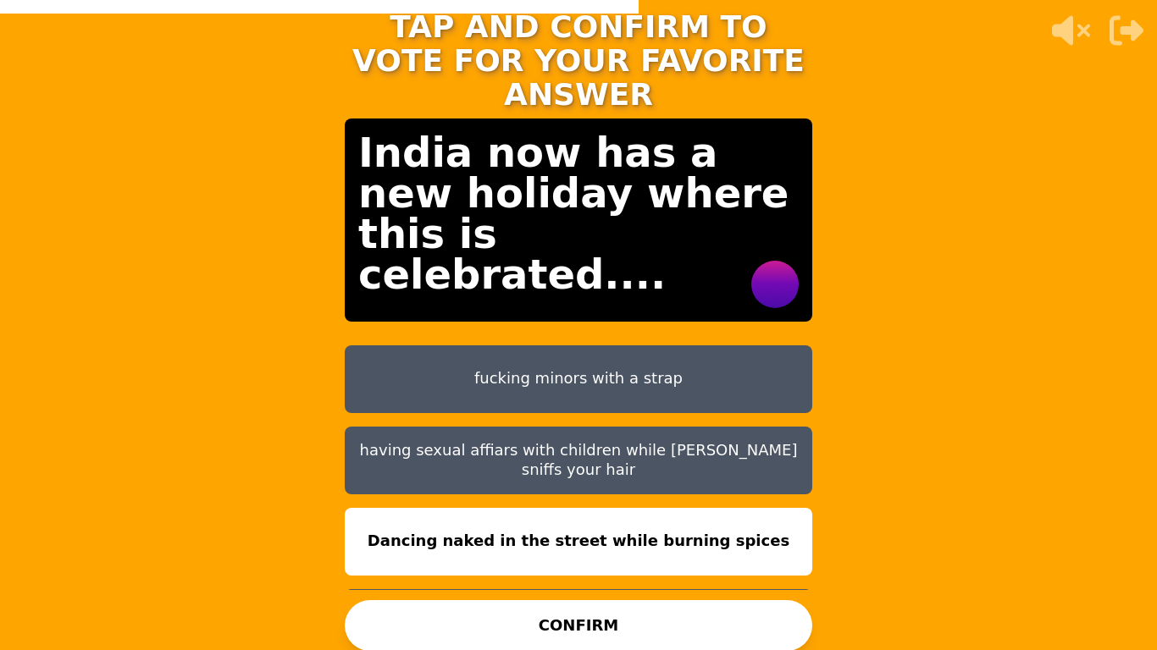
scroll to position [54, 0]
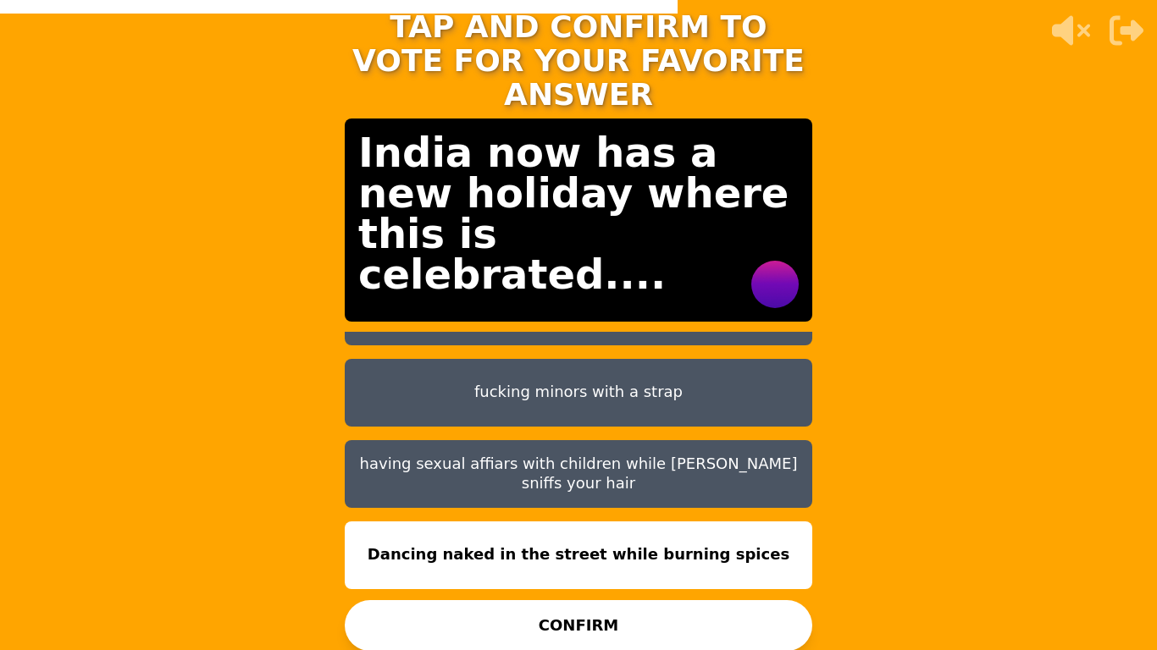
click at [586, 547] on button "CONFIRM" at bounding box center [578, 625] width 467 height 51
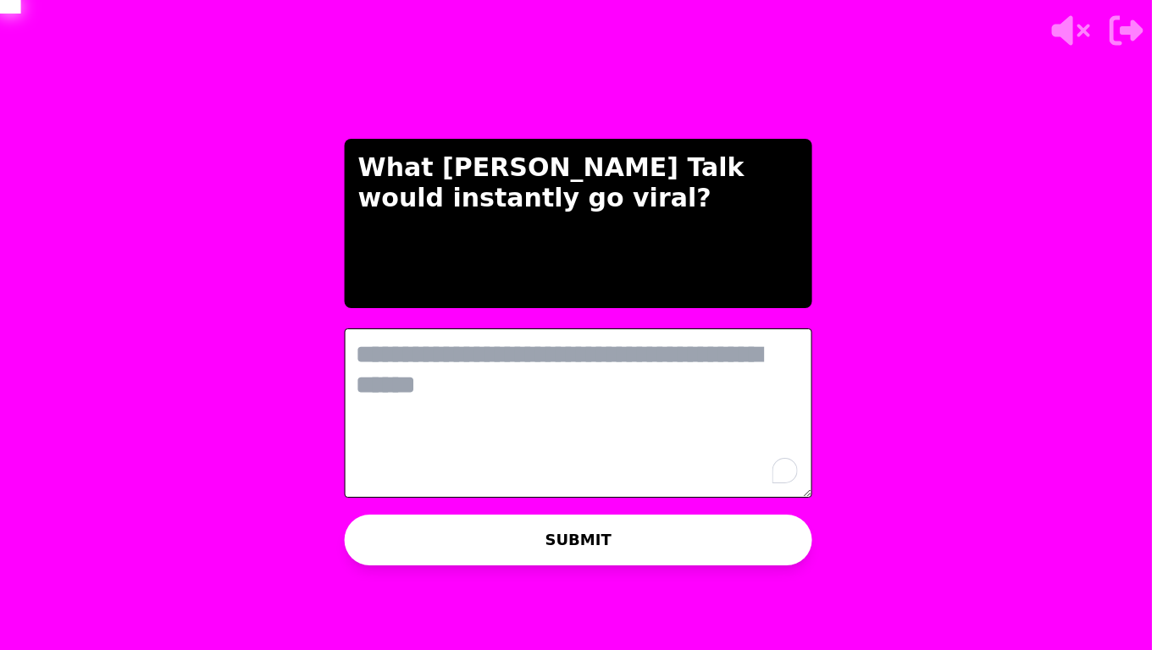
scroll to position [0, 0]
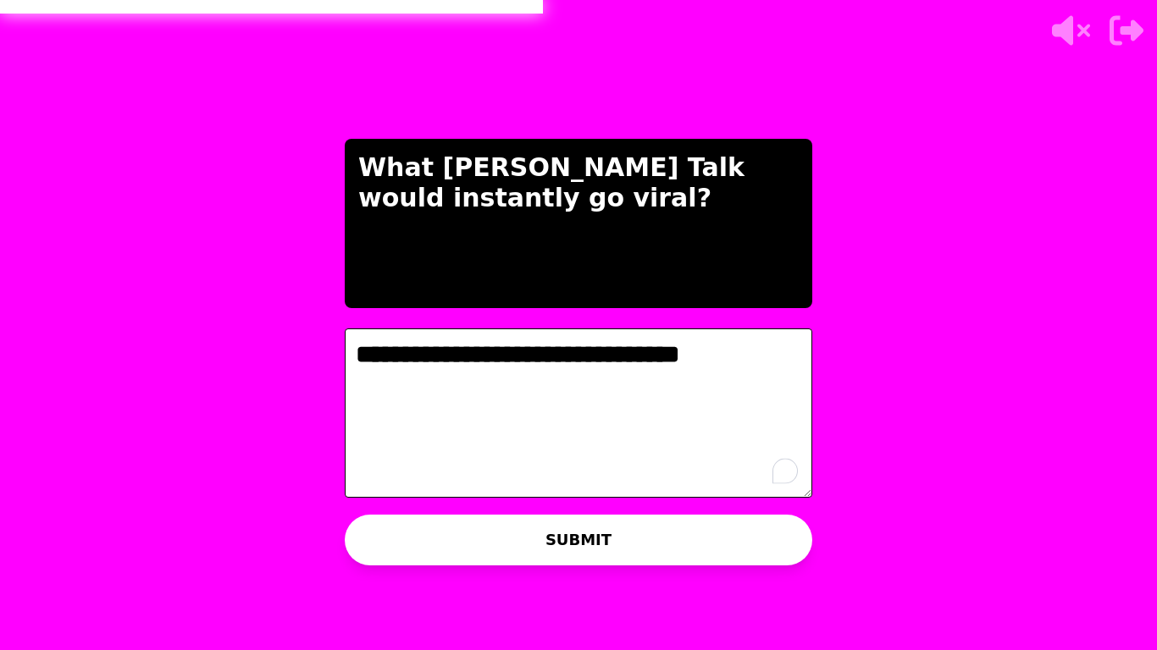
type textarea "**********"
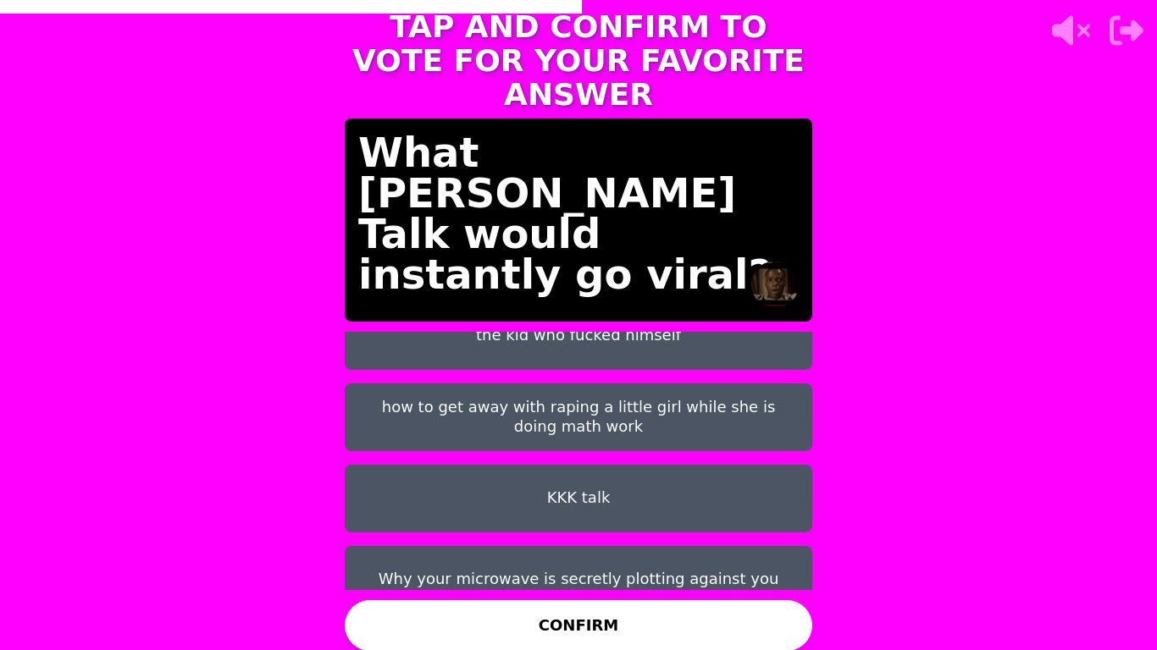
scroll to position [122, 0]
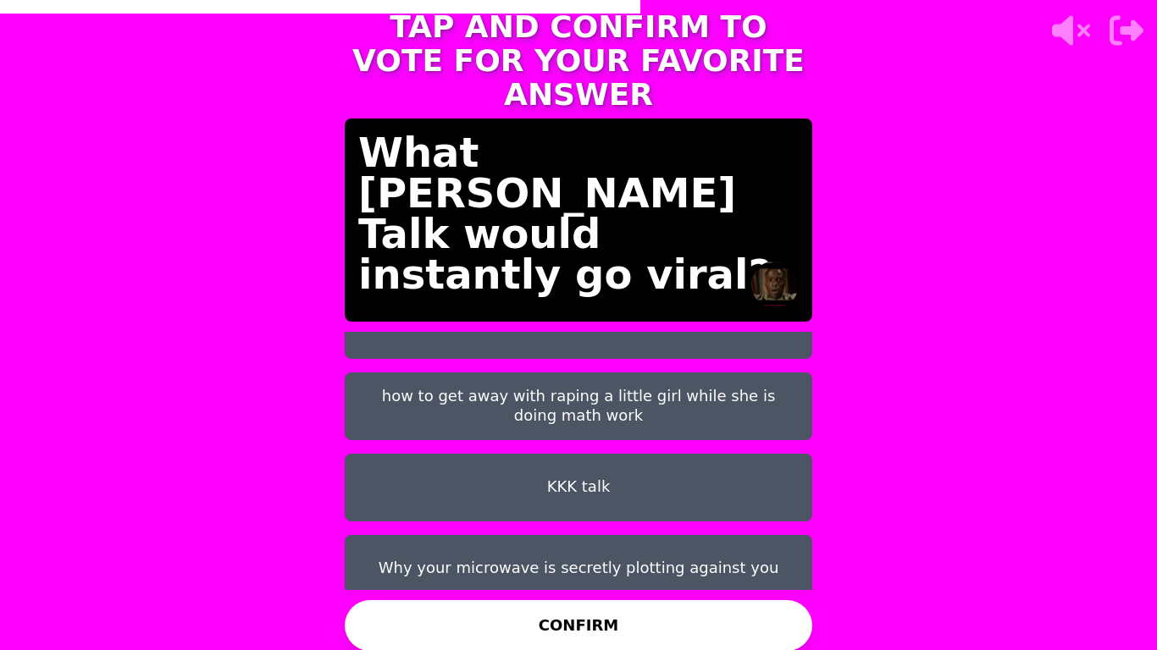
click at [569, 454] on button "KKK talk" at bounding box center [578, 488] width 467 height 68
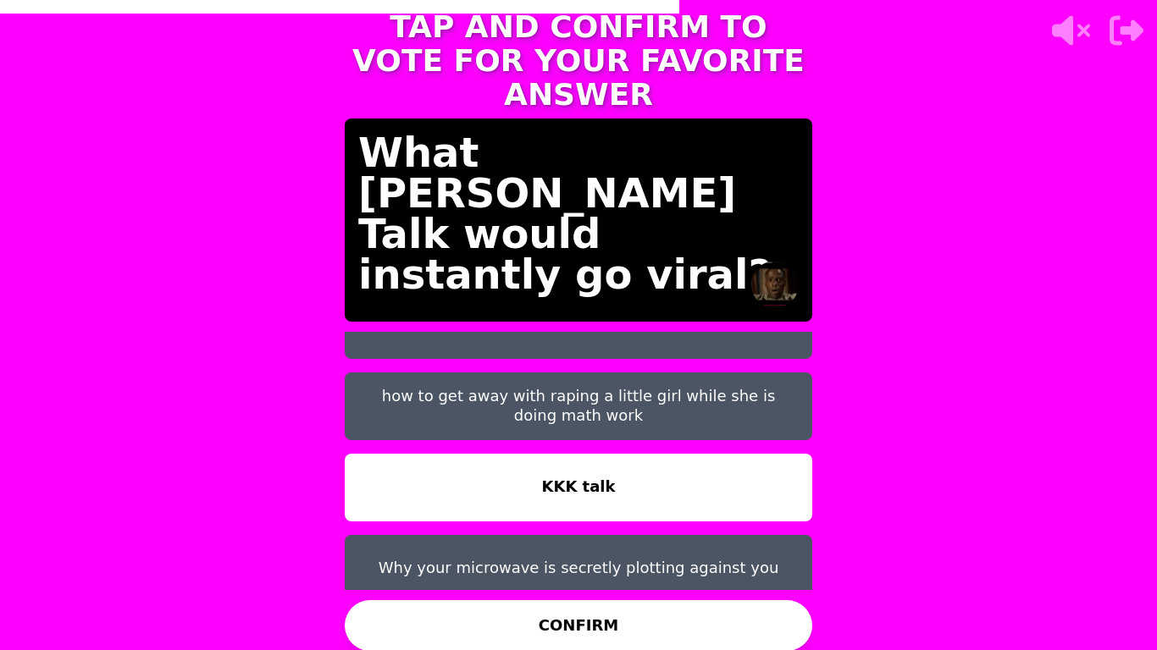
click at [622, 389] on button "how to get away with raping a little girl while she is doing math work" at bounding box center [578, 407] width 467 height 68
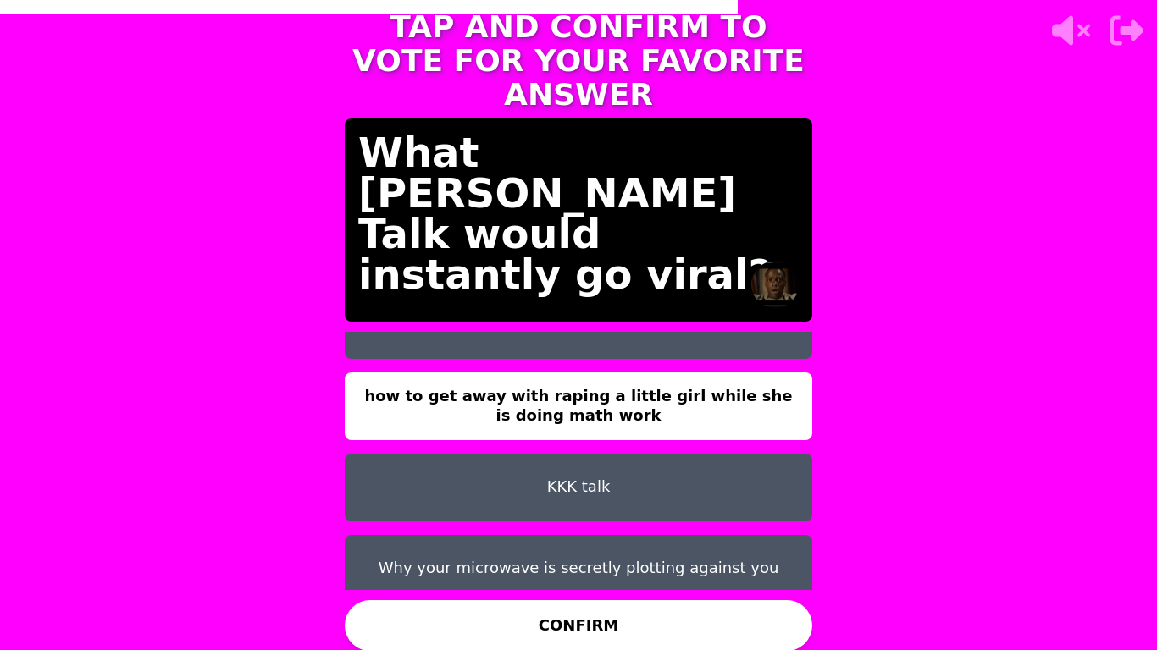
click at [555, 547] on button "CONFIRM" at bounding box center [578, 625] width 467 height 51
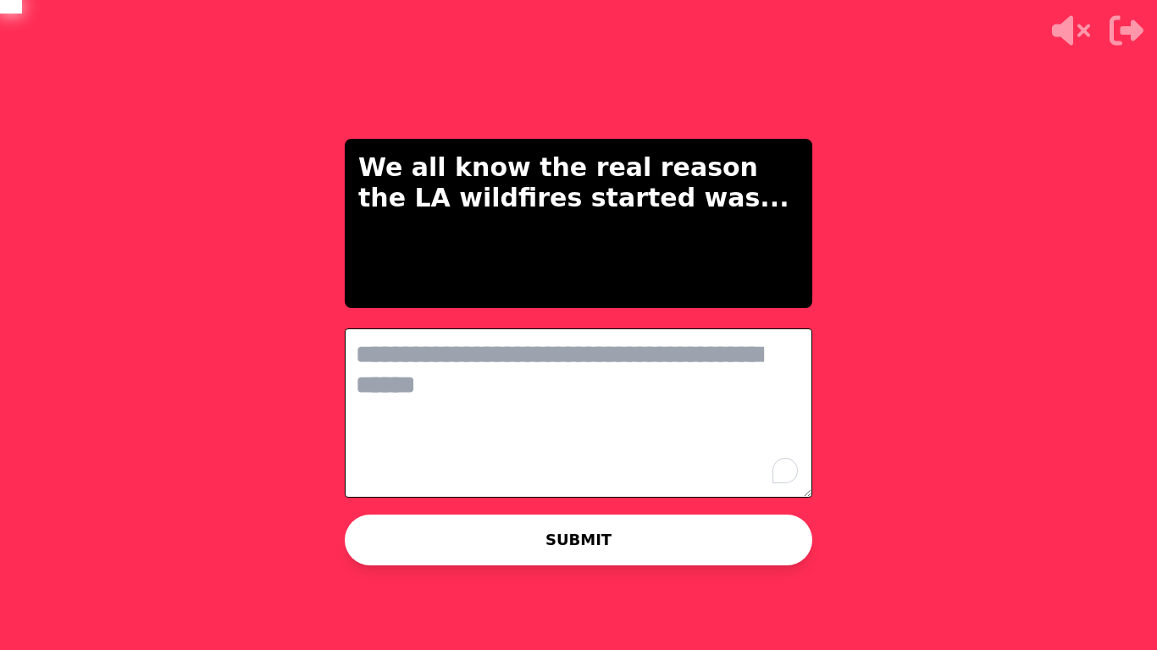
scroll to position [0, 0]
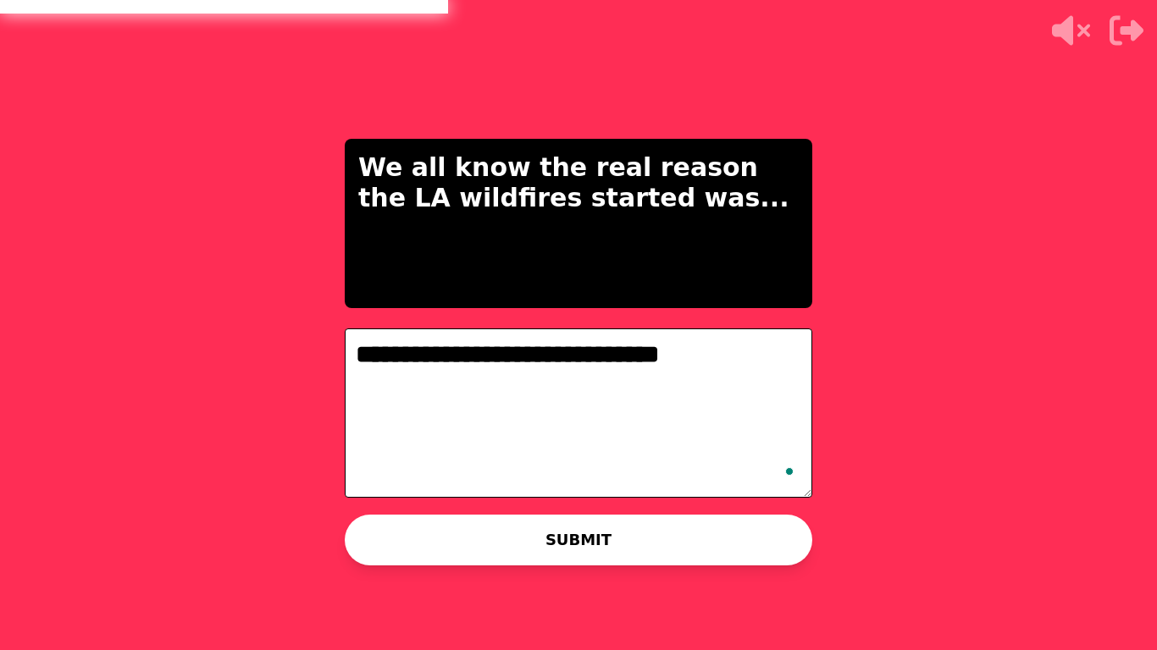
type textarea "**********"
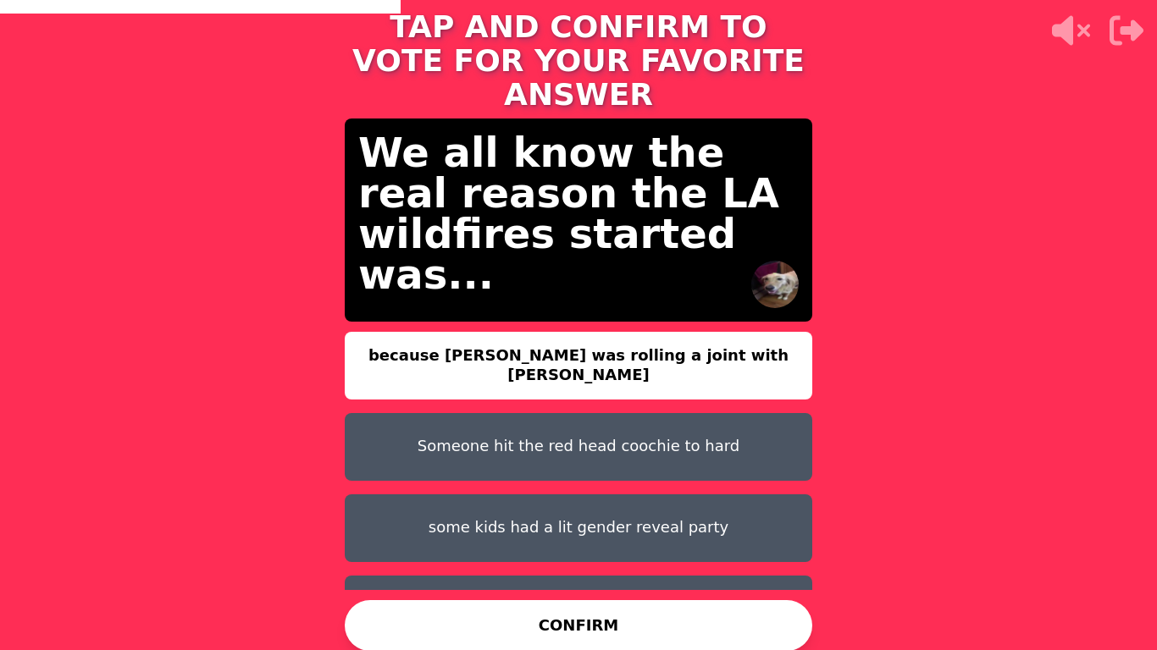
click at [569, 547] on button "CONFIRM" at bounding box center [578, 625] width 467 height 51
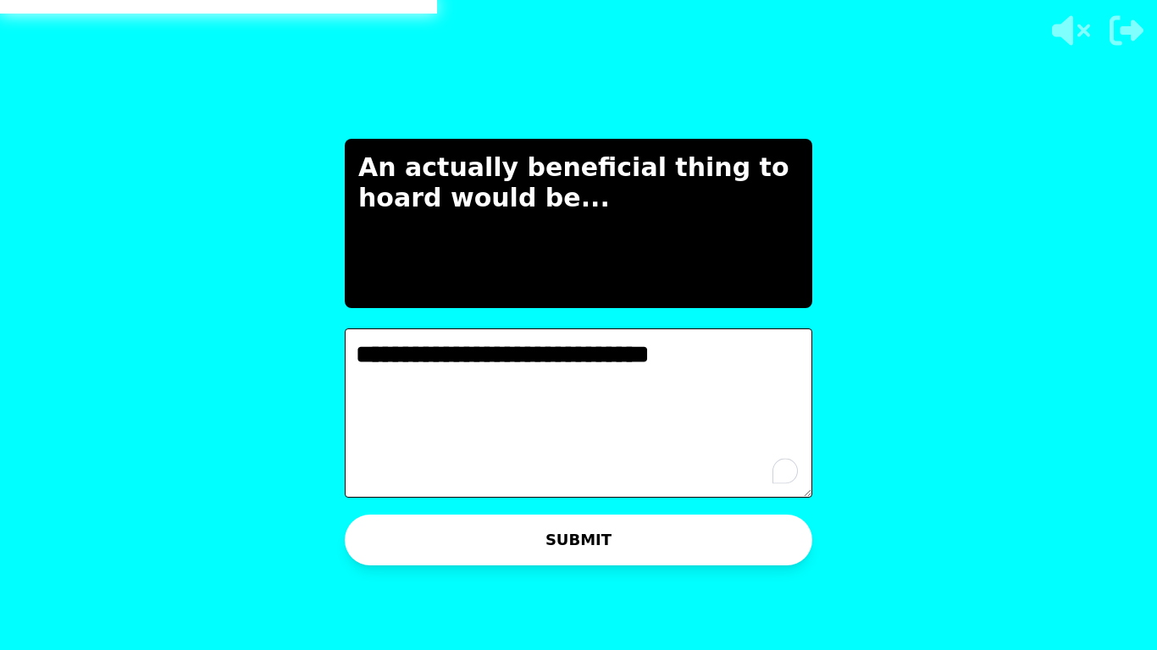
type textarea "**********"
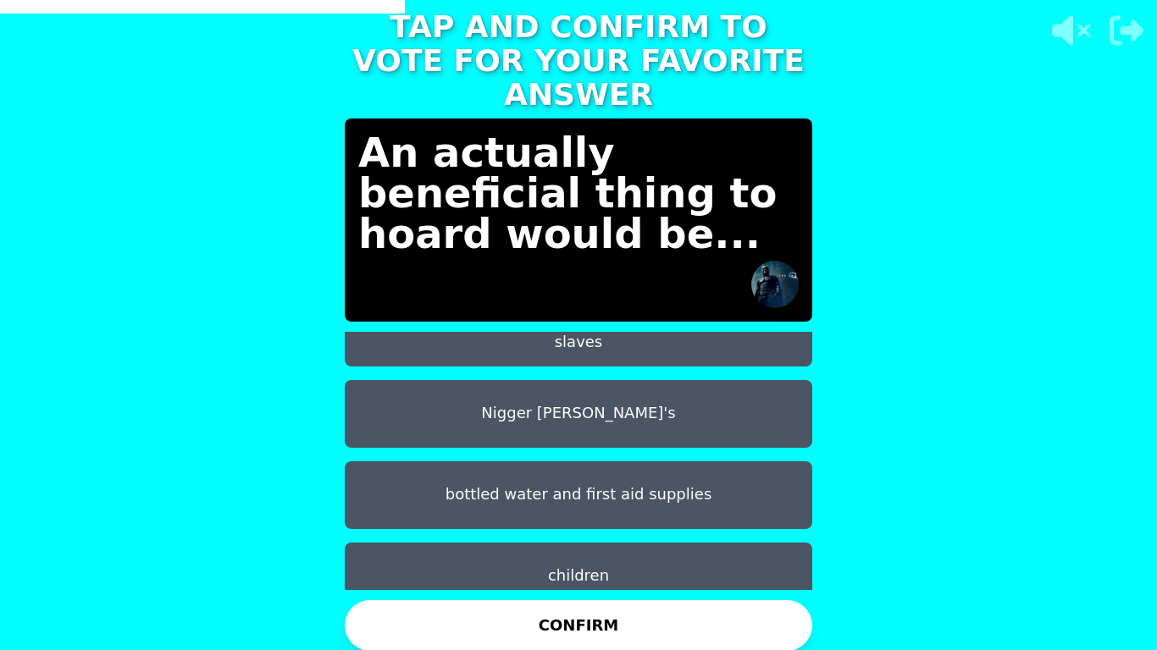
scroll to position [122, 0]
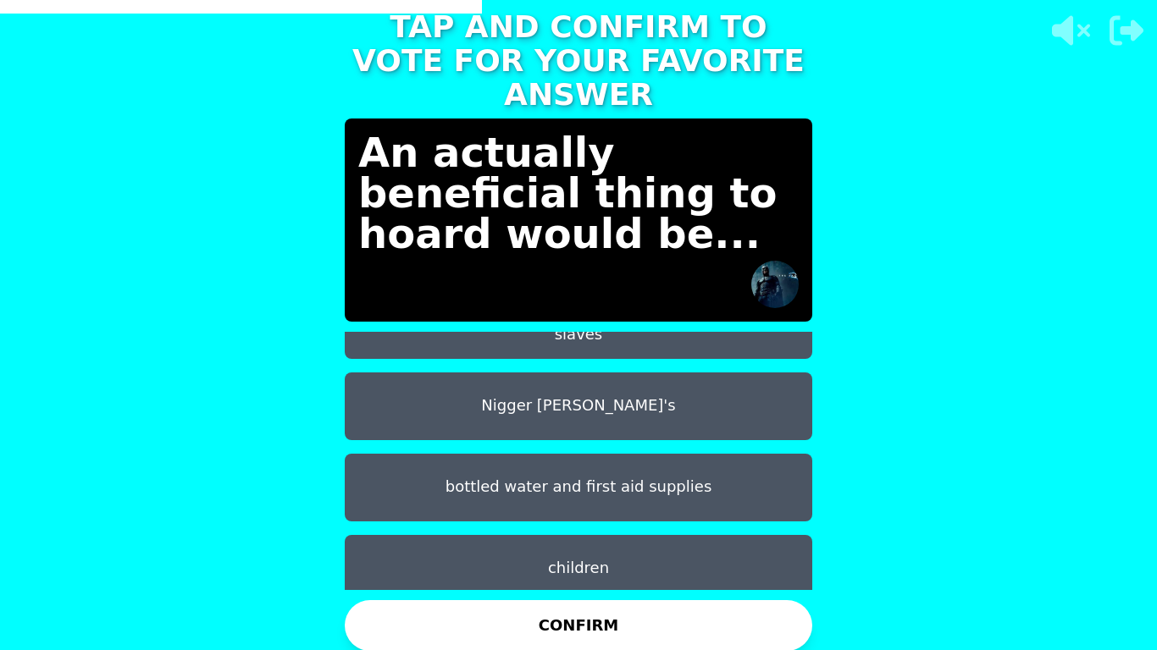
click at [584, 553] on button "children" at bounding box center [578, 569] width 467 height 68
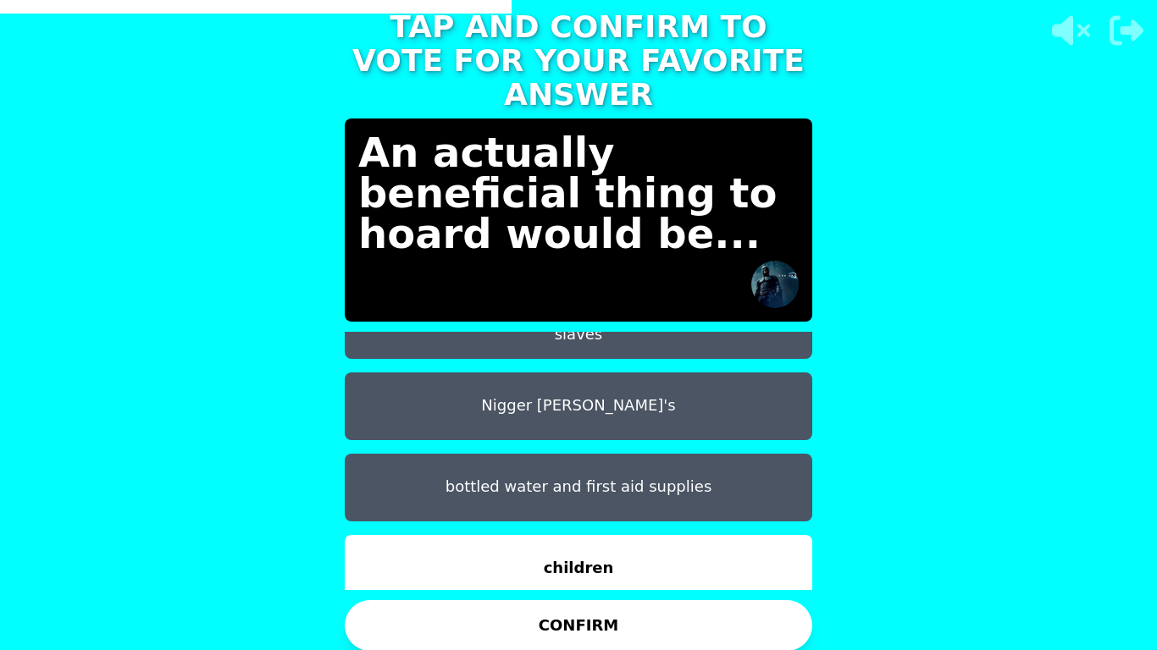
click at [572, 600] on button "CONFIRM" at bounding box center [578, 625] width 467 height 51
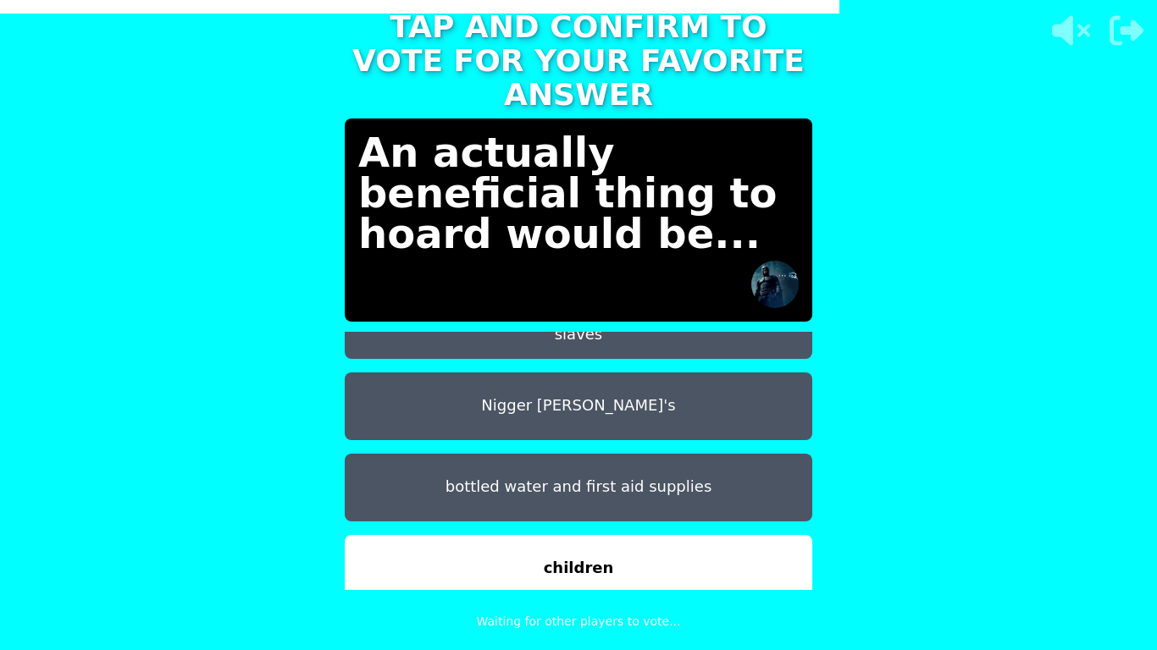
scroll to position [0, 0]
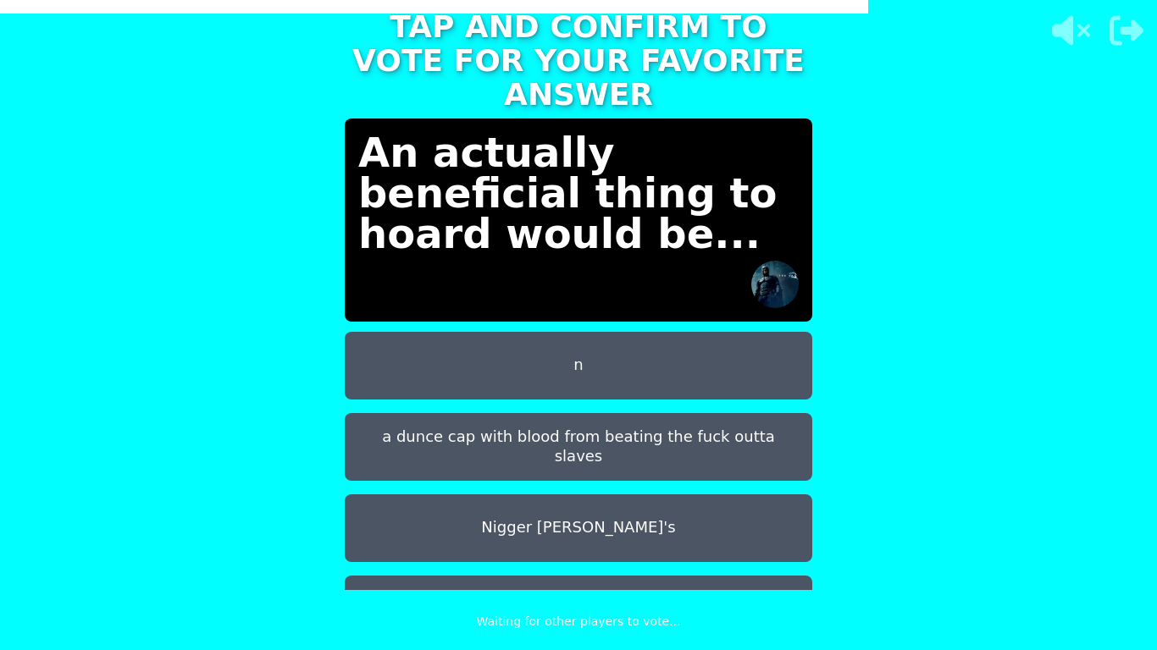
click at [616, 453] on button "a dunce cap with blood from beating the fuck outta slaves" at bounding box center [578, 447] width 467 height 68
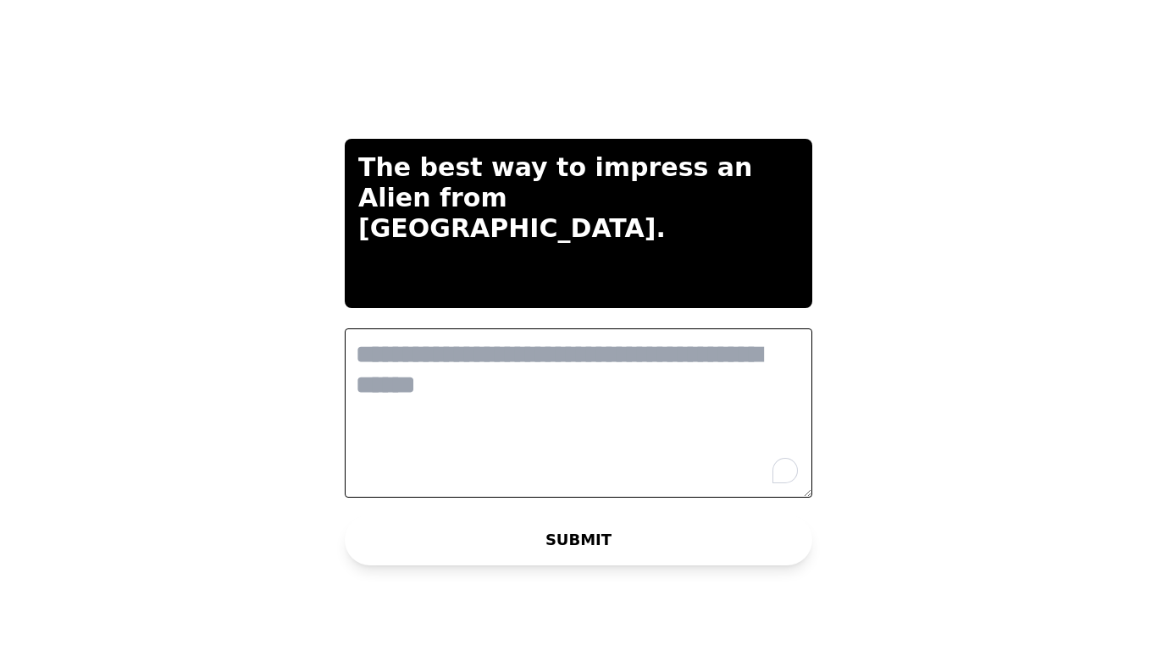
click at [595, 459] on textarea "To enrich screen reader interactions, please activate Accessibility in Grammarl…" at bounding box center [578, 413] width 467 height 169
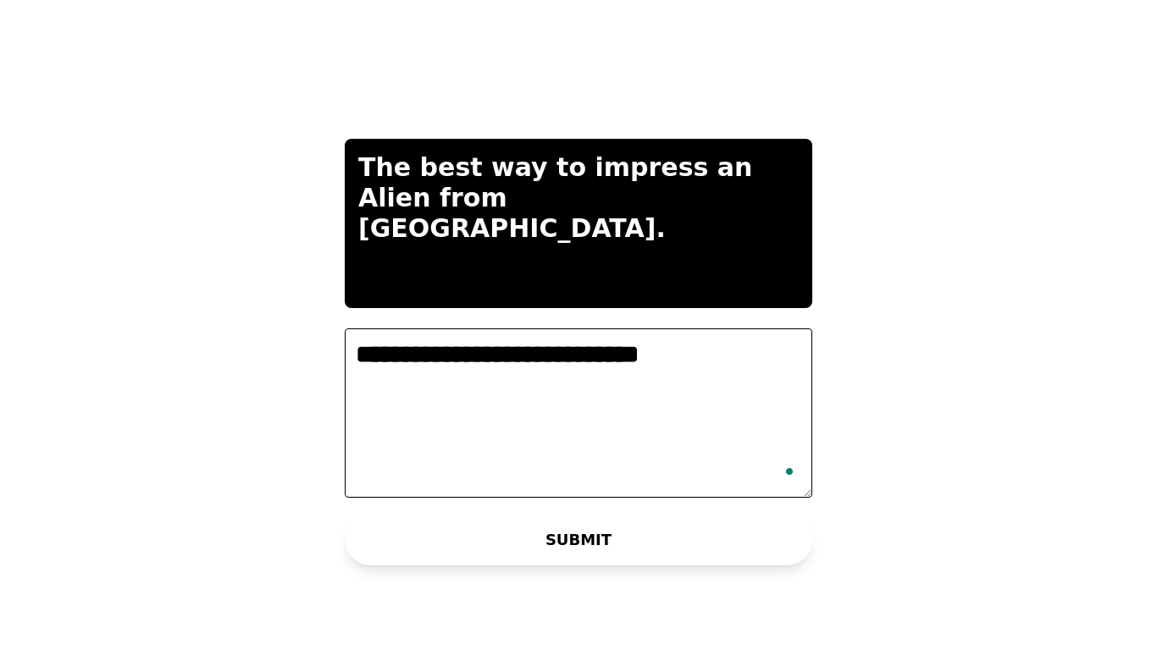
type textarea "**********"
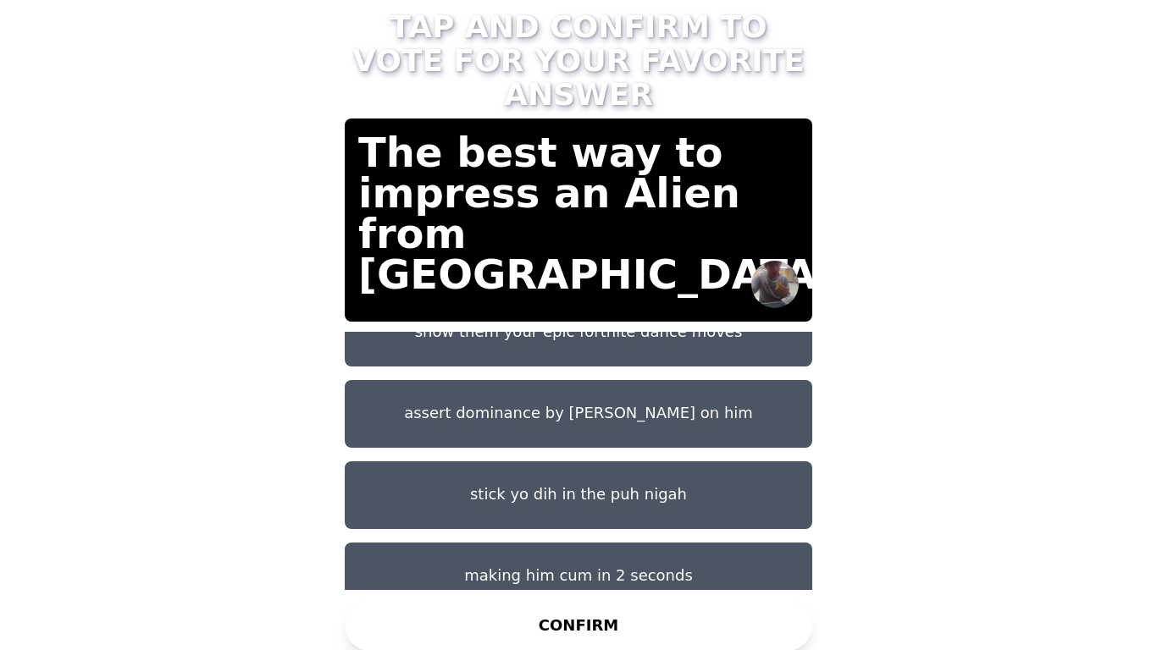
scroll to position [122, 0]
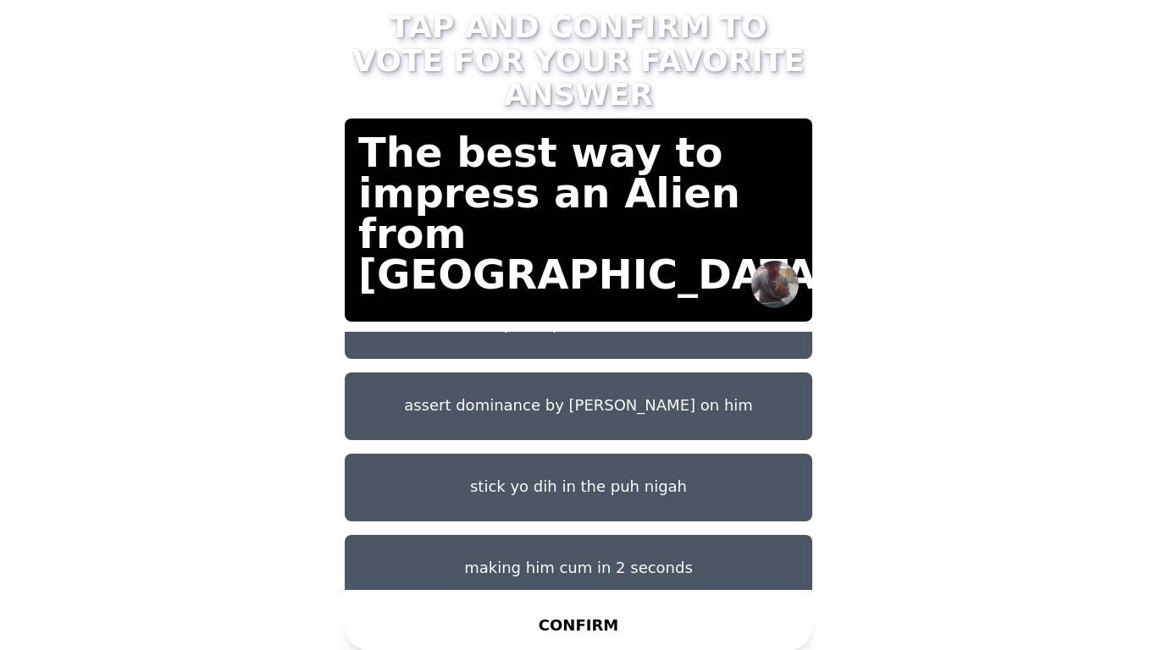
click at [566, 562] on button "making him cum in 2 seconds" at bounding box center [578, 569] width 467 height 68
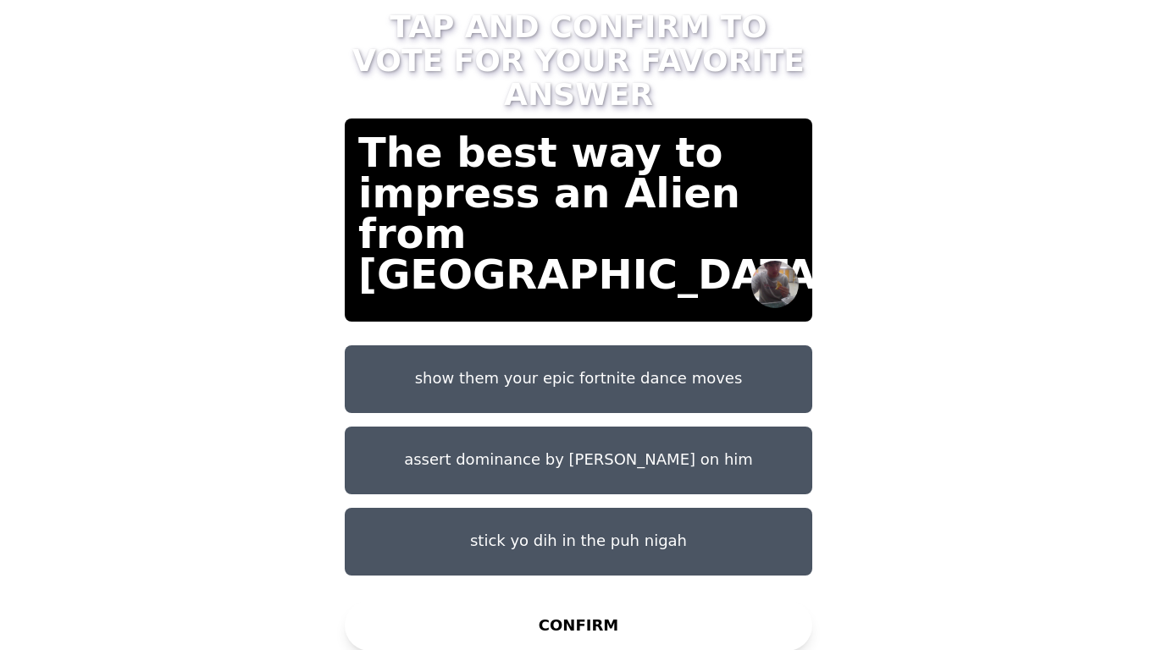
scroll to position [67, 0]
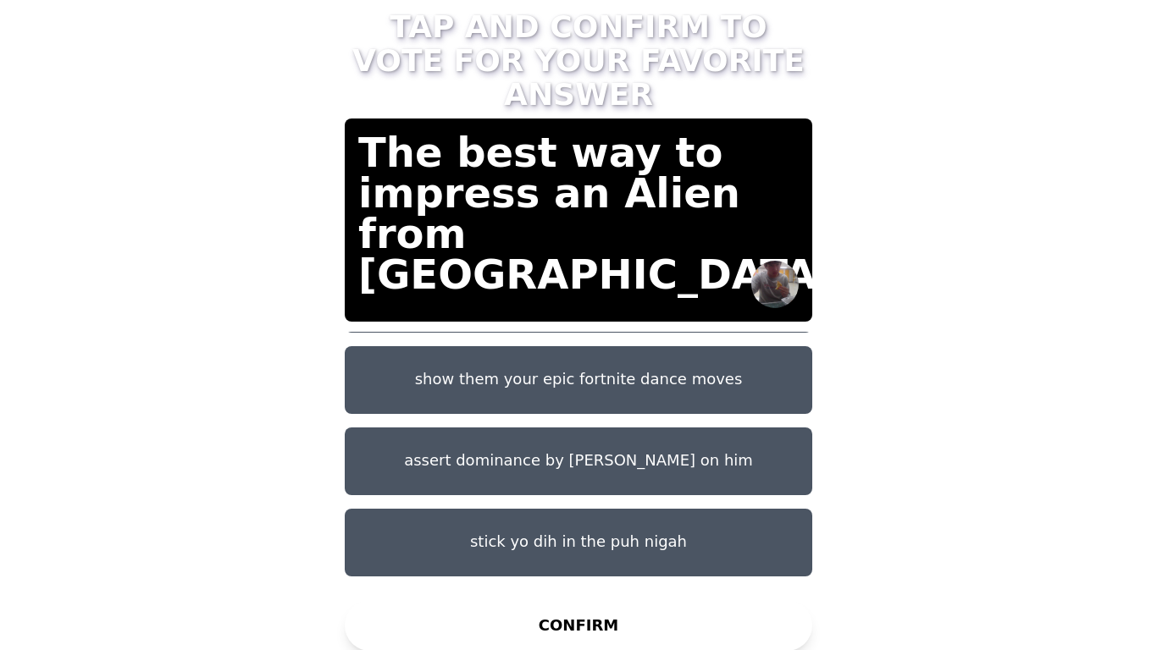
click at [516, 370] on button "show them your epic fortnite dance moves" at bounding box center [578, 380] width 467 height 68
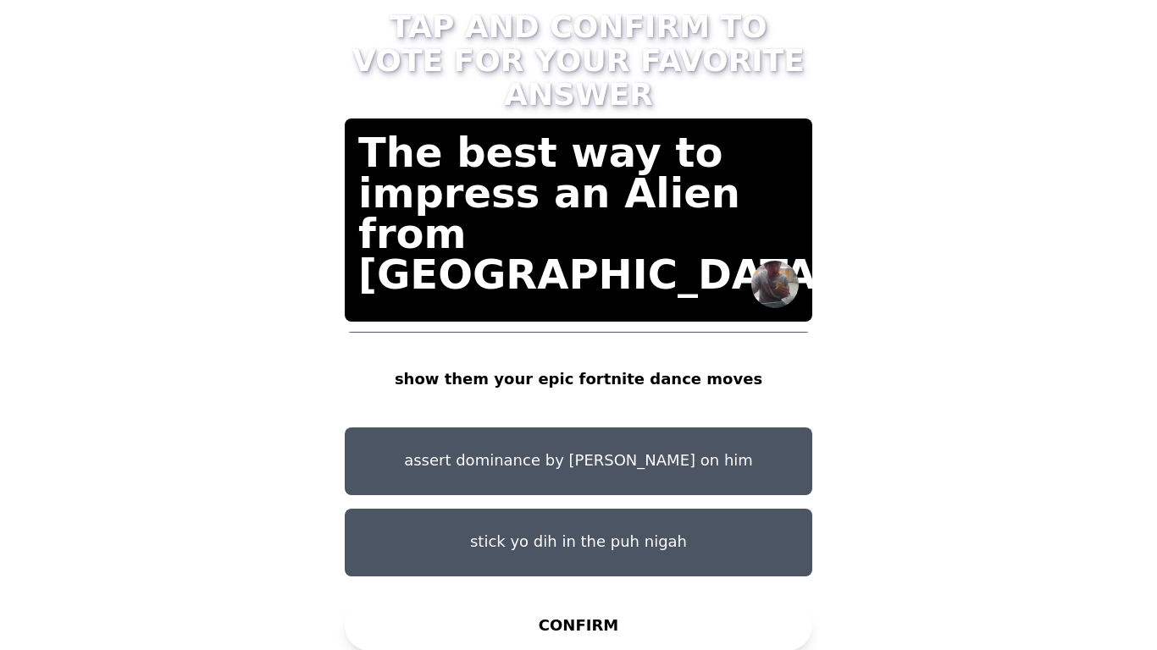
click at [561, 459] on button "assert dominance by [PERSON_NAME] on him" at bounding box center [578, 462] width 467 height 68
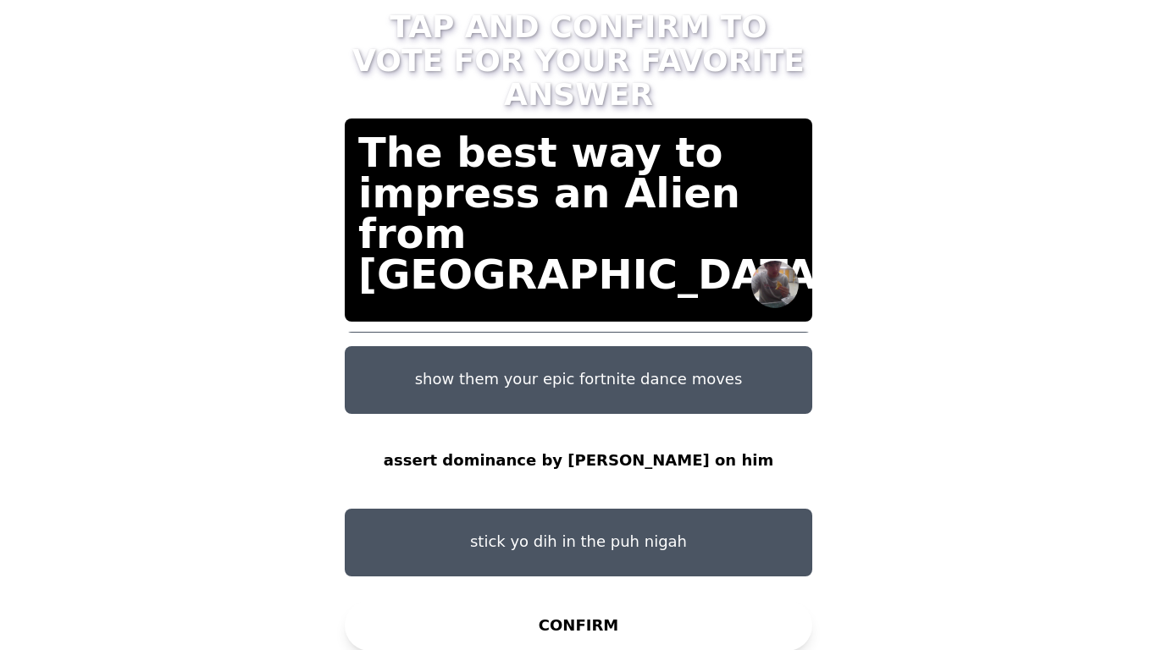
scroll to position [122, 0]
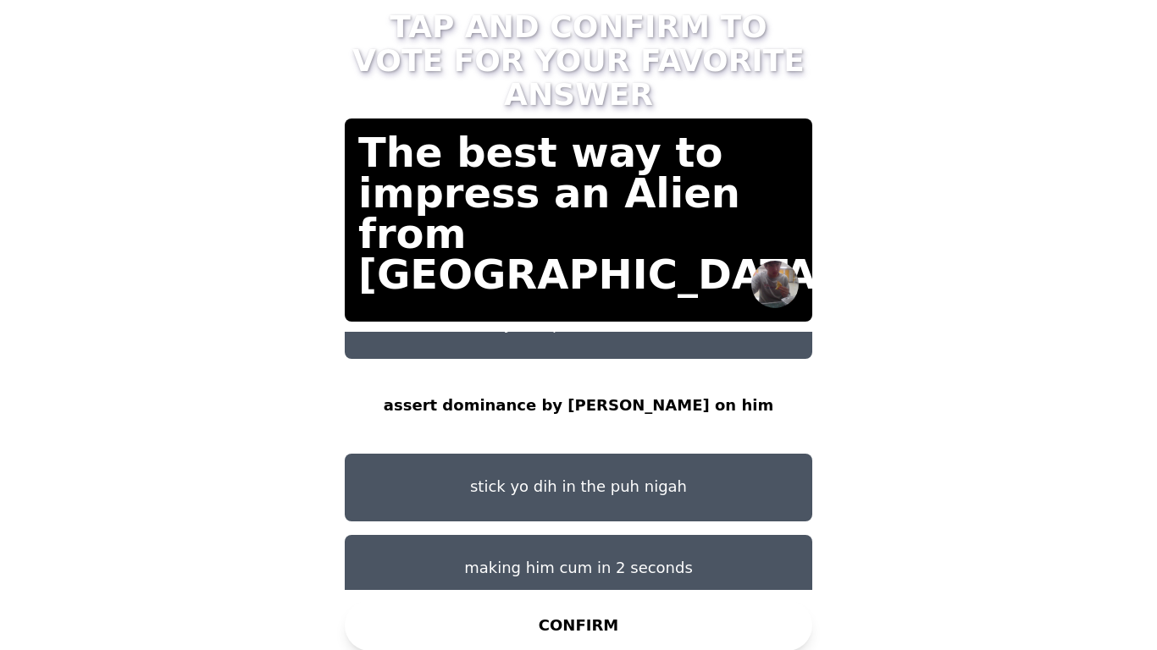
click at [558, 484] on button "stick yo dih in the puh nigah" at bounding box center [578, 488] width 467 height 68
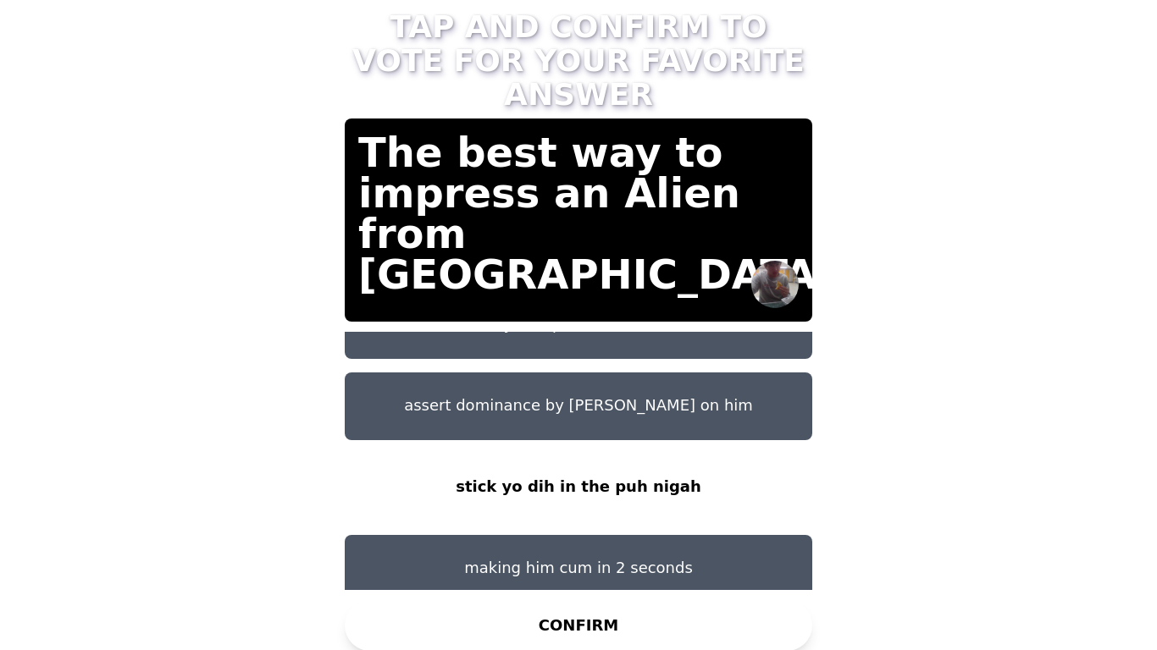
click at [566, 608] on button "CONFIRM" at bounding box center [578, 625] width 467 height 51
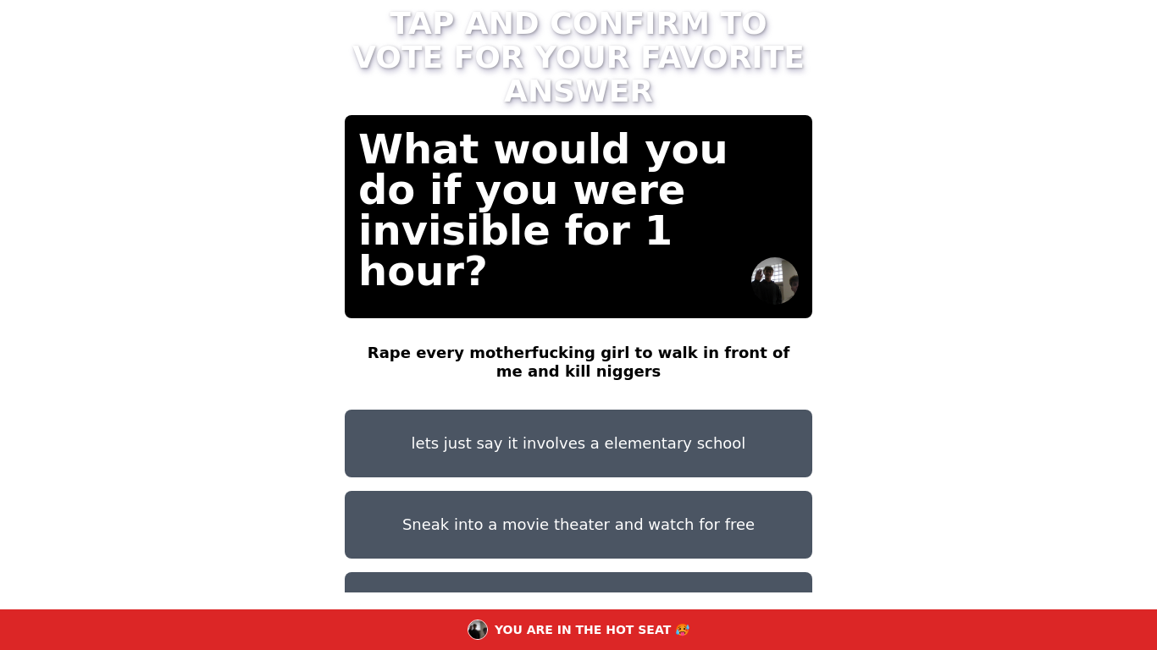
click at [515, 418] on button "lets just say it involves a elementary school" at bounding box center [578, 444] width 467 height 68
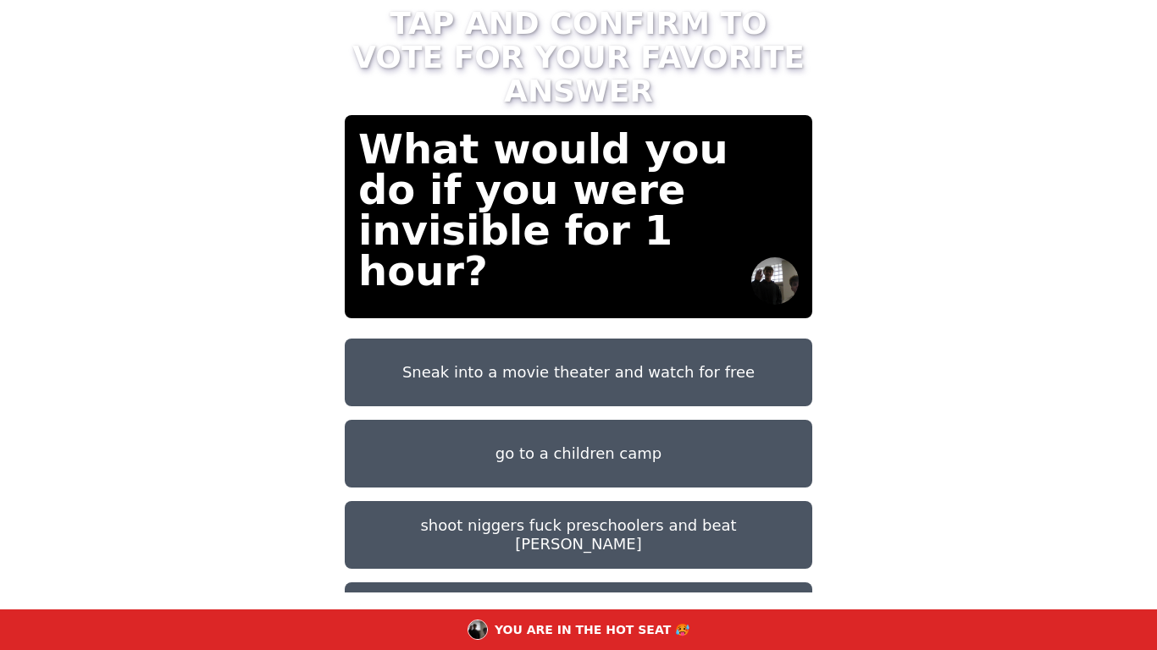
scroll to position [176, 0]
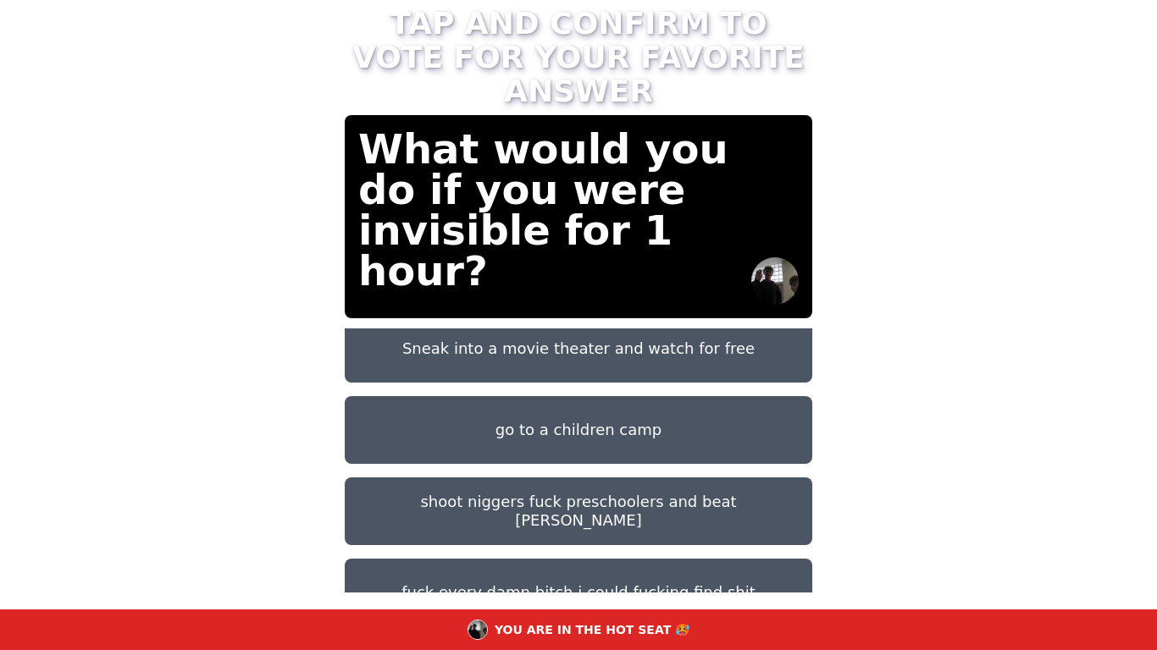
click at [624, 491] on button "shoot niggers fuck preschoolers and beat [PERSON_NAME]" at bounding box center [578, 512] width 467 height 68
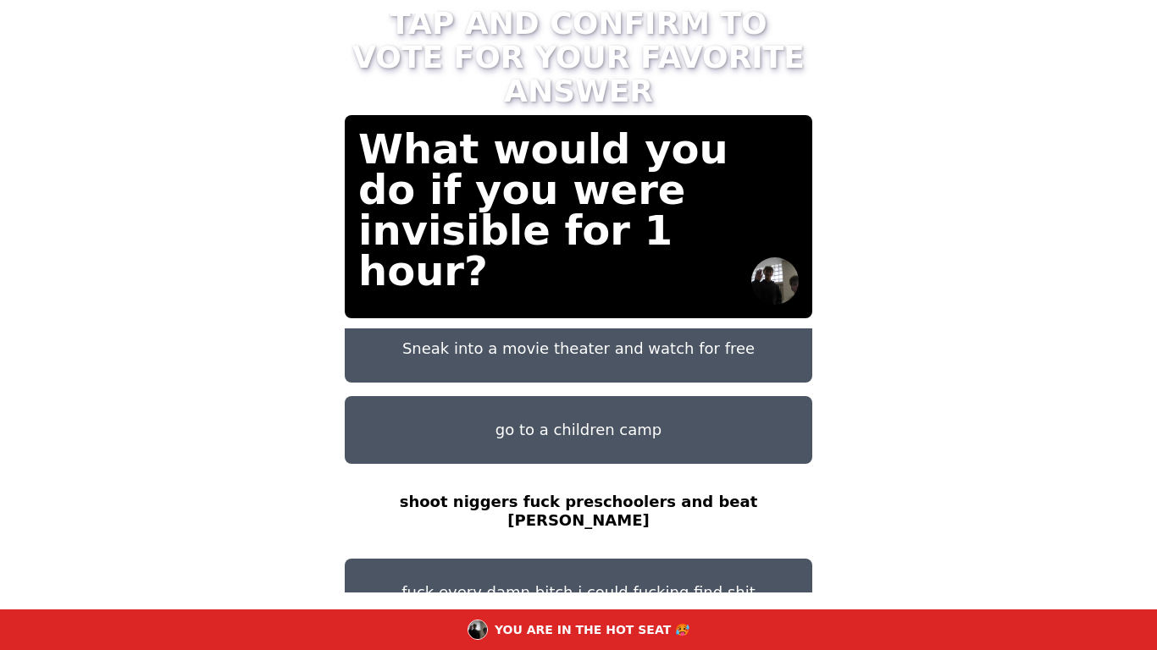
scroll to position [14, 0]
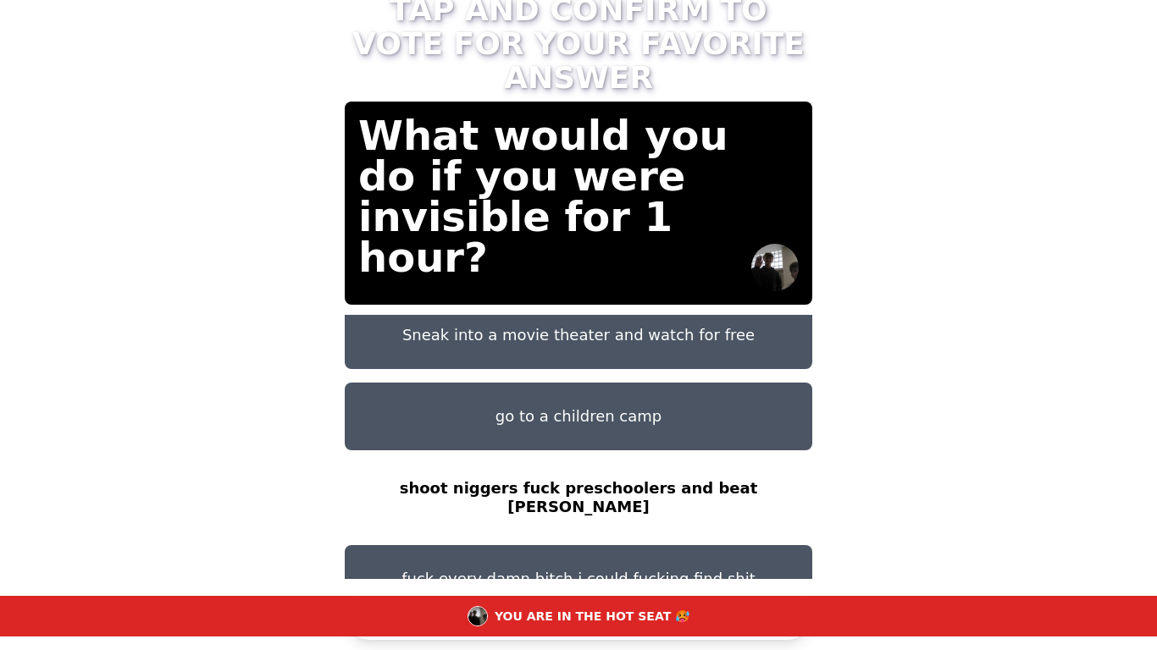
click at [603, 593] on button "CONFIRM" at bounding box center [578, 614] width 467 height 51
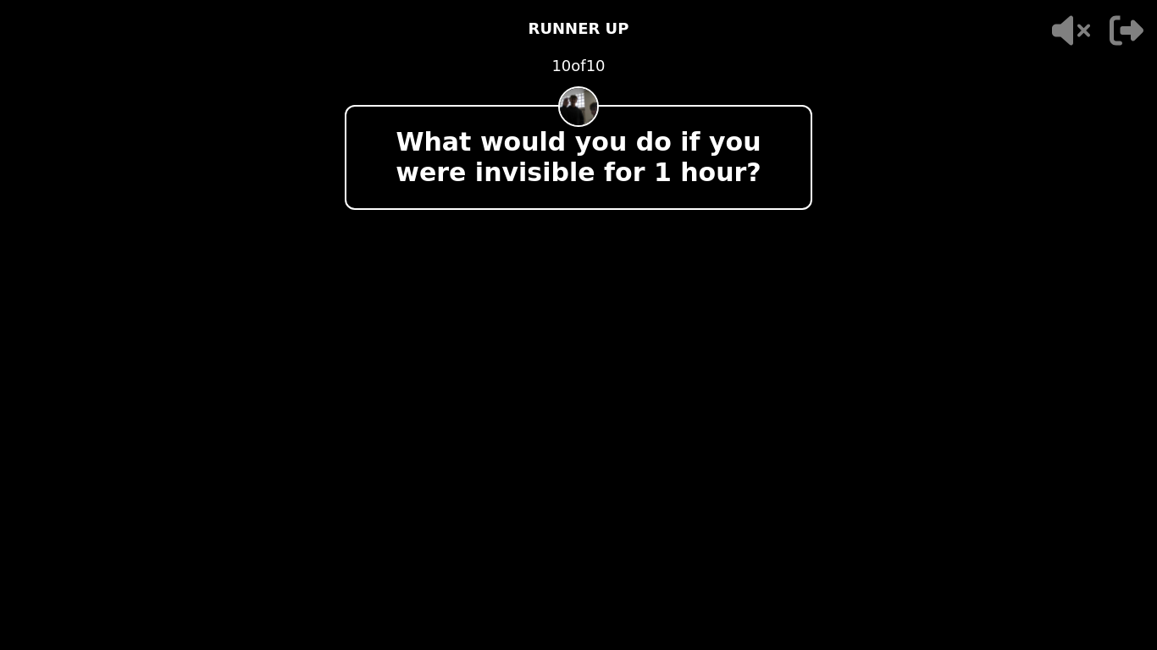
scroll to position [0, 0]
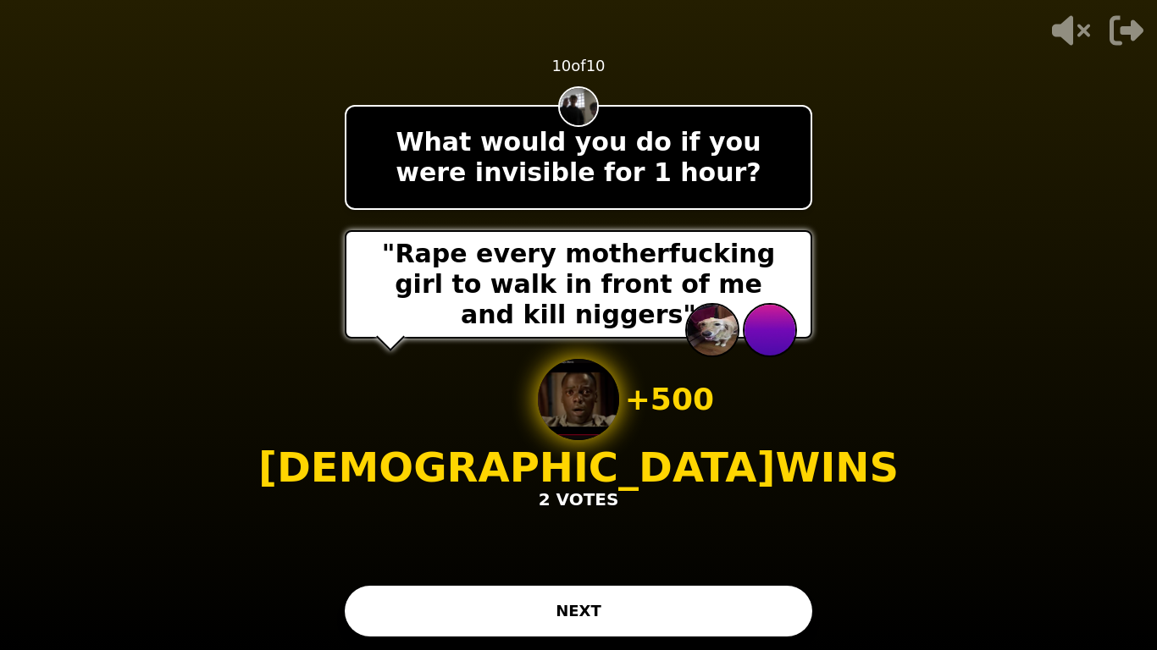
click at [603, 593] on button "NEXT" at bounding box center [578, 611] width 467 height 51
